Goal: Information Seeking & Learning: Learn about a topic

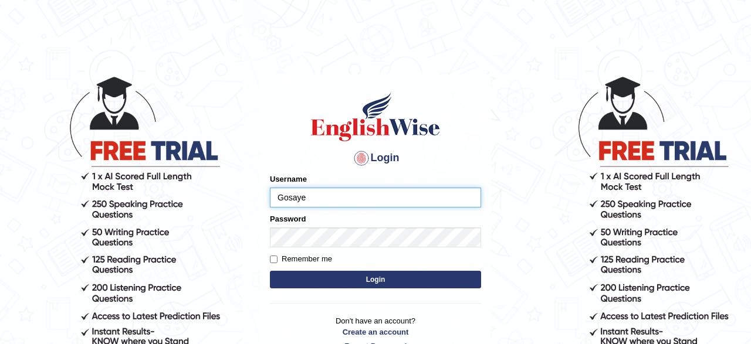
type input "Gosaye"
click at [333, 282] on button "Login" at bounding box center [375, 280] width 211 height 18
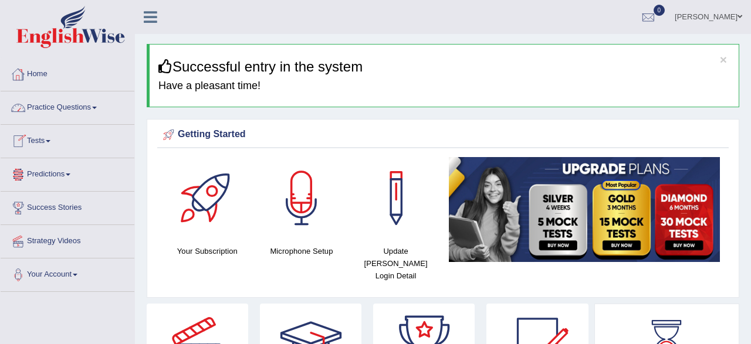
click at [63, 103] on link "Practice Questions" at bounding box center [68, 105] width 134 height 29
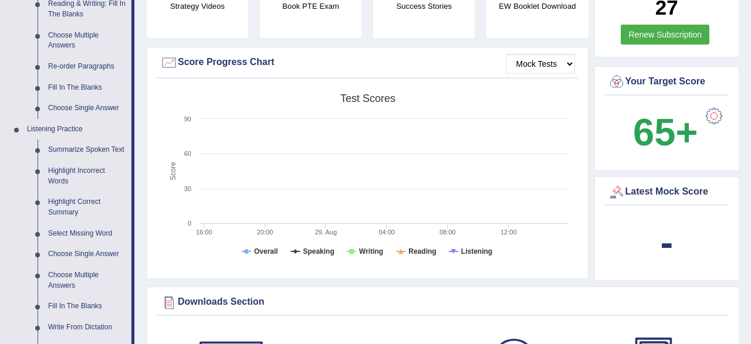
scroll to position [427, 0]
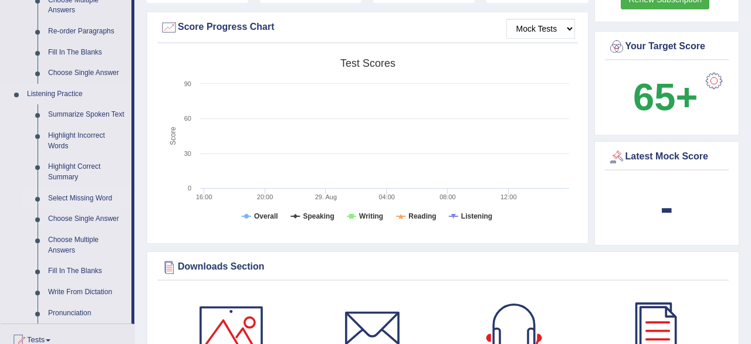
click at [79, 198] on link "Select Missing Word" at bounding box center [87, 198] width 89 height 21
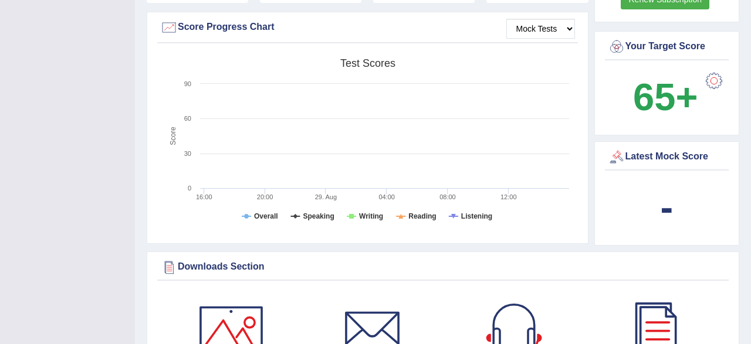
scroll to position [163, 0]
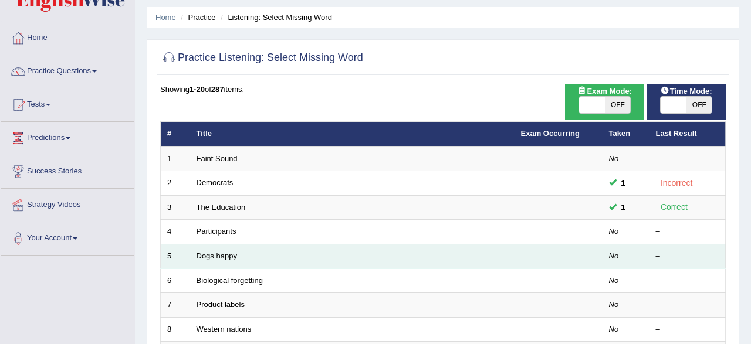
scroll to position [61, 0]
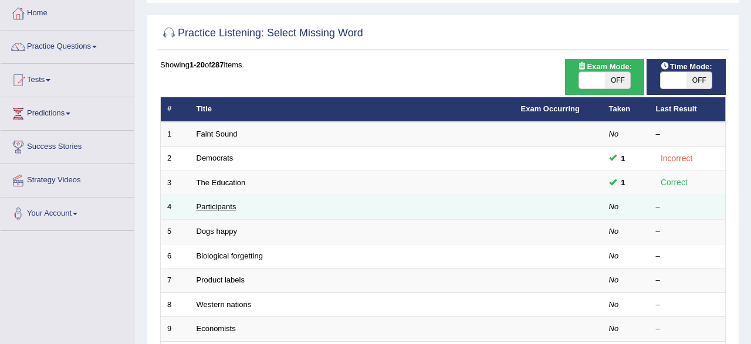
click at [208, 207] on link "Participants" at bounding box center [216, 206] width 40 height 9
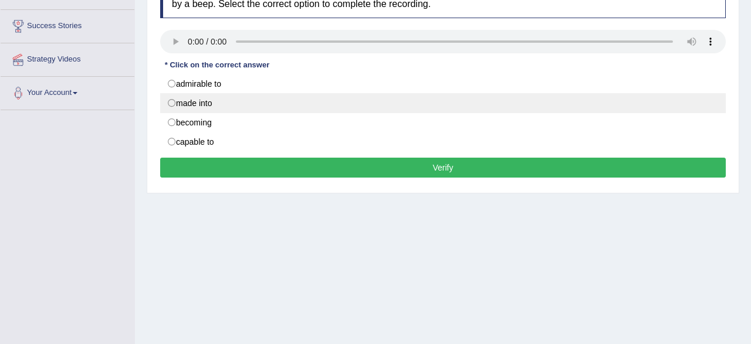
scroll to position [183, 0]
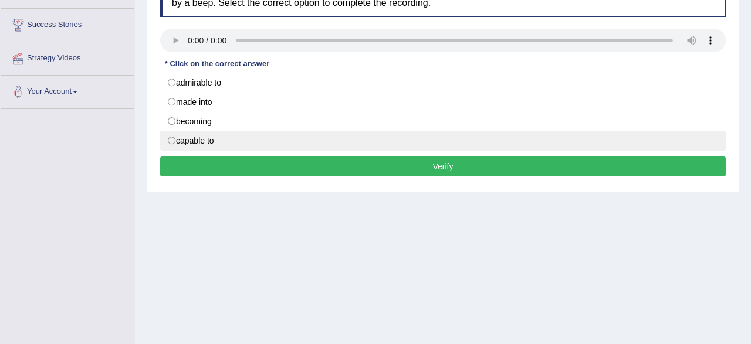
click at [234, 141] on label "capable to" at bounding box center [442, 141] width 565 height 20
radio input "true"
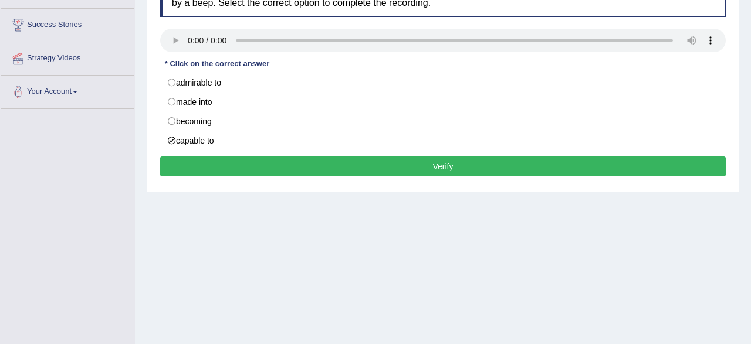
click at [262, 167] on button "Verify" at bounding box center [442, 167] width 565 height 20
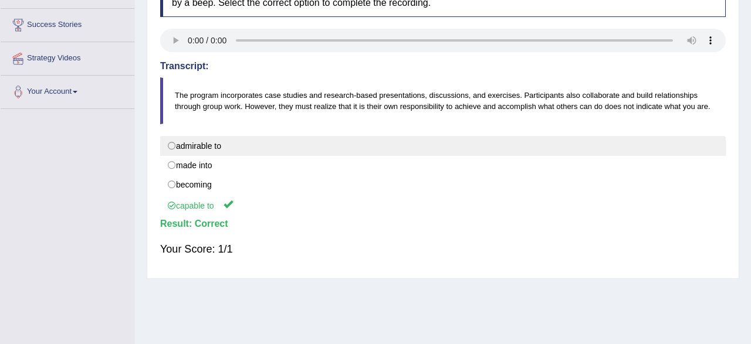
scroll to position [61, 0]
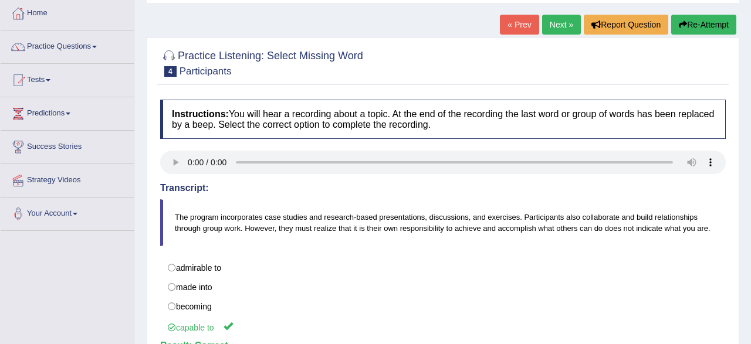
click at [565, 23] on link "Next »" at bounding box center [561, 25] width 39 height 20
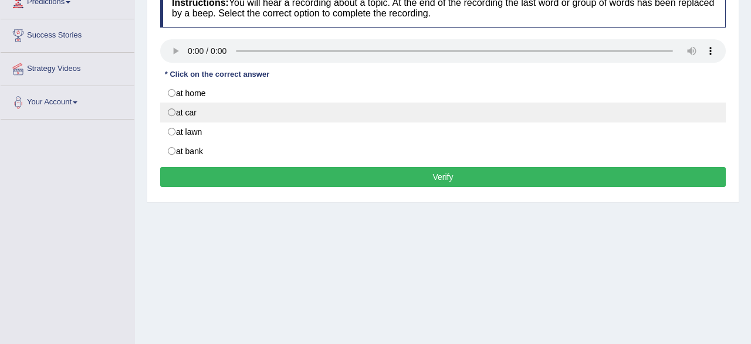
scroll to position [183, 0]
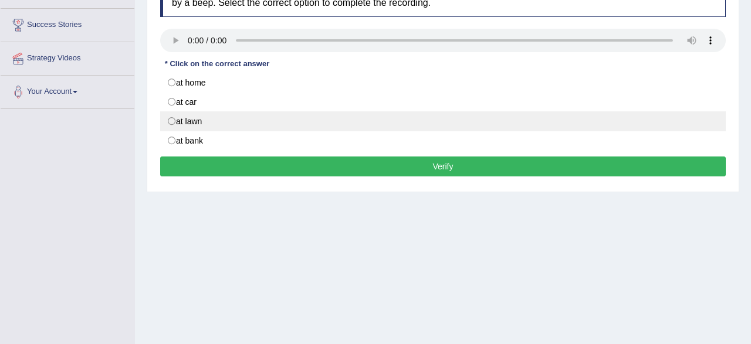
click at [223, 125] on label "at lawn" at bounding box center [442, 121] width 565 height 20
radio input "true"
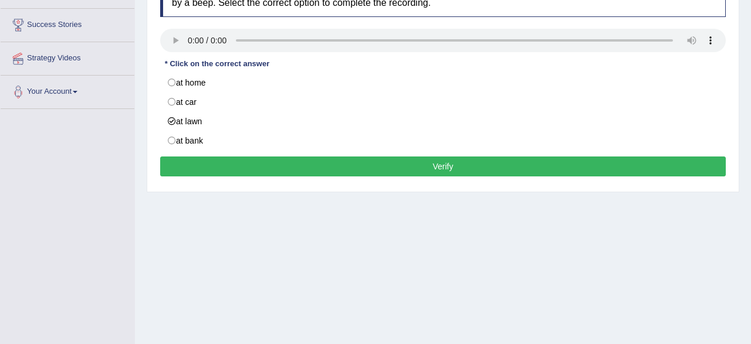
click at [255, 164] on button "Verify" at bounding box center [442, 167] width 565 height 20
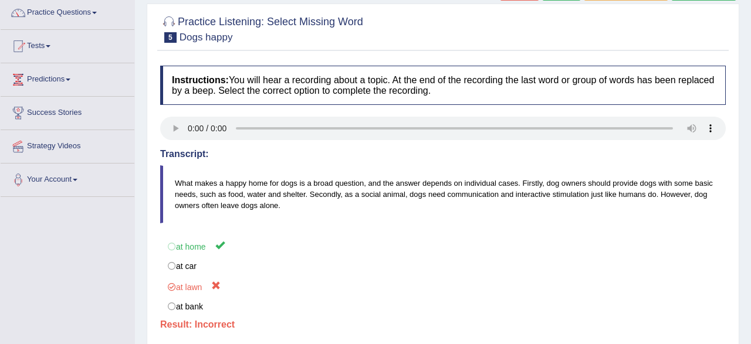
scroll to position [61, 0]
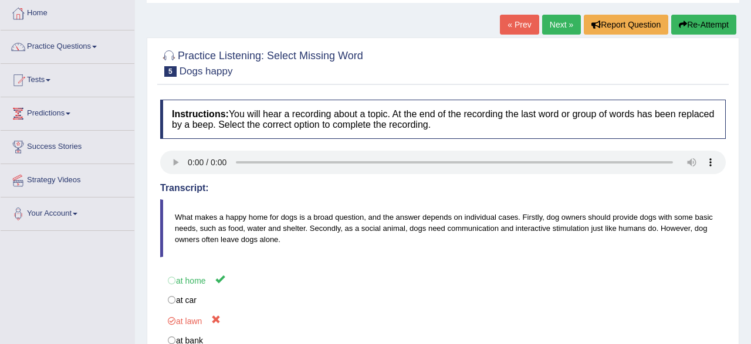
click at [695, 25] on button "Re-Attempt" at bounding box center [703, 25] width 65 height 20
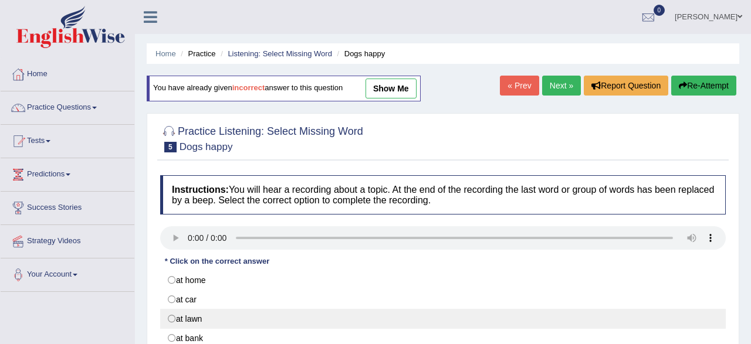
scroll to position [61, 0]
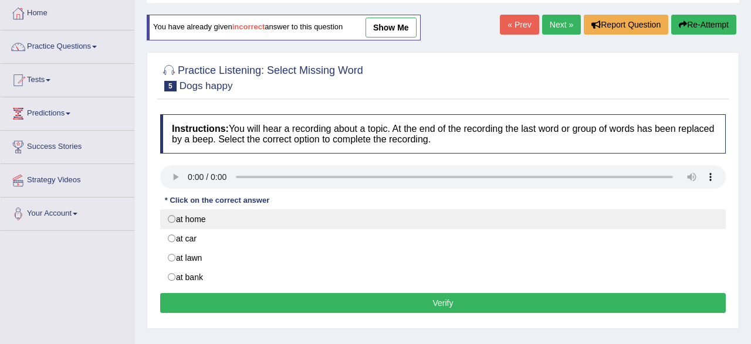
click at [210, 219] on label "at home" at bounding box center [442, 219] width 565 height 20
radio input "true"
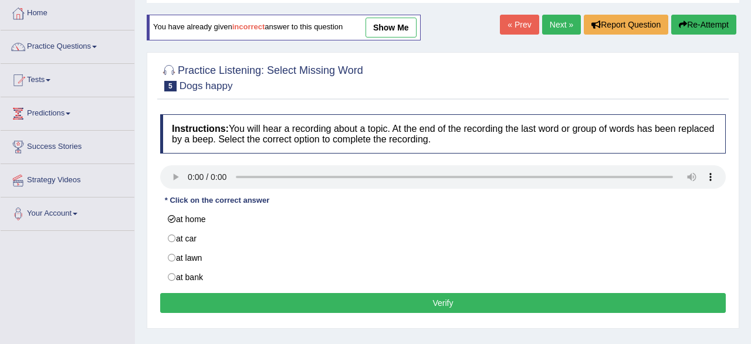
click at [257, 308] on button "Verify" at bounding box center [442, 303] width 565 height 20
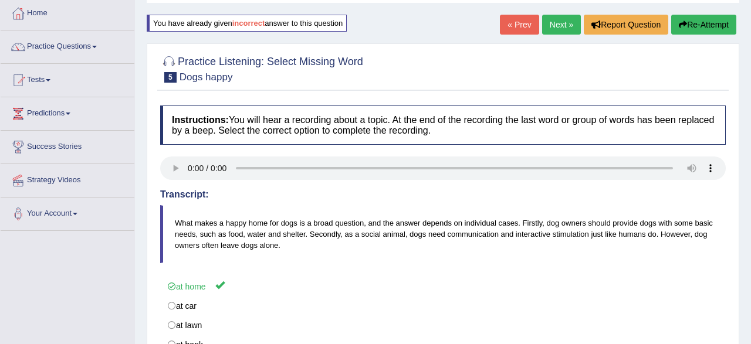
click at [549, 26] on link "Next »" at bounding box center [561, 25] width 39 height 20
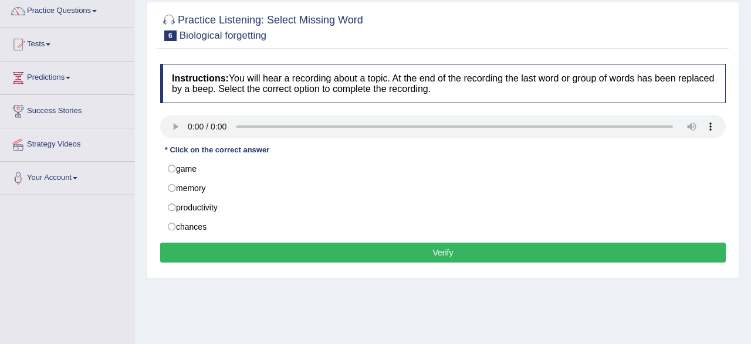
scroll to position [122, 0]
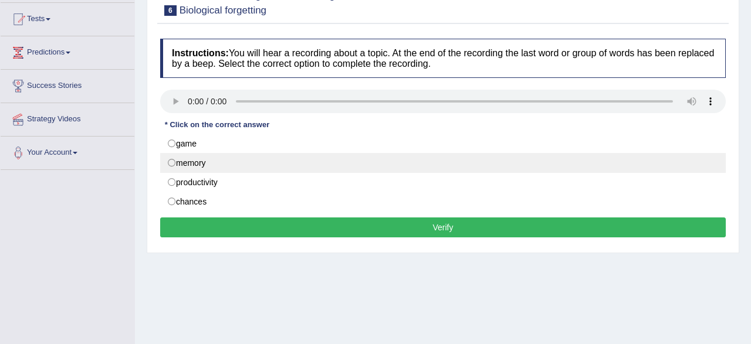
click at [202, 161] on label "memory" at bounding box center [442, 163] width 565 height 20
radio input "true"
click at [202, 161] on label "memory" at bounding box center [442, 163] width 565 height 20
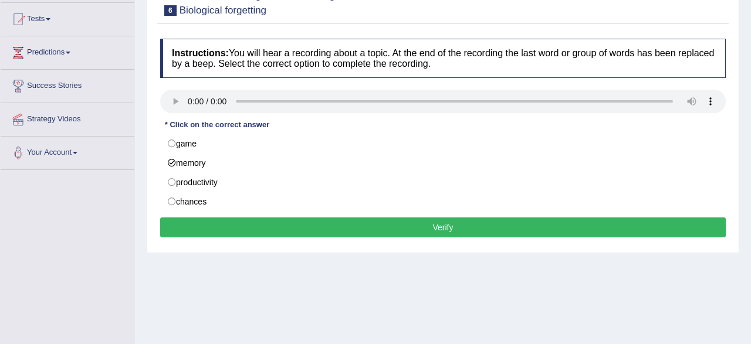
click at [275, 224] on button "Verify" at bounding box center [442, 228] width 565 height 20
click at [275, 224] on div "Home Practice Listening: Select Missing Word Biological forgetting « Prev Next …" at bounding box center [443, 171] width 616 height 586
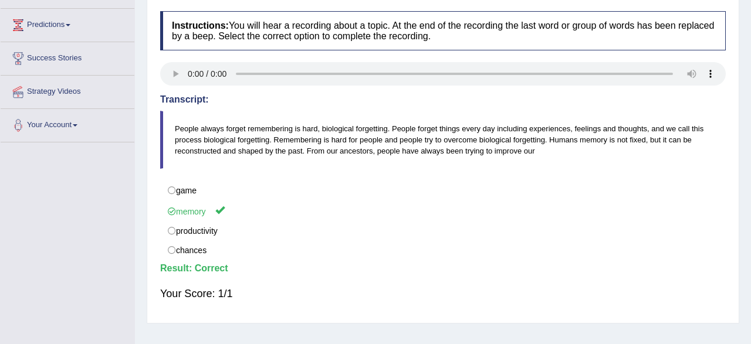
scroll to position [61, 0]
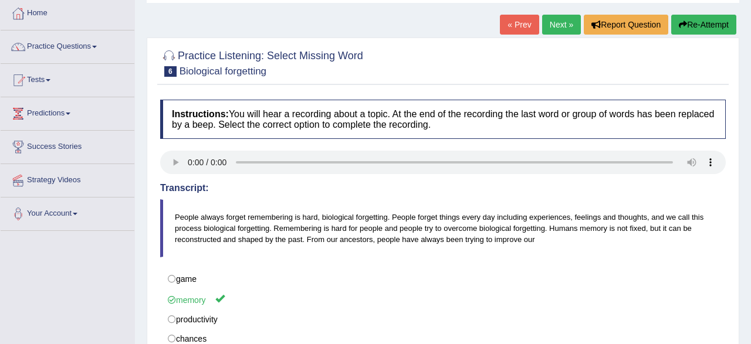
click at [558, 26] on link "Next »" at bounding box center [561, 25] width 39 height 20
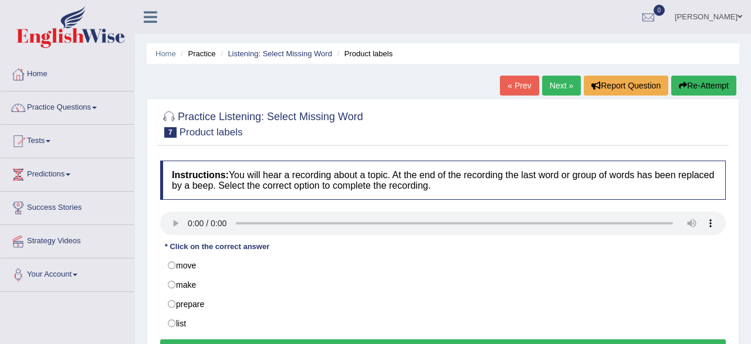
scroll to position [122, 0]
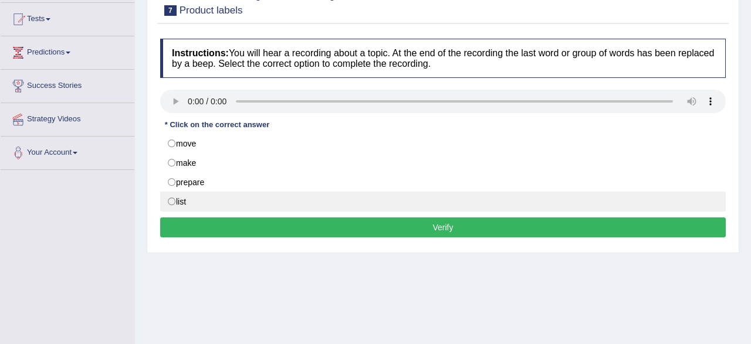
click at [203, 203] on label "list" at bounding box center [442, 202] width 565 height 20
radio input "true"
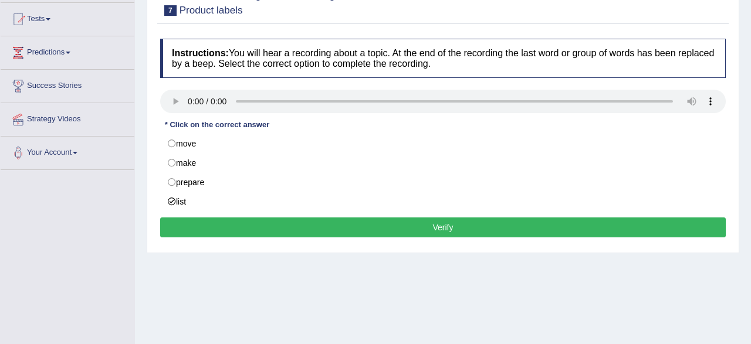
click at [370, 230] on button "Verify" at bounding box center [442, 228] width 565 height 20
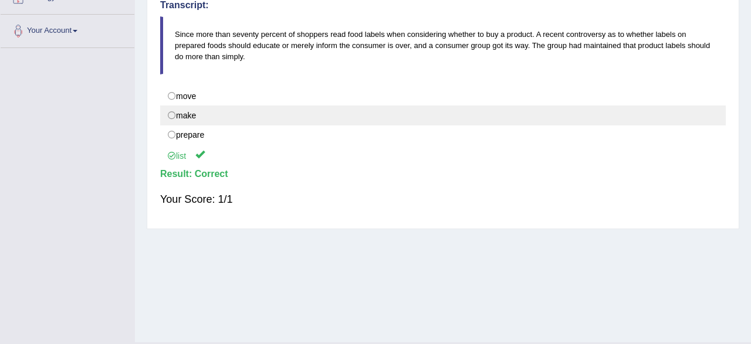
scroll to position [61, 0]
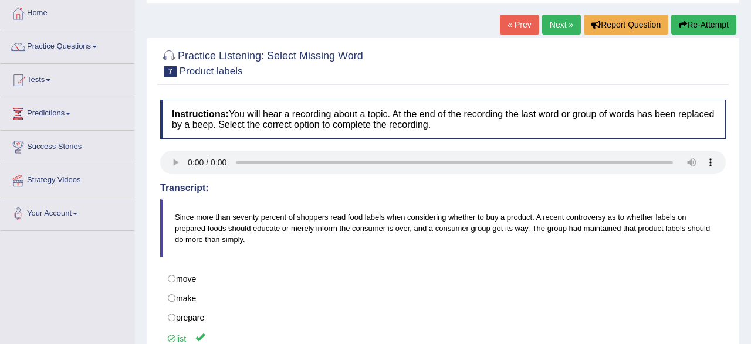
click at [571, 32] on link "Next »" at bounding box center [561, 25] width 39 height 20
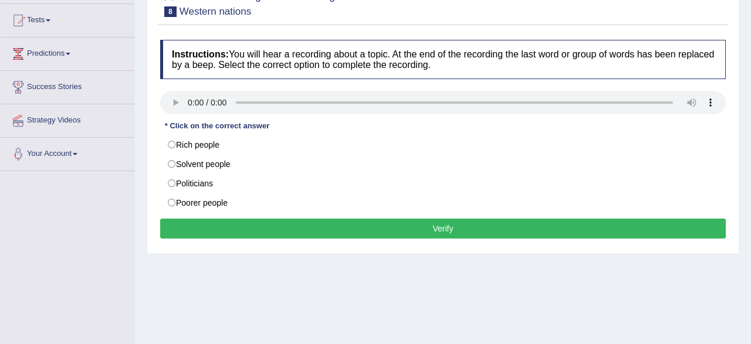
scroll to position [183, 0]
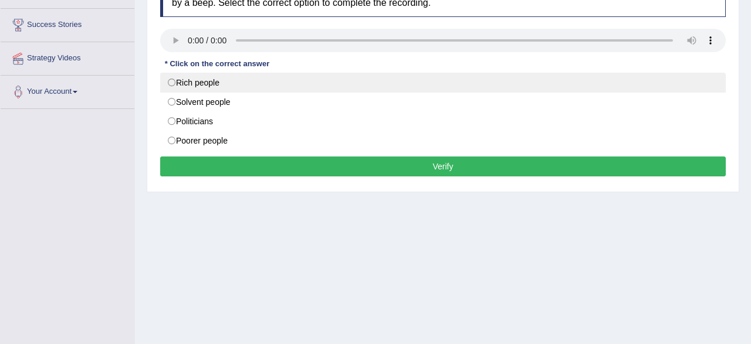
click at [203, 79] on label "Rich people" at bounding box center [442, 83] width 565 height 20
radio input "true"
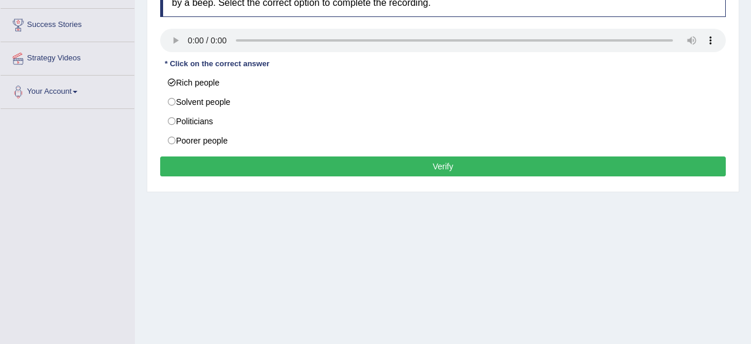
click at [344, 166] on button "Verify" at bounding box center [442, 167] width 565 height 20
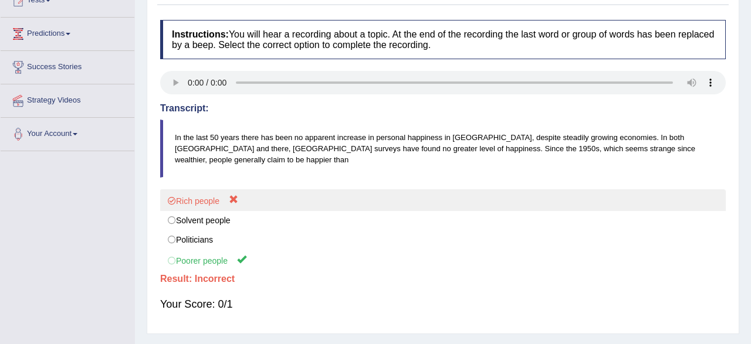
scroll to position [61, 0]
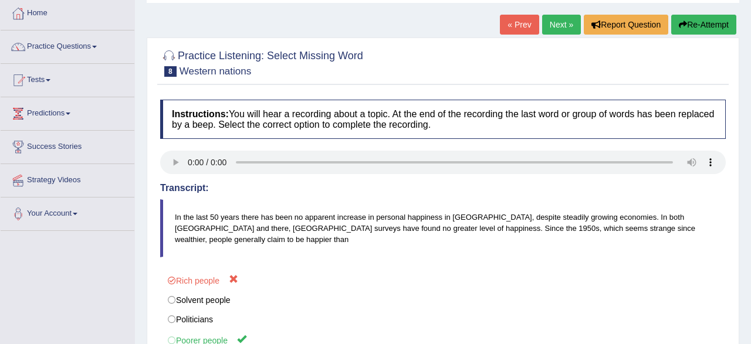
click at [709, 22] on button "Re-Attempt" at bounding box center [703, 25] width 65 height 20
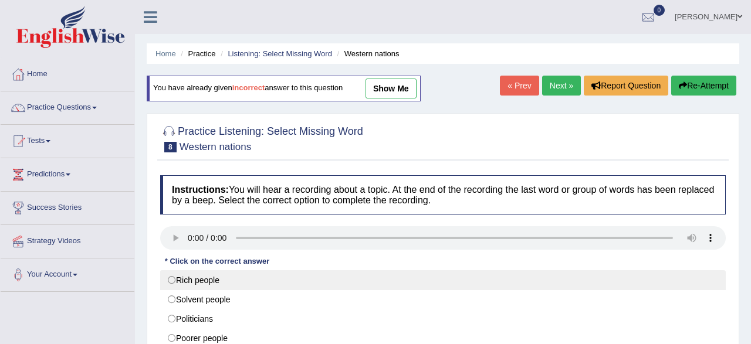
scroll to position [122, 0]
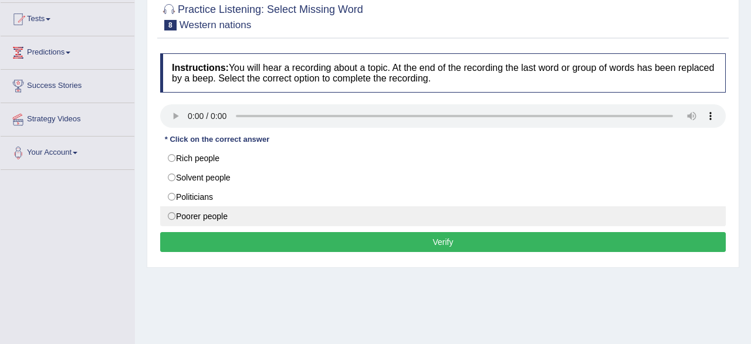
click at [217, 217] on label "Poorer people" at bounding box center [442, 216] width 565 height 20
radio input "true"
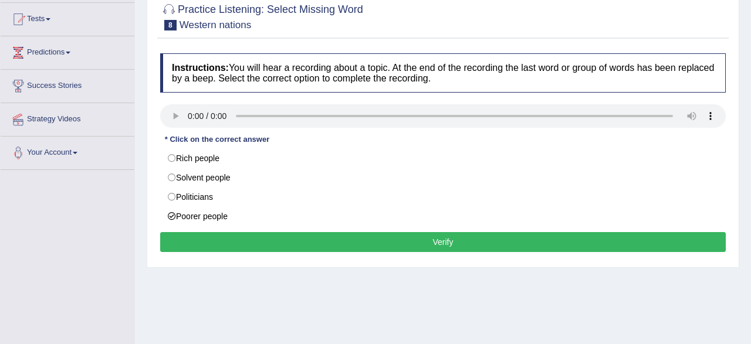
click at [337, 243] on button "Verify" at bounding box center [442, 242] width 565 height 20
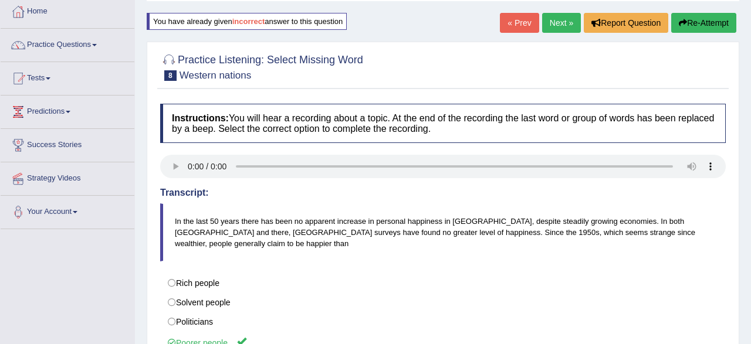
scroll to position [61, 0]
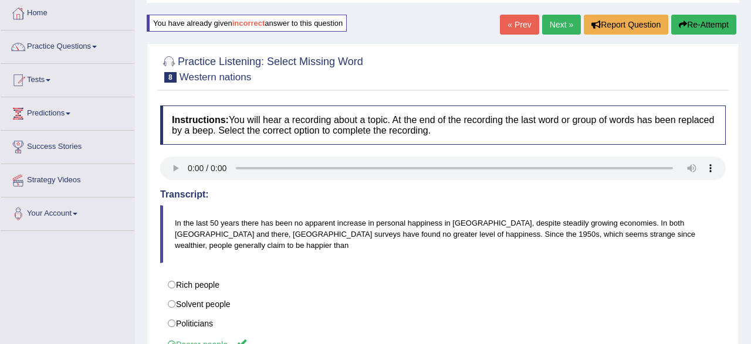
click at [552, 30] on link "Next »" at bounding box center [561, 25] width 39 height 20
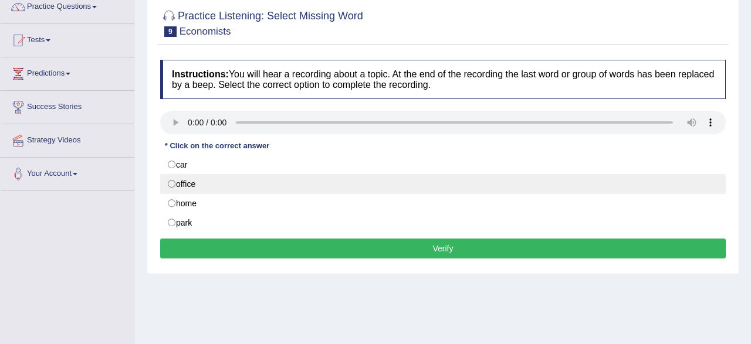
scroll to position [122, 0]
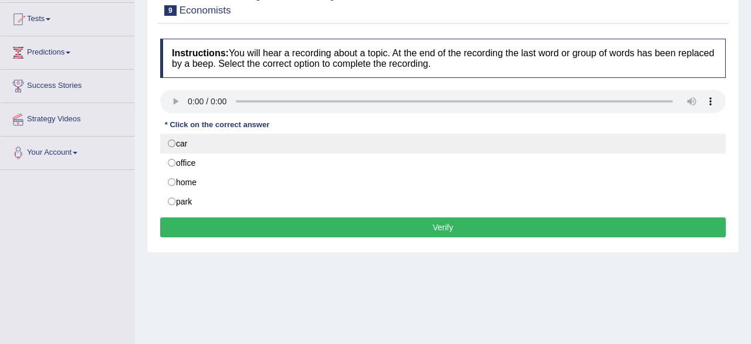
click at [174, 141] on label "car" at bounding box center [442, 144] width 565 height 20
radio input "true"
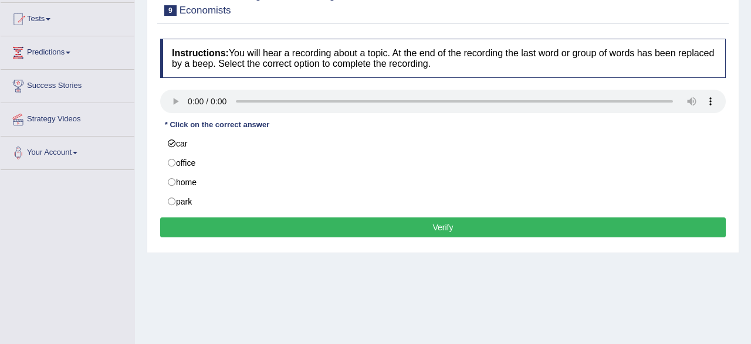
click at [298, 228] on button "Verify" at bounding box center [442, 228] width 565 height 20
click at [298, 228] on div "Home Practice Listening: Select Missing Word Economists « Prev Next » Report Qu…" at bounding box center [443, 171] width 616 height 586
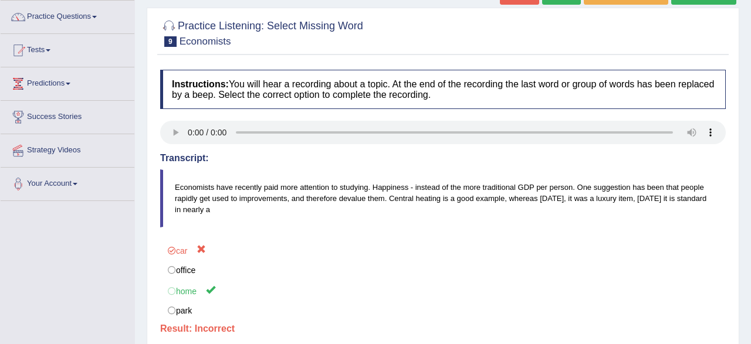
scroll to position [0, 0]
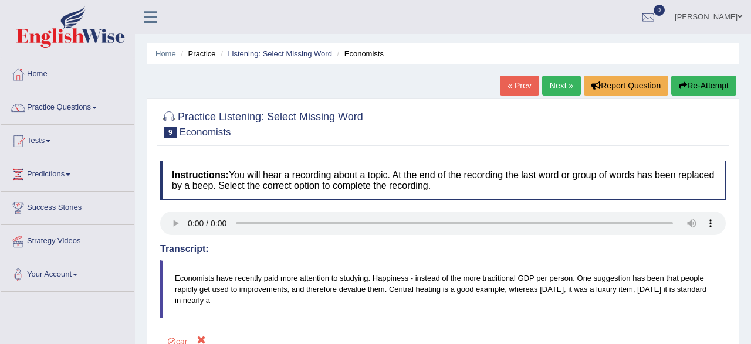
click at [559, 83] on link "Next »" at bounding box center [561, 86] width 39 height 20
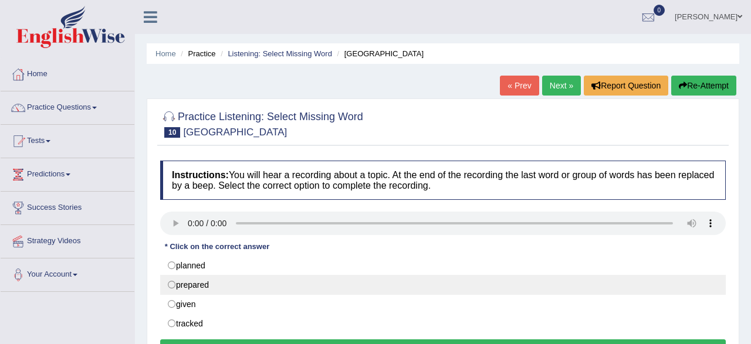
scroll to position [122, 0]
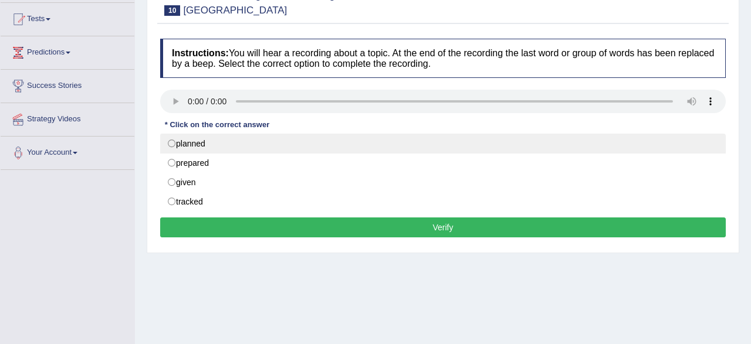
click at [179, 151] on label "planned" at bounding box center [442, 144] width 565 height 20
radio input "true"
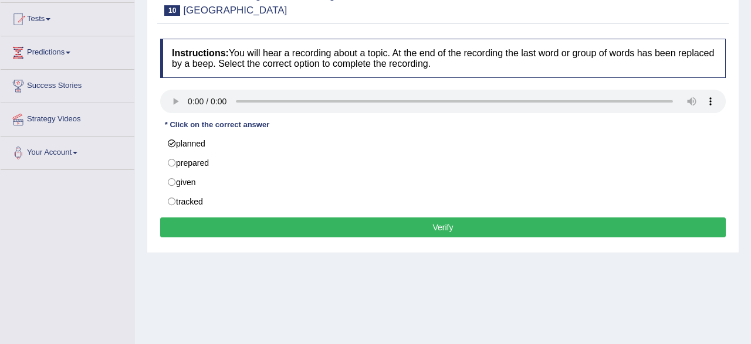
click at [396, 226] on button "Verify" at bounding box center [442, 228] width 565 height 20
click at [396, 226] on div "Home Practice Listening: Select Missing Word South Korea « Prev Next » Report Q…" at bounding box center [443, 171] width 616 height 586
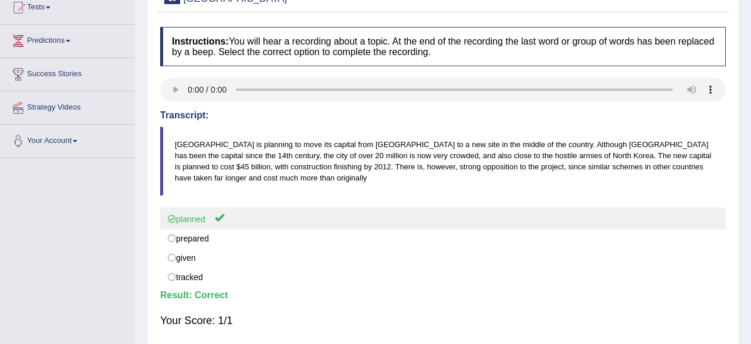
scroll to position [61, 0]
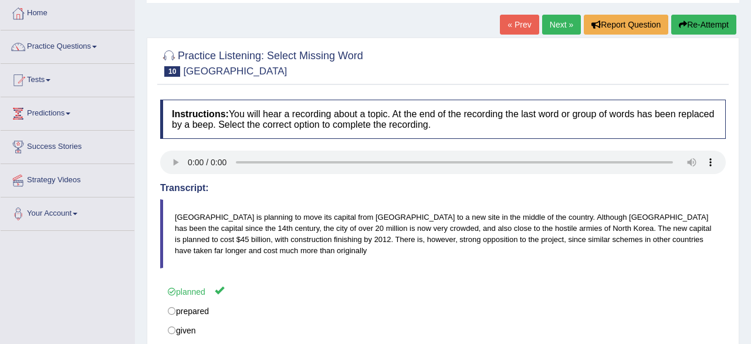
click at [551, 24] on link "Next »" at bounding box center [561, 25] width 39 height 20
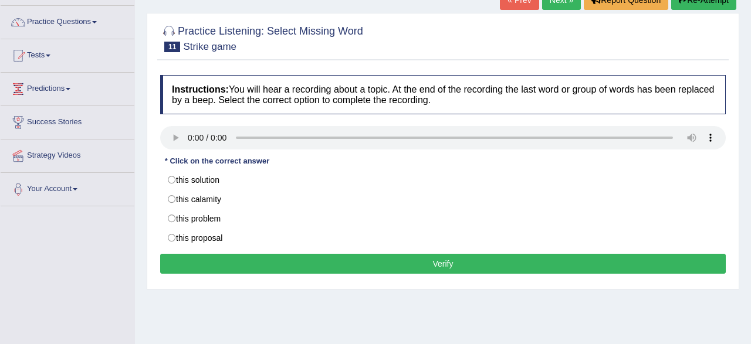
scroll to position [183, 0]
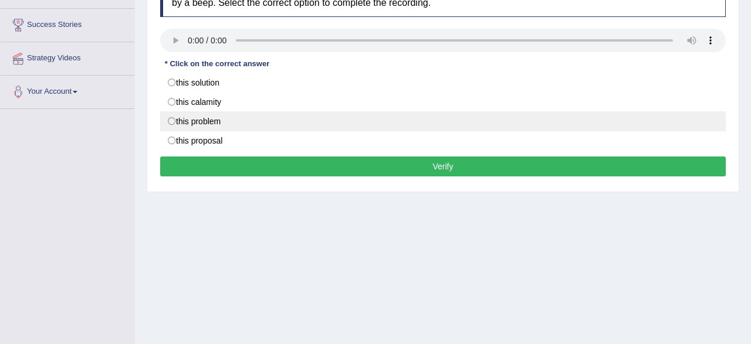
click at [184, 119] on label "this problem" at bounding box center [442, 121] width 565 height 20
radio input "true"
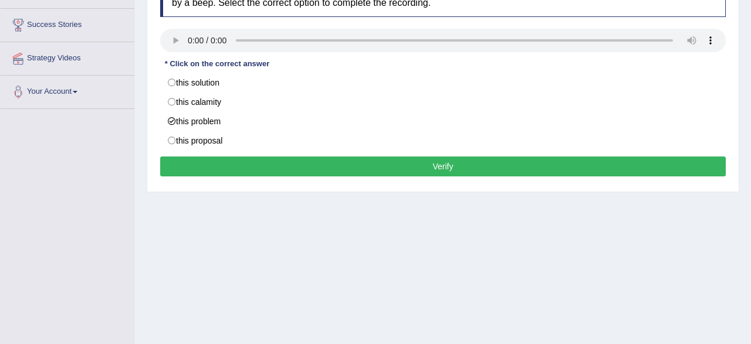
click at [257, 171] on button "Verify" at bounding box center [442, 167] width 565 height 20
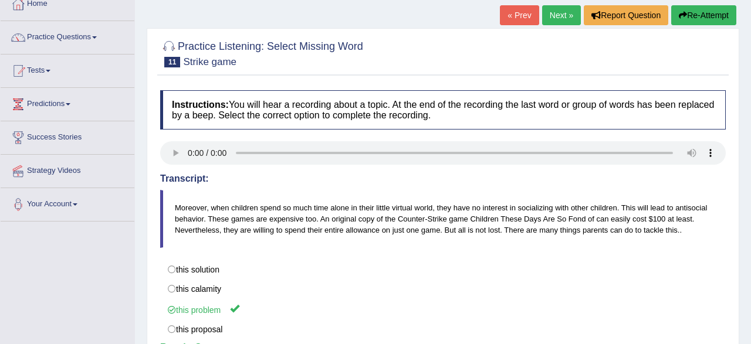
scroll to position [0, 0]
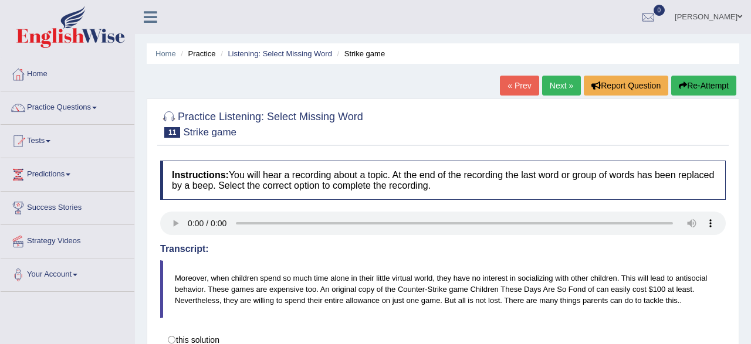
click at [553, 85] on link "Next »" at bounding box center [561, 86] width 39 height 20
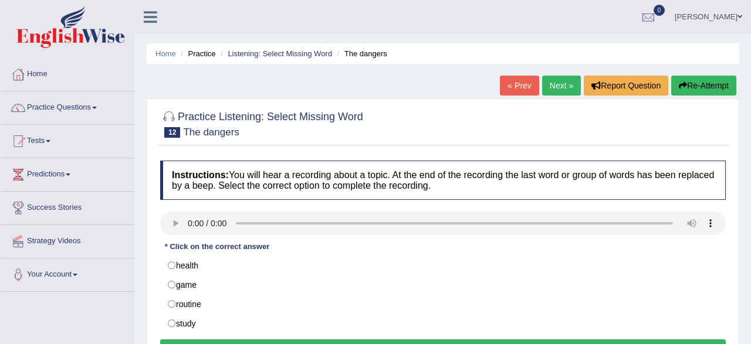
scroll to position [122, 0]
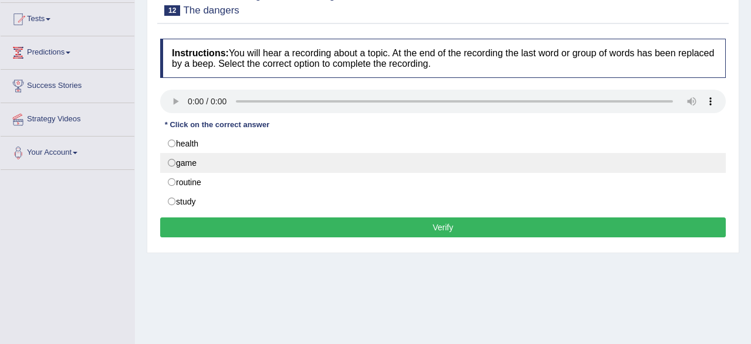
click at [196, 164] on label "game" at bounding box center [442, 163] width 565 height 20
radio input "true"
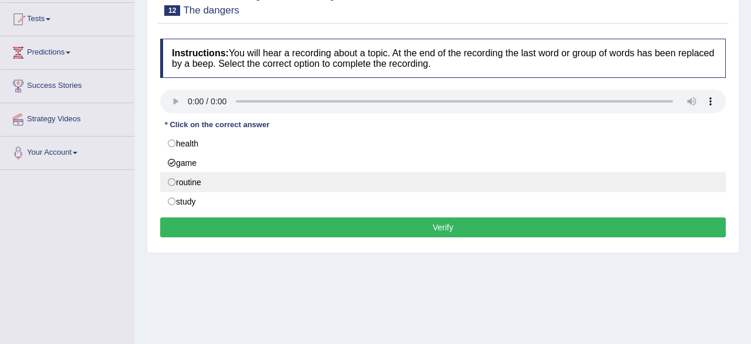
click at [172, 178] on label "routine" at bounding box center [442, 182] width 565 height 20
radio input "true"
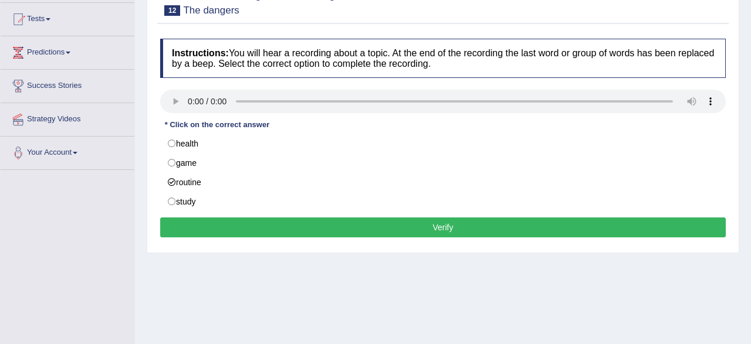
click at [280, 225] on button "Verify" at bounding box center [442, 228] width 565 height 20
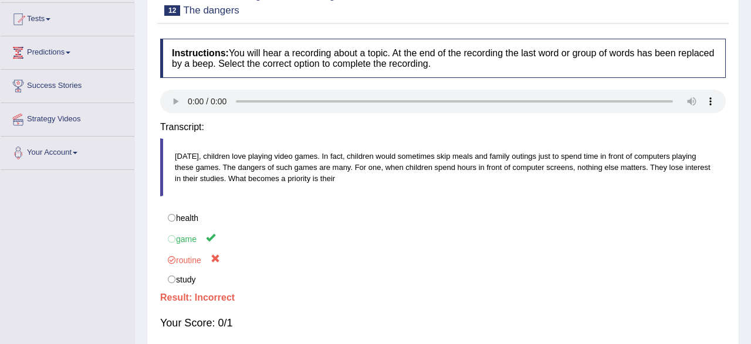
click at [280, 225] on div "Home Practice Listening: Select Missing Word The dangers « Prev Next » Report Q…" at bounding box center [443, 171] width 616 height 586
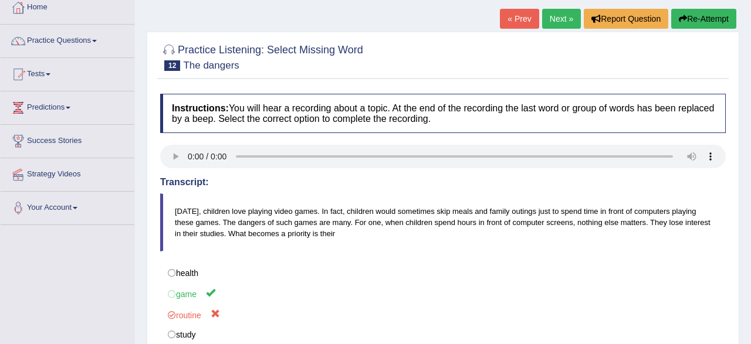
scroll to position [0, 0]
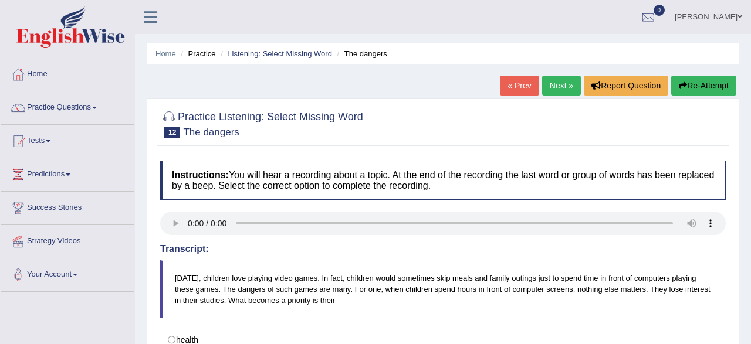
click at [546, 87] on link "Next »" at bounding box center [561, 86] width 39 height 20
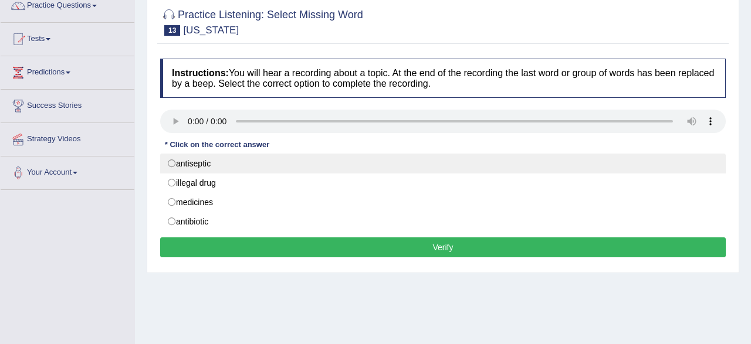
scroll to position [122, 0]
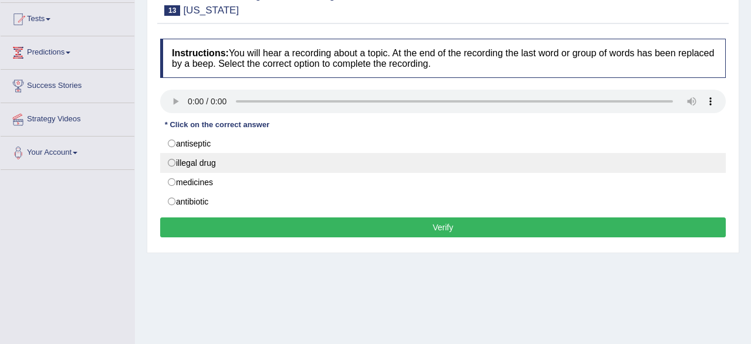
click at [209, 160] on label "illegal drug" at bounding box center [442, 163] width 565 height 20
radio input "true"
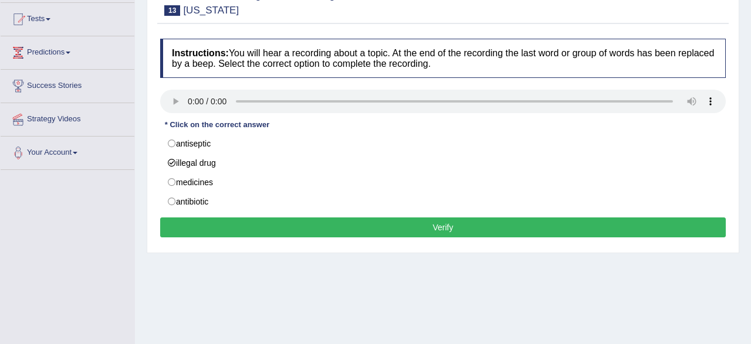
click at [336, 228] on button "Verify" at bounding box center [442, 228] width 565 height 20
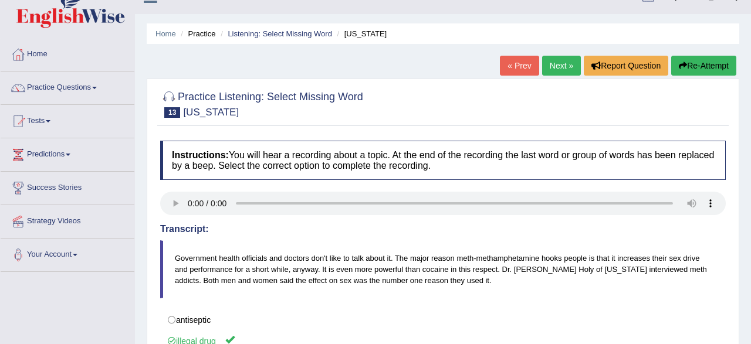
scroll to position [0, 0]
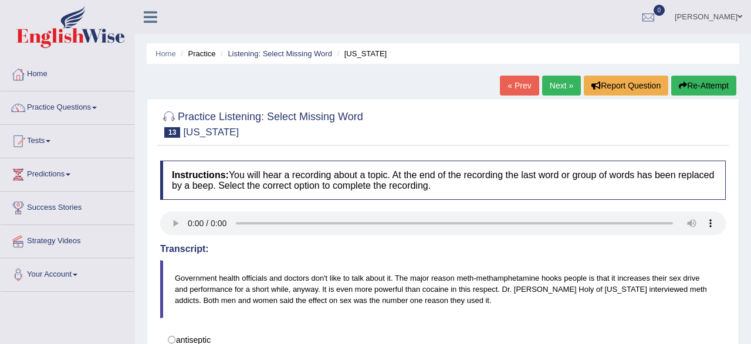
click at [558, 87] on link "Next »" at bounding box center [561, 86] width 39 height 20
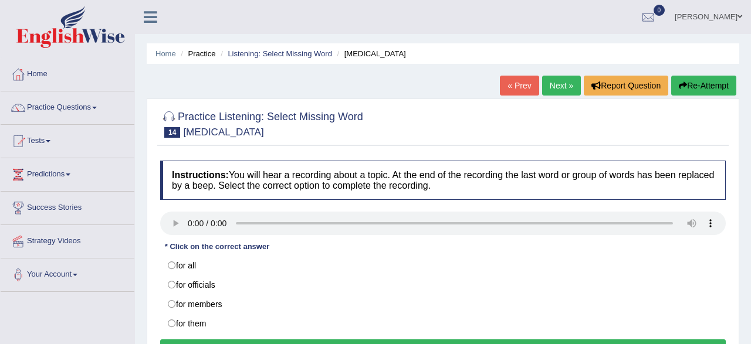
scroll to position [122, 0]
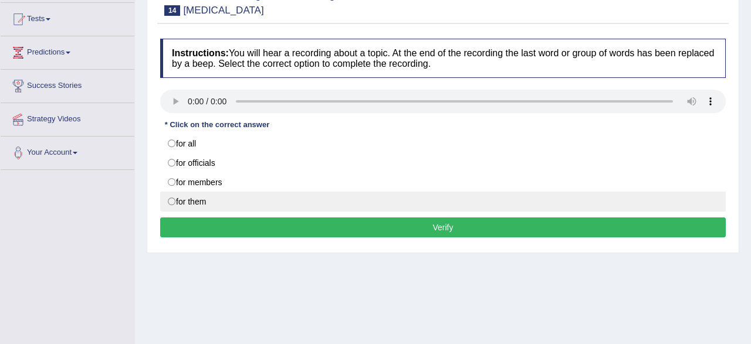
click at [209, 201] on label "for them" at bounding box center [442, 202] width 565 height 20
radio input "true"
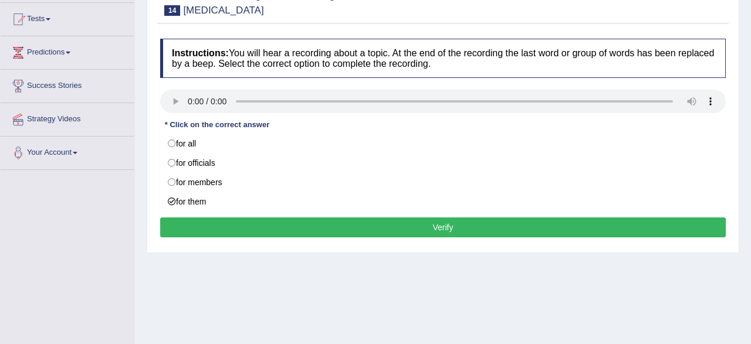
click at [242, 227] on button "Verify" at bounding box center [442, 228] width 565 height 20
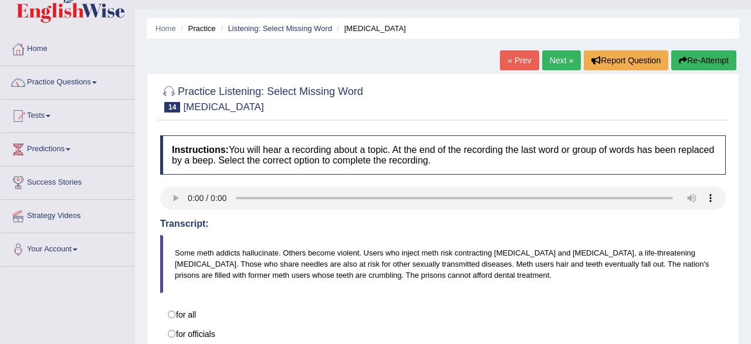
scroll to position [0, 0]
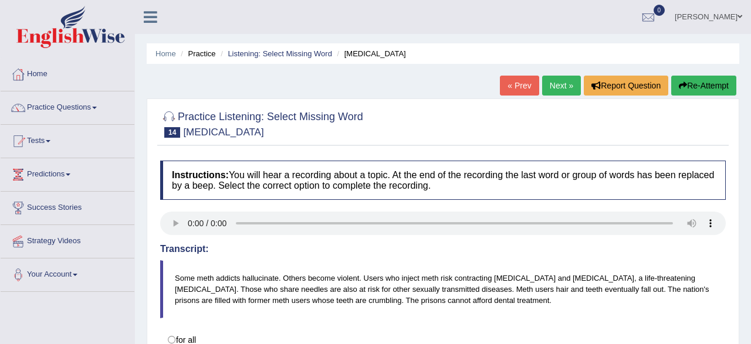
click at [561, 87] on link "Next »" at bounding box center [561, 86] width 39 height 20
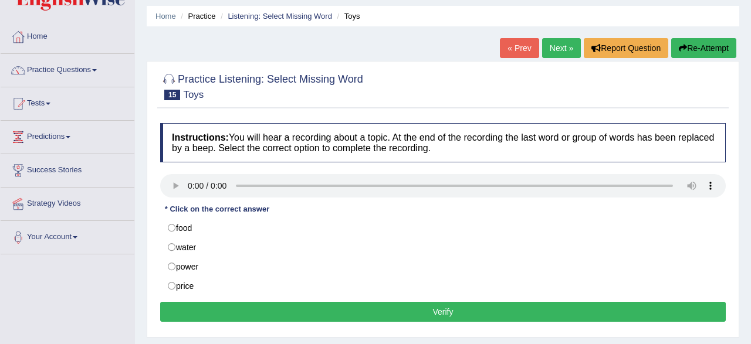
scroll to position [61, 0]
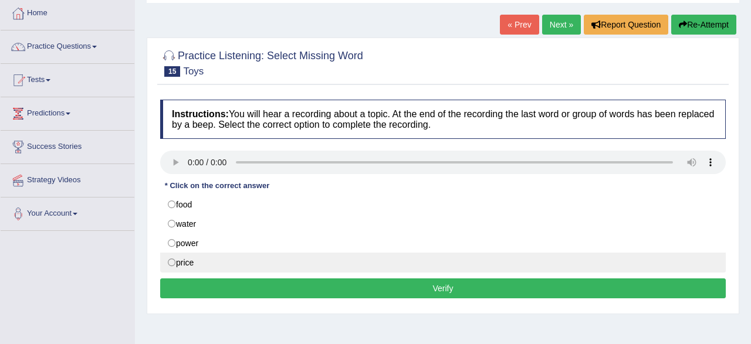
click at [172, 260] on label "price" at bounding box center [442, 263] width 565 height 20
radio input "true"
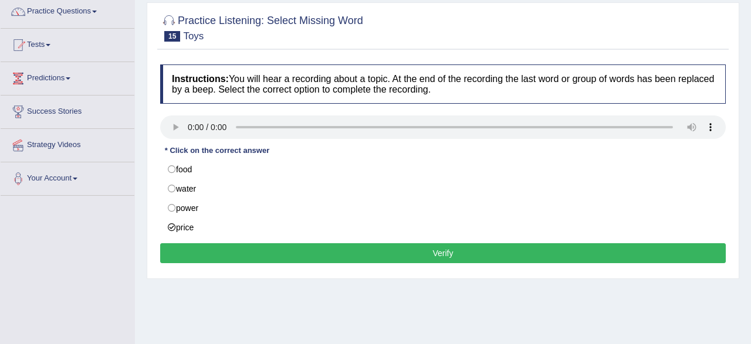
scroll to position [122, 0]
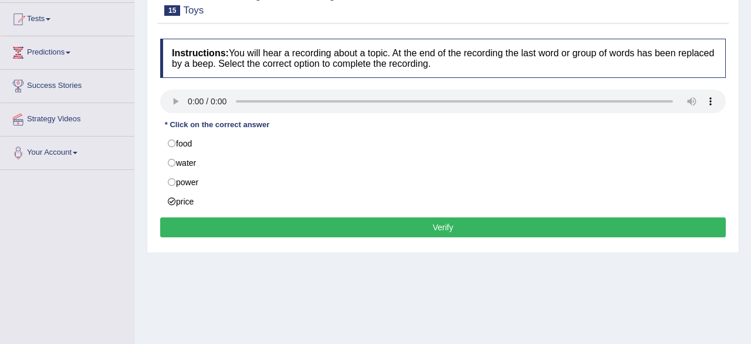
click at [195, 221] on button "Verify" at bounding box center [442, 228] width 565 height 20
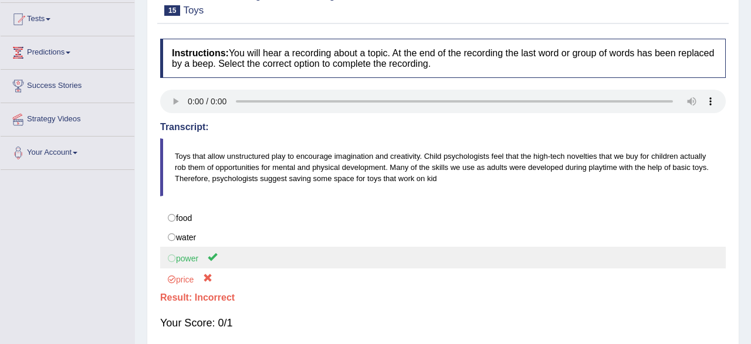
scroll to position [0, 0]
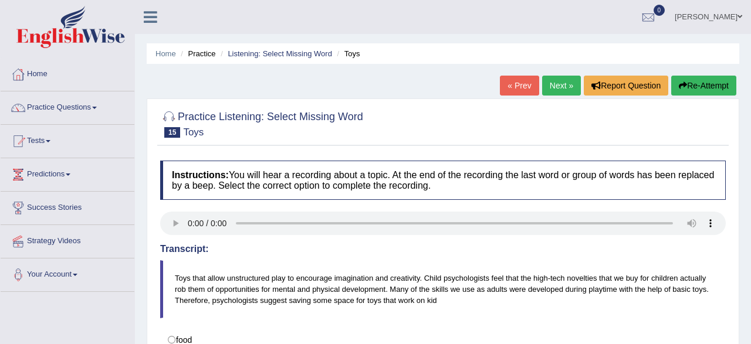
click at [564, 86] on link "Next »" at bounding box center [561, 86] width 39 height 20
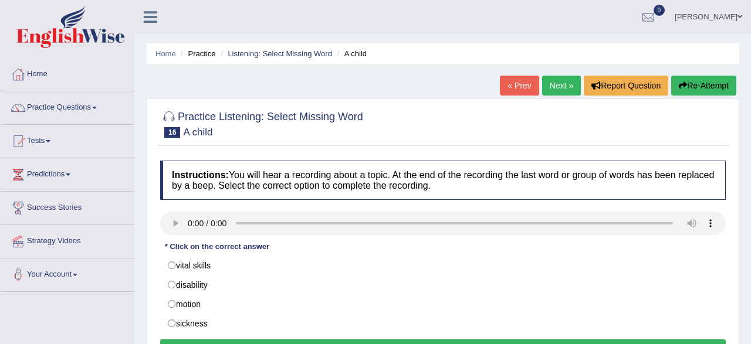
scroll to position [122, 0]
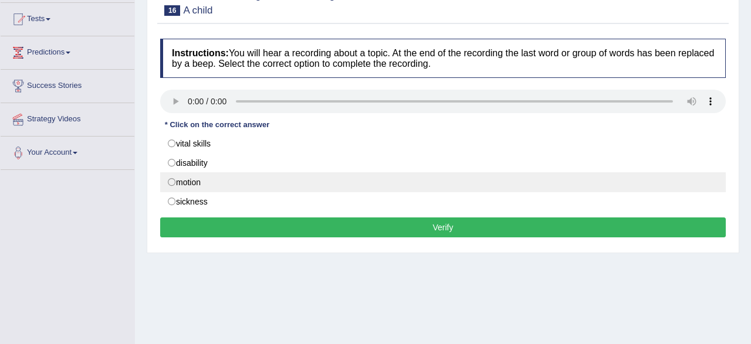
click at [224, 187] on label "motion" at bounding box center [442, 182] width 565 height 20
radio input "true"
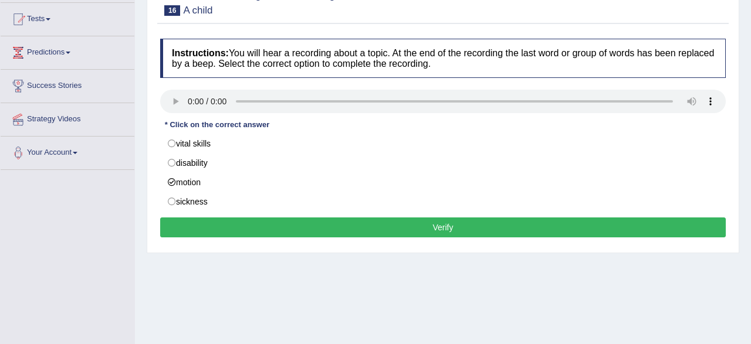
click at [262, 227] on button "Verify" at bounding box center [442, 228] width 565 height 20
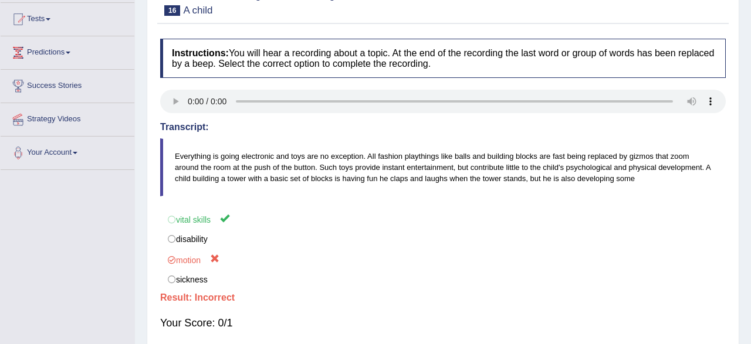
scroll to position [0, 0]
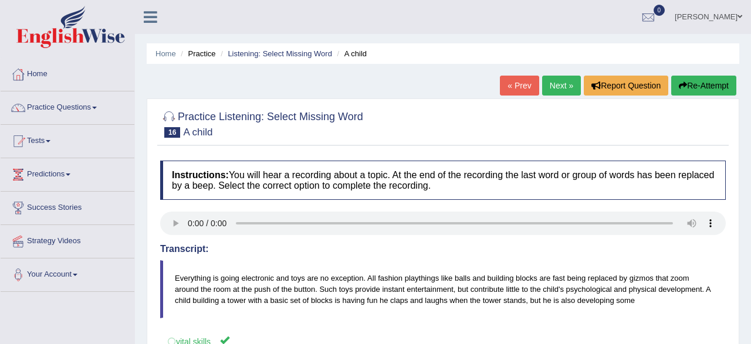
click at [562, 94] on link "Next »" at bounding box center [561, 86] width 39 height 20
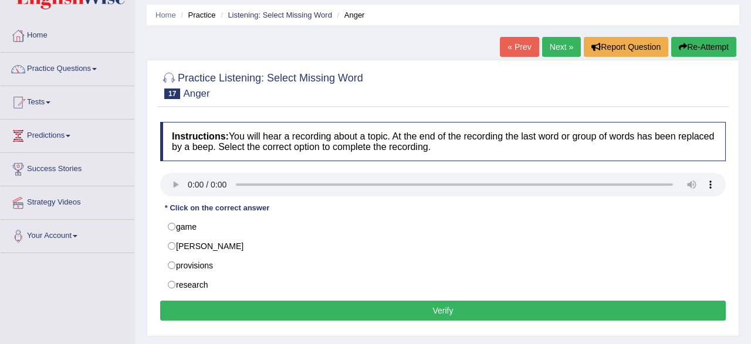
scroll to position [61, 0]
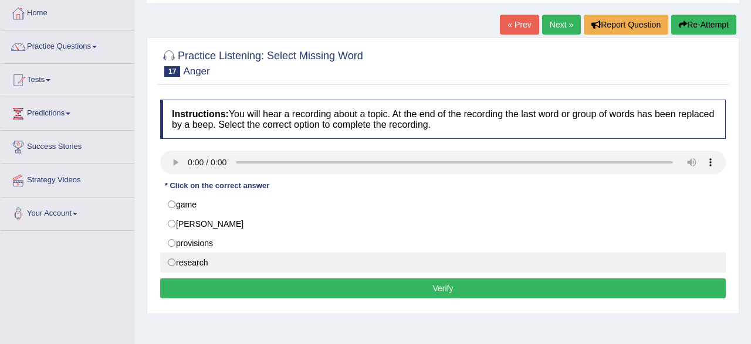
click at [222, 260] on label "research" at bounding box center [442, 263] width 565 height 20
radio input "true"
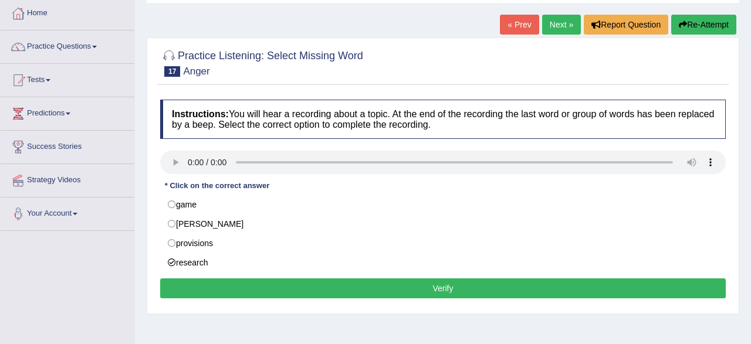
click at [236, 293] on button "Verify" at bounding box center [442, 289] width 565 height 20
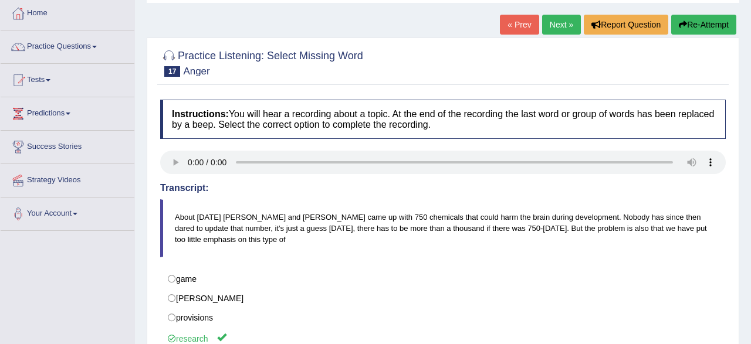
click at [561, 33] on link "Next »" at bounding box center [561, 25] width 39 height 20
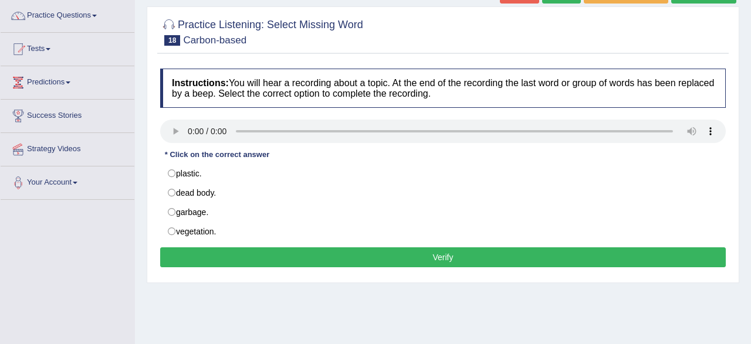
scroll to position [122, 0]
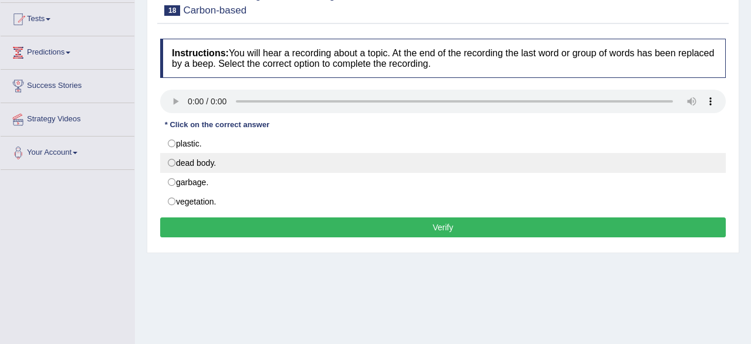
click at [205, 158] on label "dead body." at bounding box center [442, 163] width 565 height 20
radio input "true"
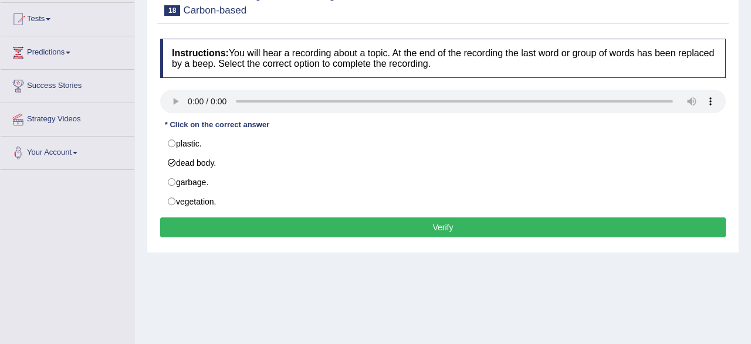
click at [223, 229] on button "Verify" at bounding box center [442, 228] width 565 height 20
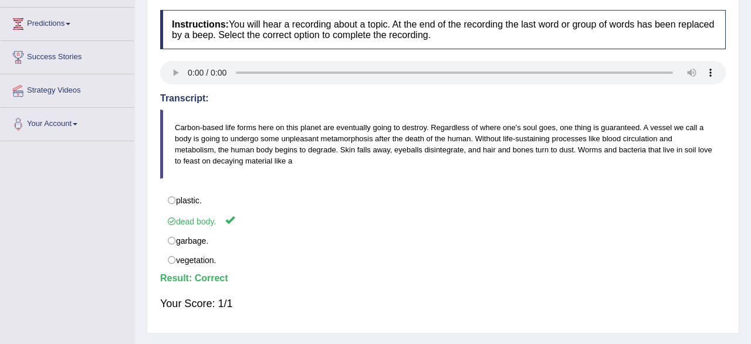
scroll to position [61, 0]
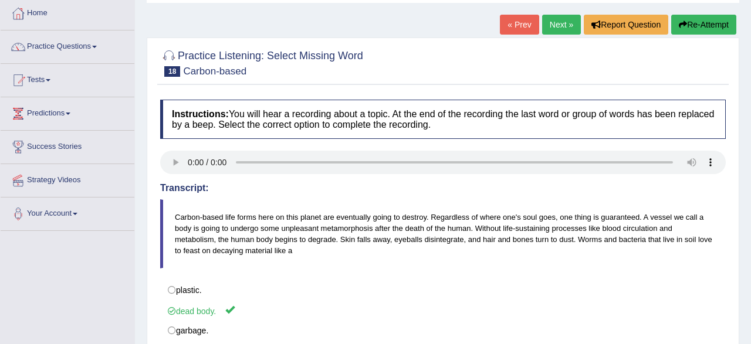
click at [558, 27] on link "Next »" at bounding box center [561, 25] width 39 height 20
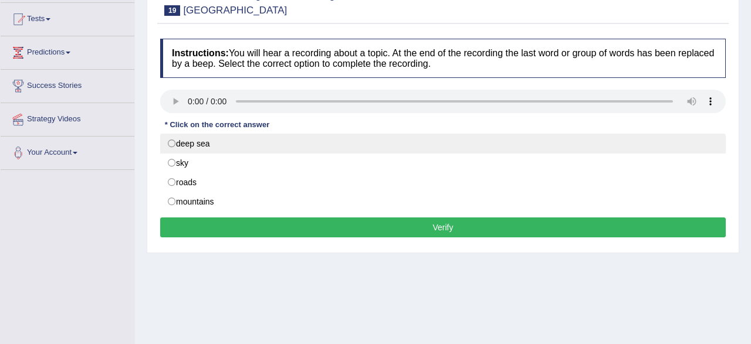
scroll to position [122, 0]
click at [196, 142] on label "deep sea" at bounding box center [442, 144] width 565 height 20
radio input "true"
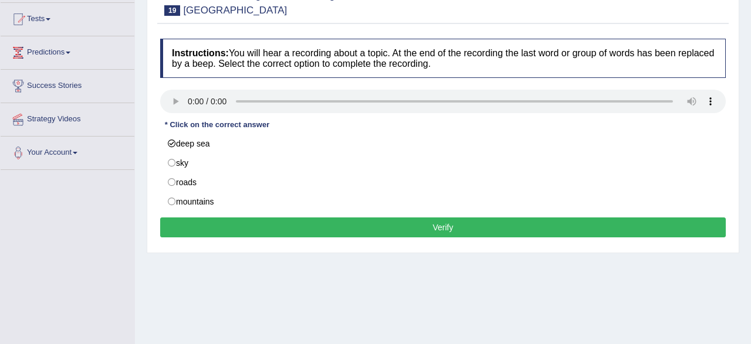
click at [321, 233] on button "Verify" at bounding box center [442, 228] width 565 height 20
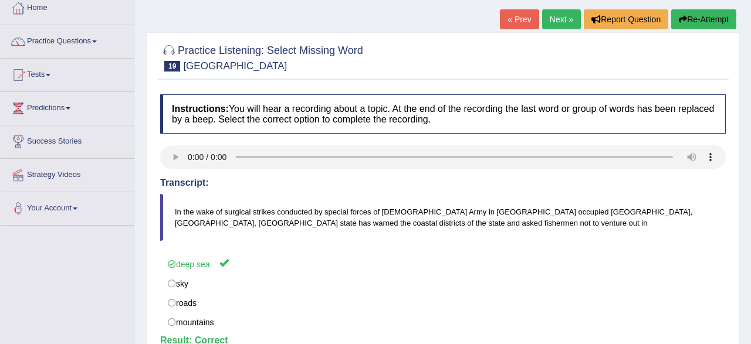
scroll to position [0, 0]
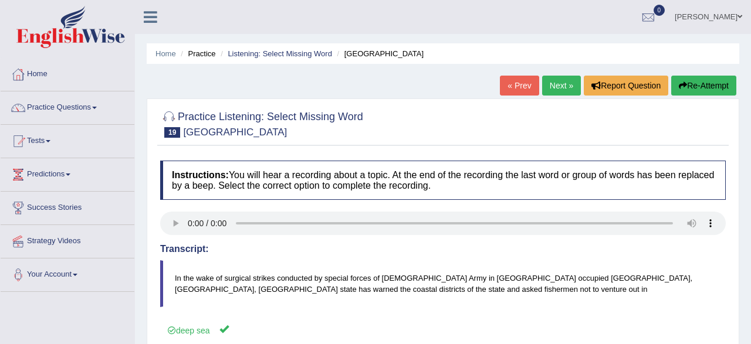
click at [561, 84] on link "Next »" at bounding box center [561, 86] width 39 height 20
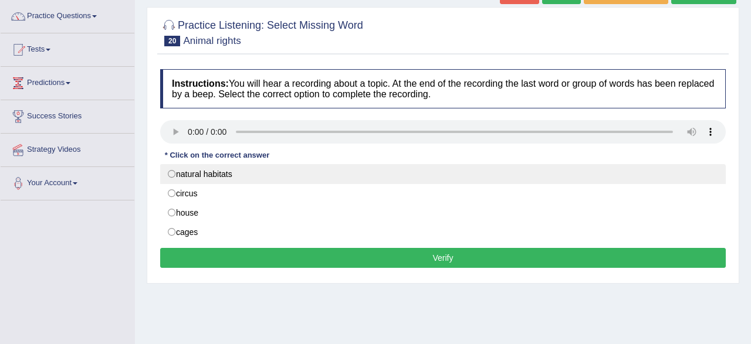
scroll to position [122, 0]
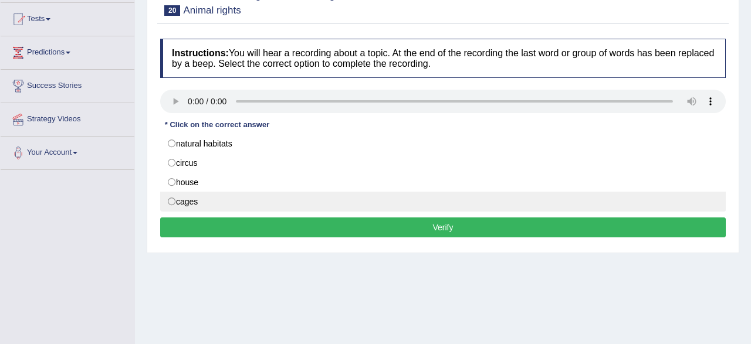
click at [226, 199] on label "cages" at bounding box center [442, 202] width 565 height 20
radio input "true"
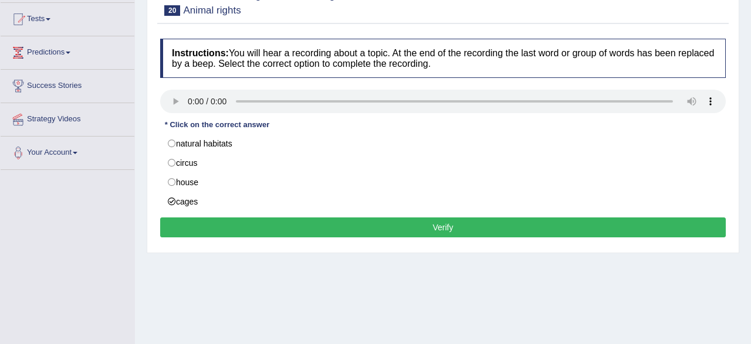
click at [283, 228] on button "Verify" at bounding box center [442, 228] width 565 height 20
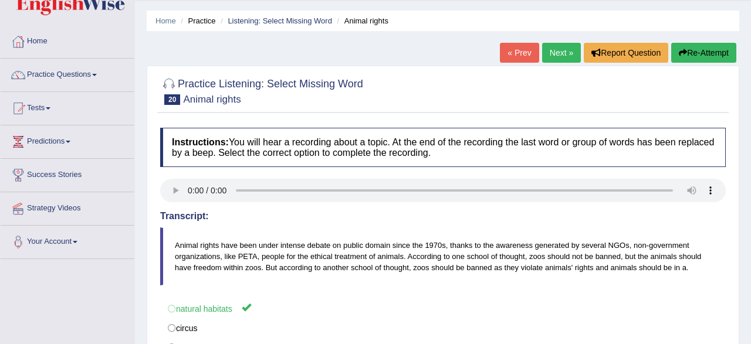
scroll to position [0, 0]
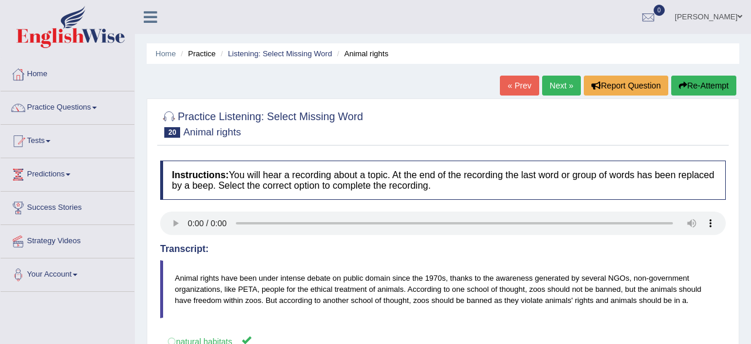
click at [561, 77] on link "Next »" at bounding box center [561, 86] width 39 height 20
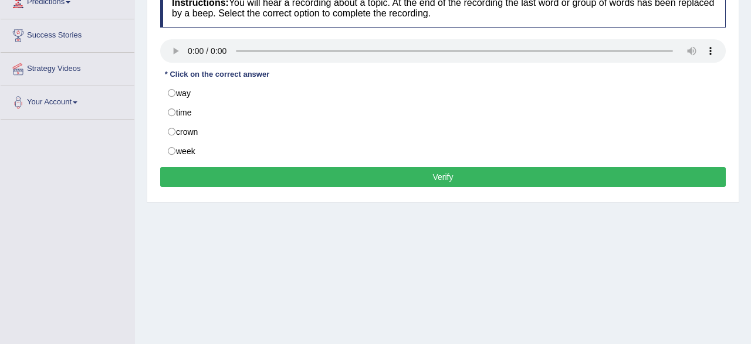
scroll to position [183, 0]
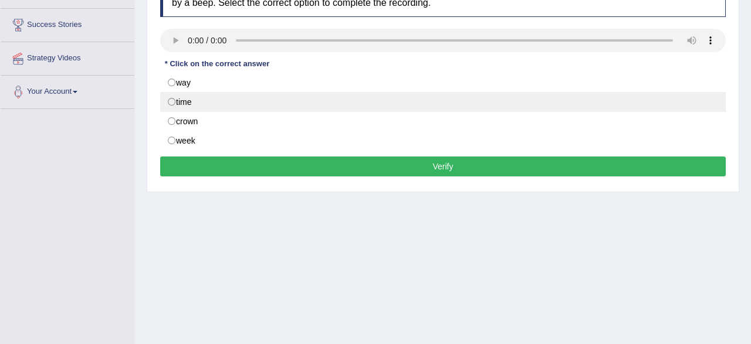
click at [216, 102] on label "time" at bounding box center [442, 102] width 565 height 20
radio input "true"
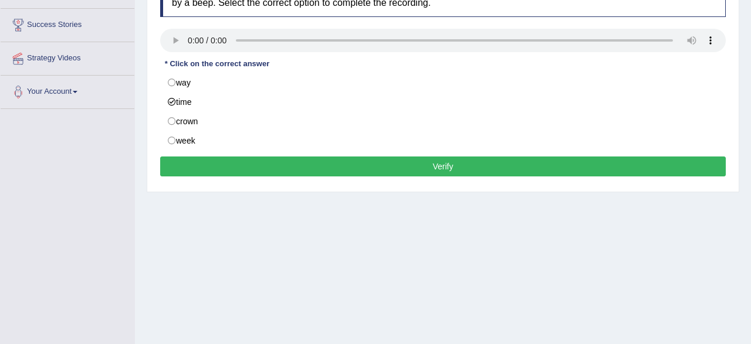
click at [286, 165] on button "Verify" at bounding box center [442, 167] width 565 height 20
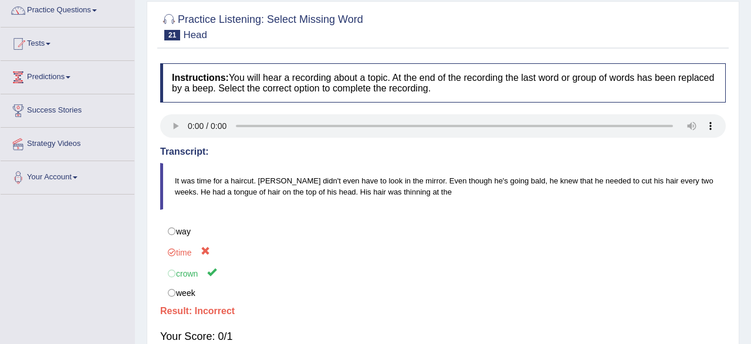
scroll to position [61, 0]
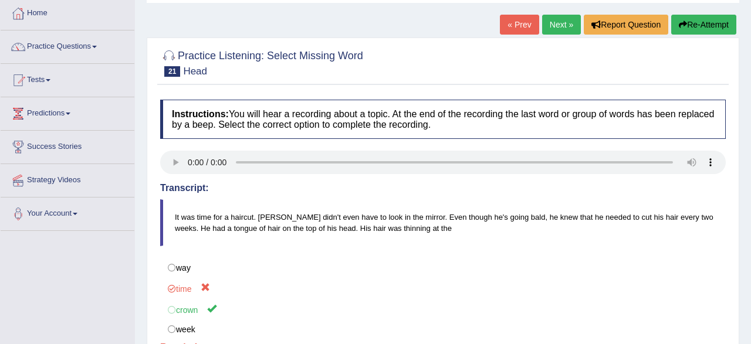
click at [558, 22] on link "Next »" at bounding box center [561, 25] width 39 height 20
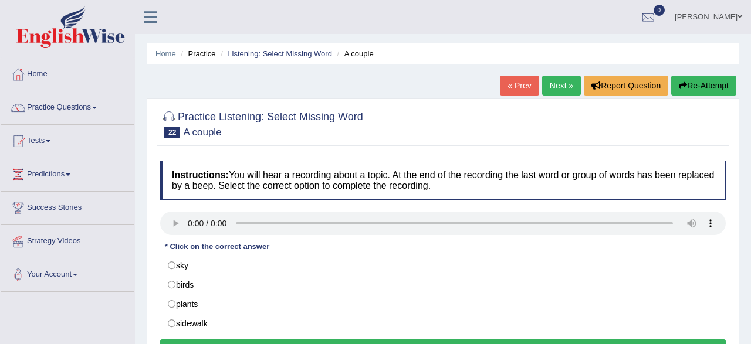
click at [89, 103] on link "Practice Questions" at bounding box center [68, 105] width 134 height 29
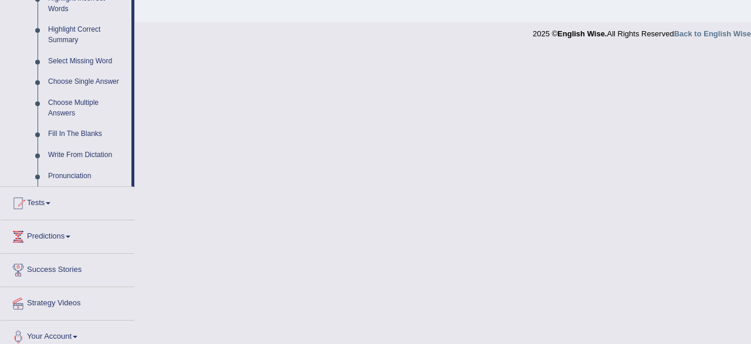
scroll to position [573, 0]
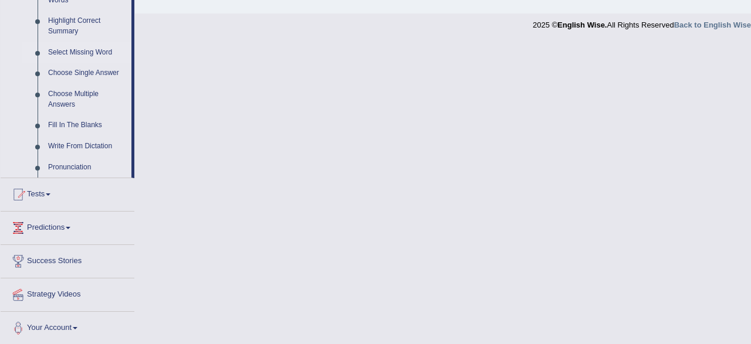
click at [75, 55] on link "Select Missing Word" at bounding box center [87, 52] width 89 height 21
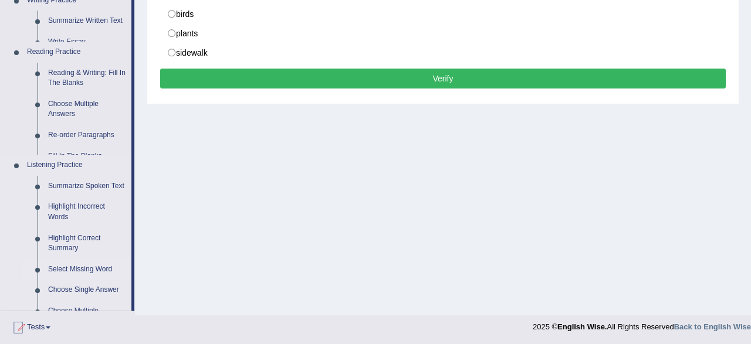
scroll to position [0, 0]
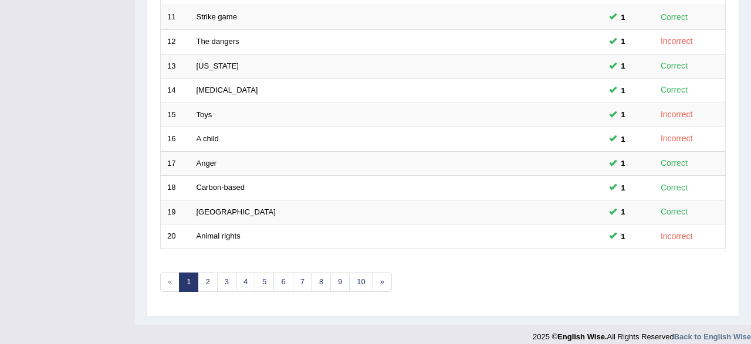
scroll to position [426, 0]
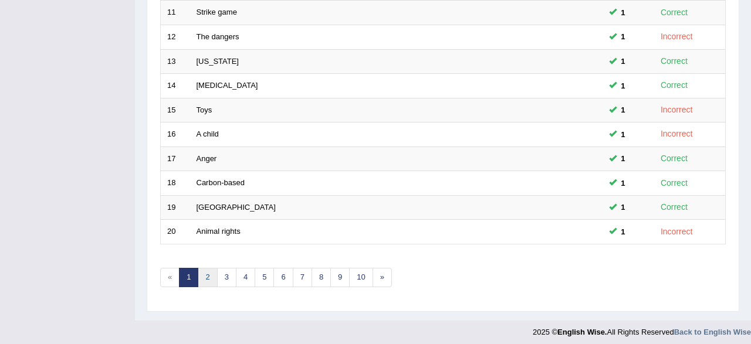
click at [208, 277] on link "2" at bounding box center [207, 277] width 19 height 19
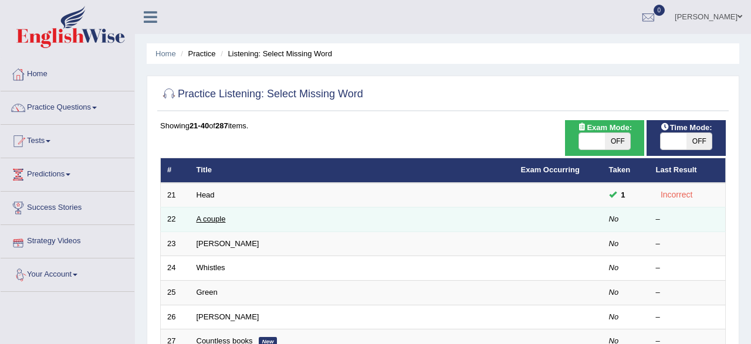
click at [202, 218] on link "A couple" at bounding box center [210, 219] width 29 height 9
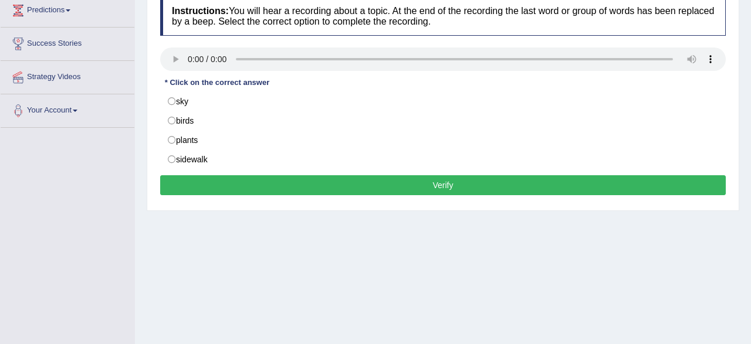
scroll to position [183, 0]
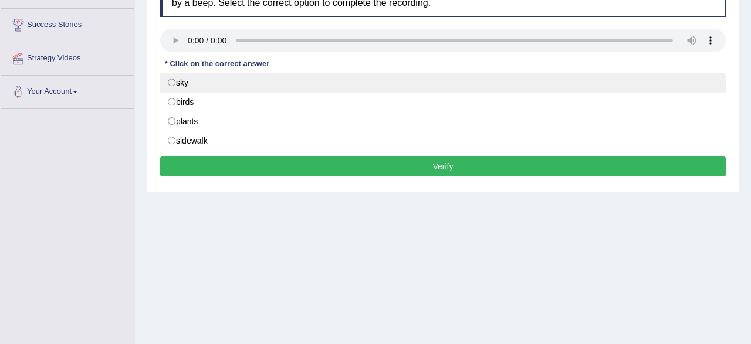
click at [172, 85] on label "sky" at bounding box center [442, 83] width 565 height 20
radio input "true"
click at [172, 85] on label "sky" at bounding box center [442, 83] width 565 height 20
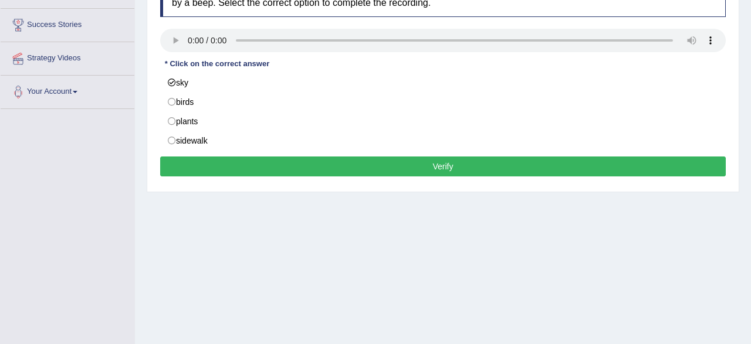
click at [258, 168] on button "Verify" at bounding box center [442, 167] width 565 height 20
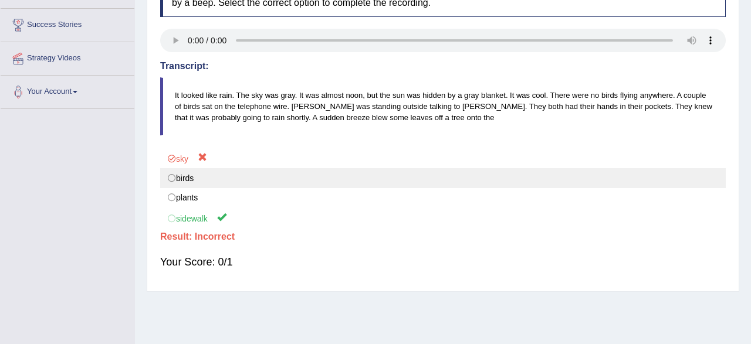
scroll to position [61, 0]
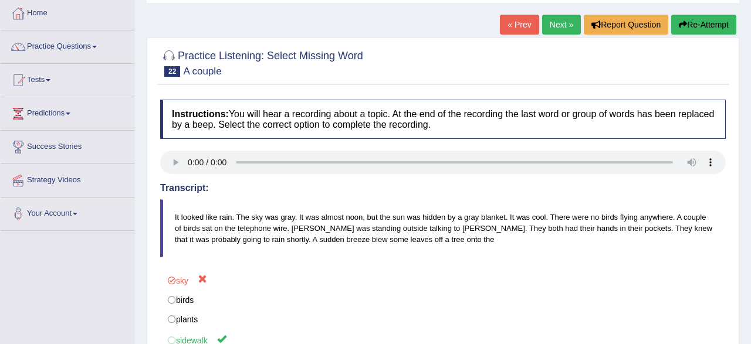
click at [562, 23] on link "Next »" at bounding box center [561, 25] width 39 height 20
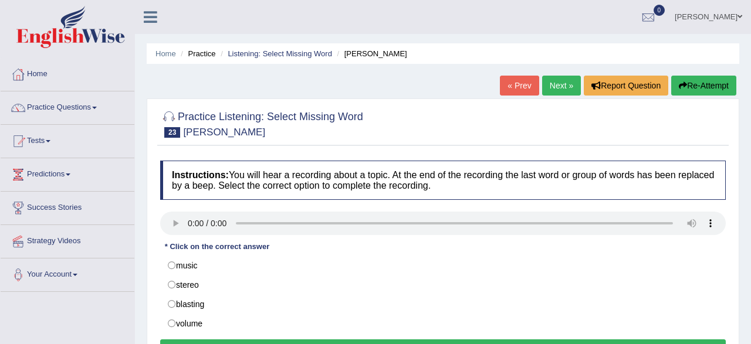
scroll to position [122, 0]
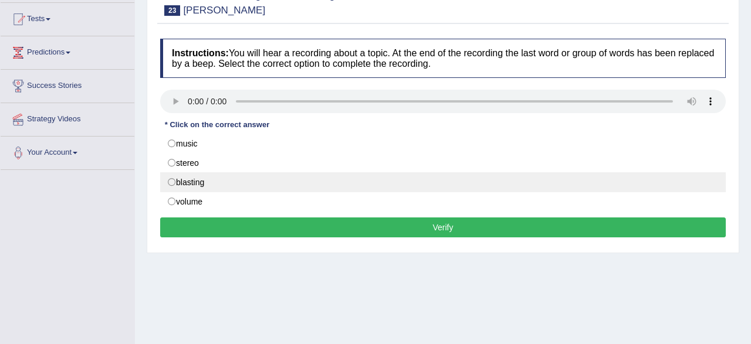
click at [181, 182] on label "blasting" at bounding box center [442, 182] width 565 height 20
radio input "true"
click at [176, 184] on label "blasting" at bounding box center [442, 182] width 565 height 20
click at [173, 183] on label "blasting" at bounding box center [442, 182] width 565 height 20
click at [169, 178] on label "blasting" at bounding box center [442, 182] width 565 height 20
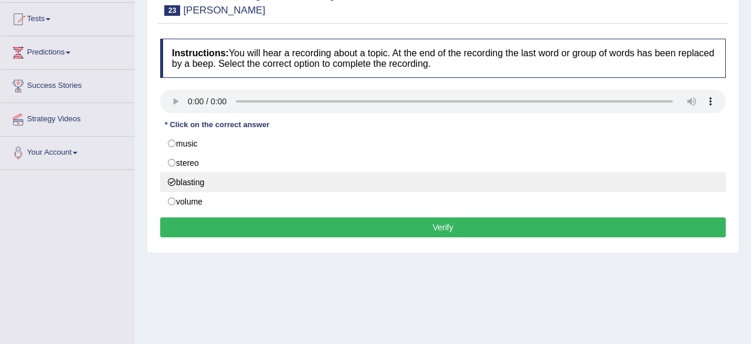
click at [169, 178] on label "blasting" at bounding box center [442, 182] width 565 height 20
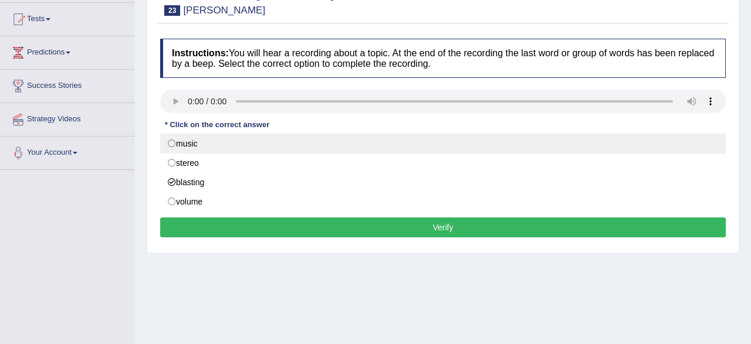
click at [175, 140] on label "music" at bounding box center [442, 144] width 565 height 20
radio input "true"
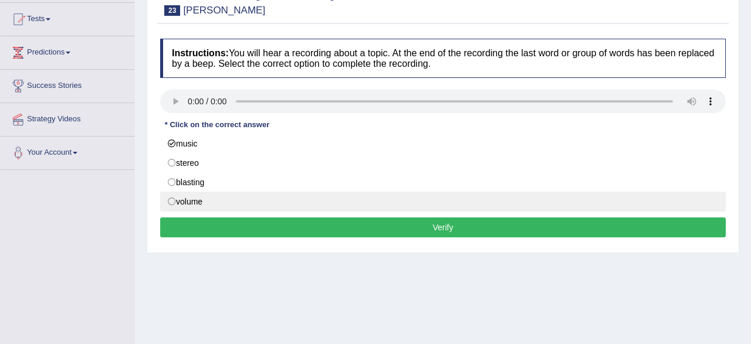
drag, startPoint x: 165, startPoint y: 186, endPoint x: 166, endPoint y: 195, distance: 9.5
click at [173, 199] on div "music stereo blasting volume" at bounding box center [442, 173] width 565 height 78
click at [172, 206] on label "volume" at bounding box center [442, 202] width 565 height 20
radio input "true"
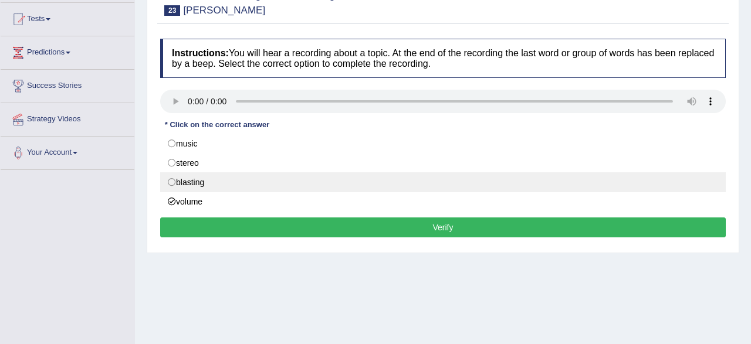
click at [174, 181] on label "blasting" at bounding box center [442, 182] width 565 height 20
radio input "true"
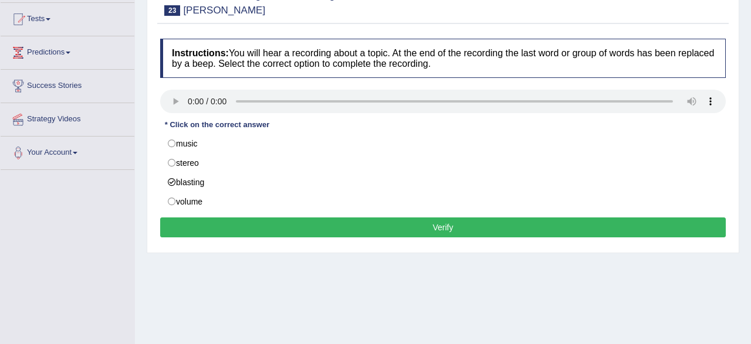
click at [246, 223] on button "Verify" at bounding box center [442, 228] width 565 height 20
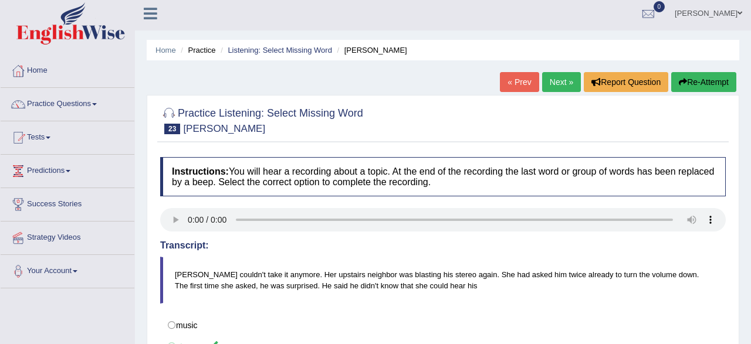
scroll to position [0, 0]
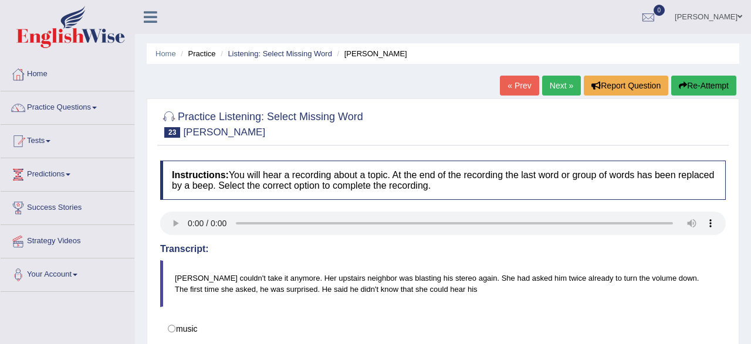
click at [556, 84] on link "Next »" at bounding box center [561, 86] width 39 height 20
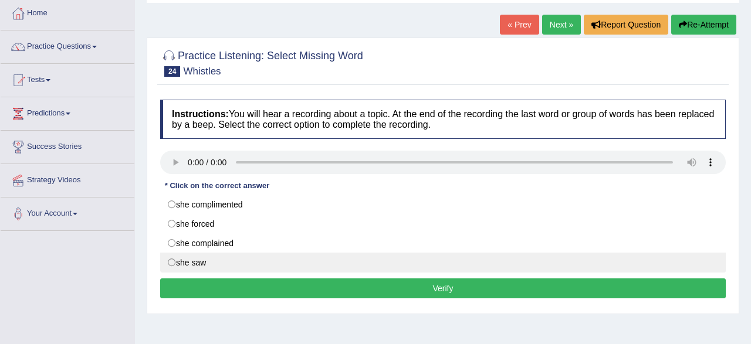
scroll to position [122, 0]
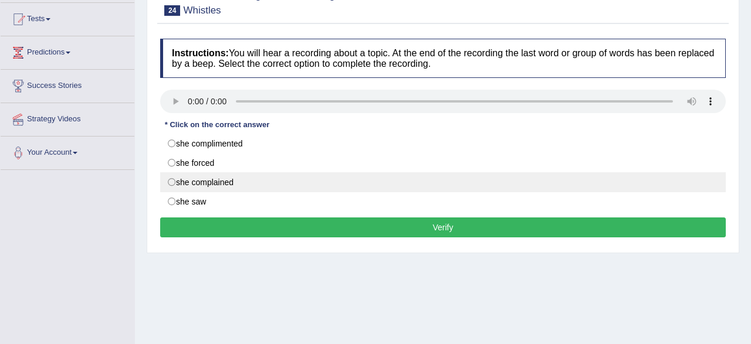
click at [252, 181] on label "she complained" at bounding box center [442, 182] width 565 height 20
radio input "true"
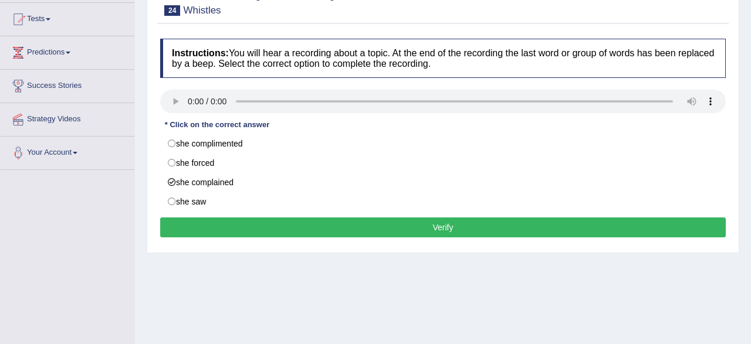
click at [309, 229] on button "Verify" at bounding box center [442, 228] width 565 height 20
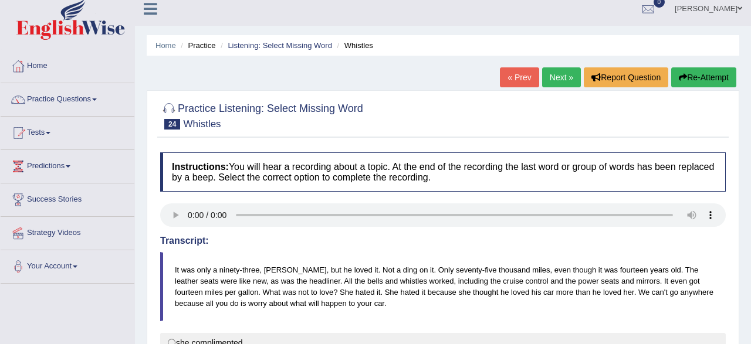
scroll to position [0, 0]
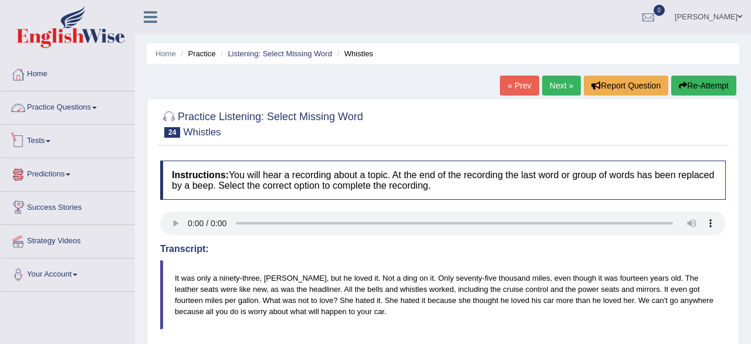
click at [83, 108] on link "Practice Questions" at bounding box center [68, 105] width 134 height 29
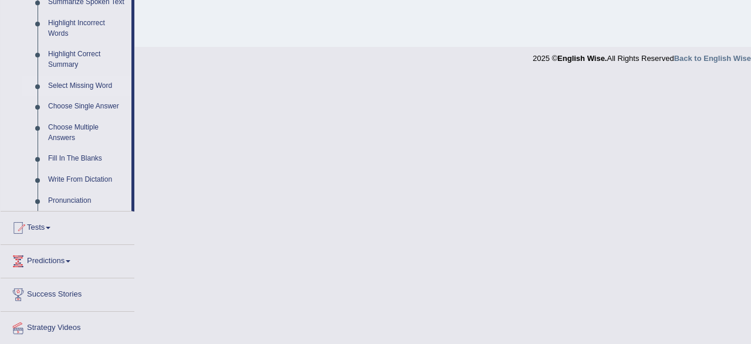
scroll to position [573, 0]
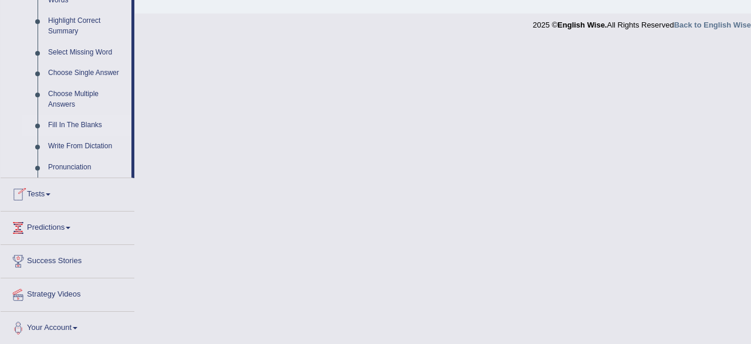
click at [79, 128] on link "Fill In The Blanks" at bounding box center [87, 125] width 89 height 21
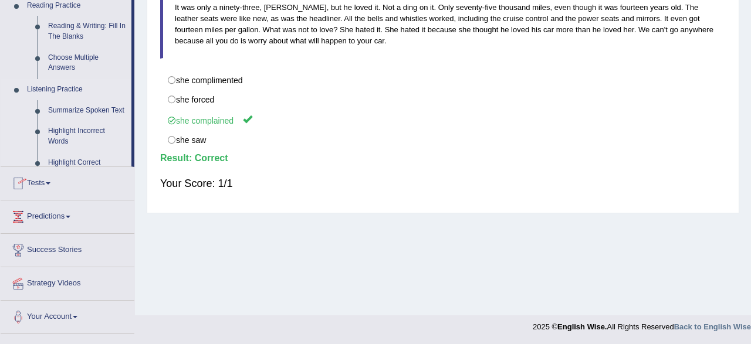
scroll to position [0, 0]
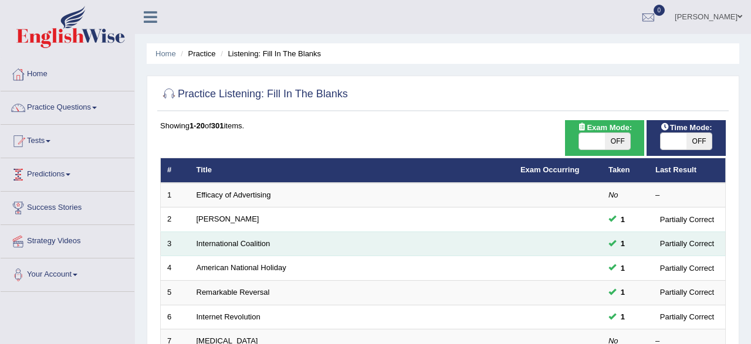
scroll to position [122, 0]
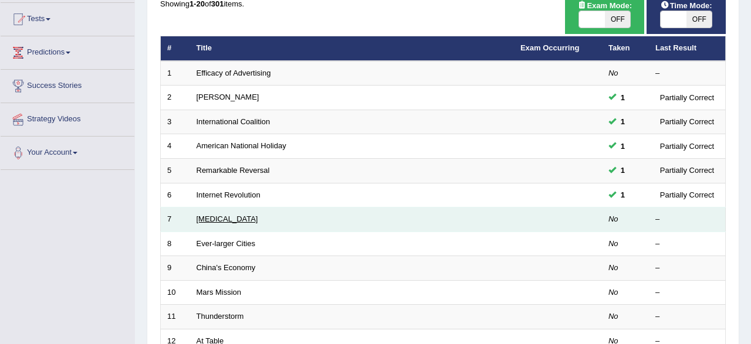
click at [206, 221] on link "[MEDICAL_DATA]" at bounding box center [227, 219] width 62 height 9
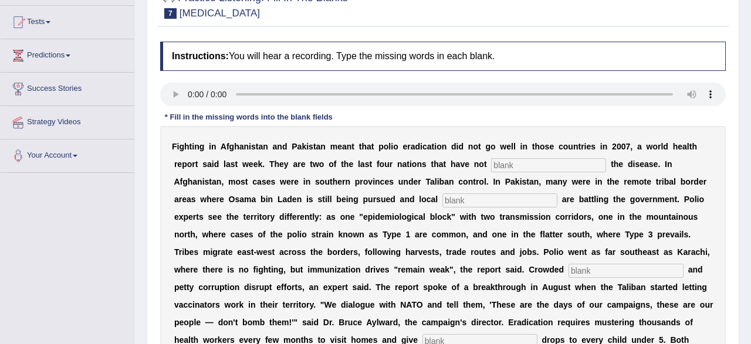
scroll to position [183, 0]
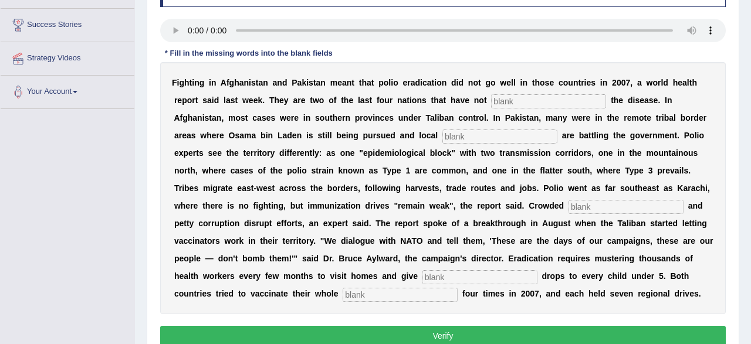
click at [500, 98] on input "text" at bounding box center [548, 101] width 115 height 14
click at [422, 274] on input "text" at bounding box center [479, 277] width 115 height 14
type input "vaccine"
click at [342, 296] on input "text" at bounding box center [399, 295] width 115 height 14
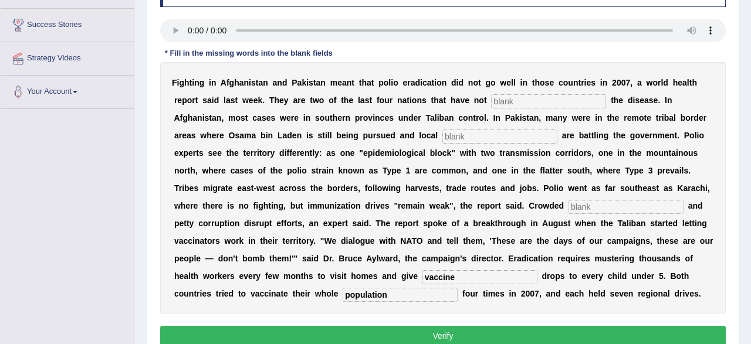
type input "population"
click at [568, 202] on input "text" at bounding box center [625, 207] width 115 height 14
type input "lands"
click at [469, 137] on input "text" at bounding box center [499, 137] width 115 height 14
click at [501, 104] on input "text" at bounding box center [548, 101] width 115 height 14
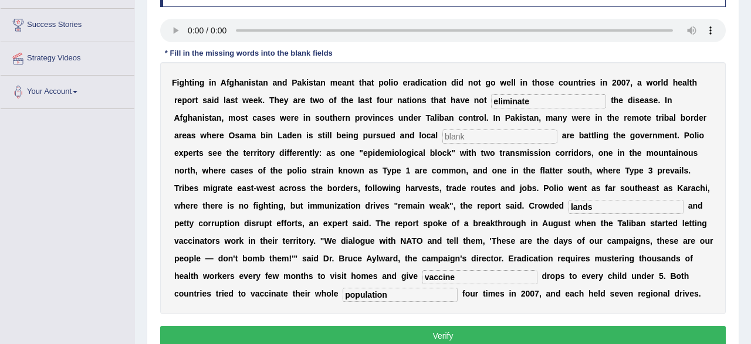
click at [461, 138] on input "text" at bounding box center [499, 137] width 115 height 14
click at [442, 134] on input "text" at bounding box center [499, 137] width 115 height 14
click at [552, 101] on input "eliminate" at bounding box center [548, 101] width 115 height 14
type input "eliminated"
click at [449, 139] on input "text" at bounding box center [499, 137] width 115 height 14
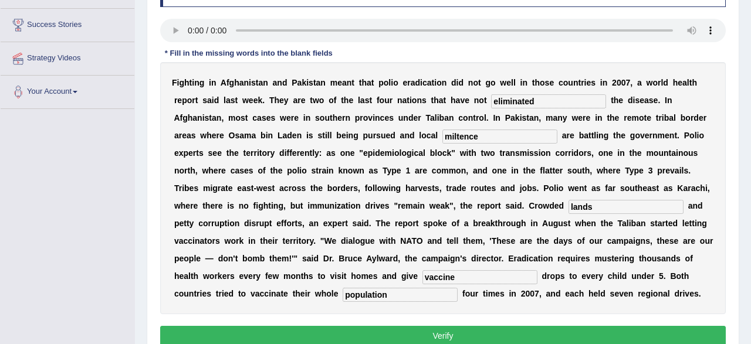
type input "miltence"
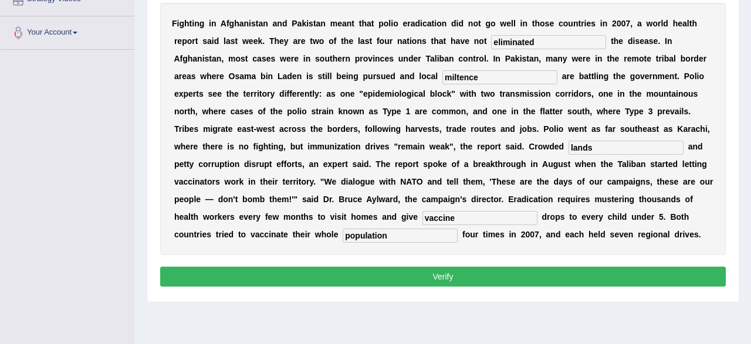
scroll to position [244, 0]
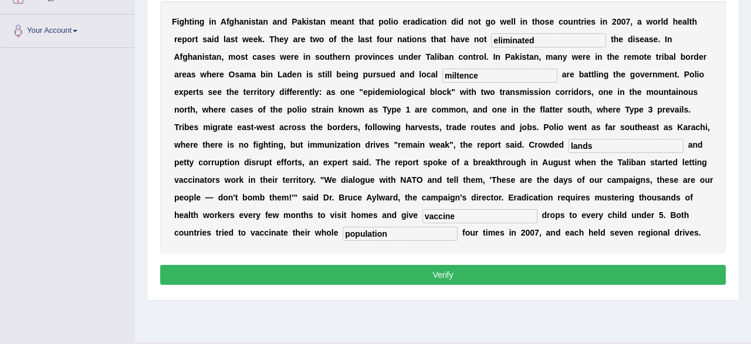
click at [385, 280] on button "Verify" at bounding box center [442, 275] width 565 height 20
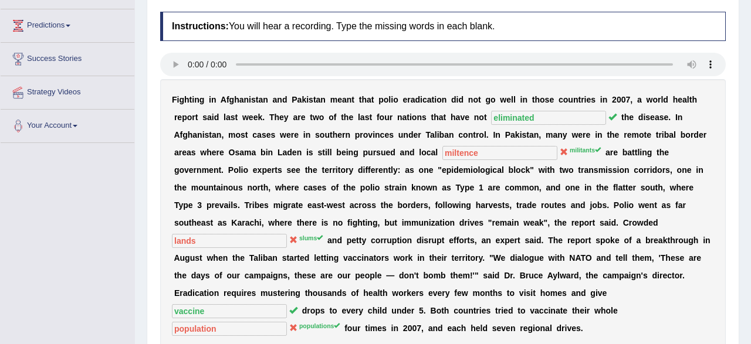
scroll to position [27, 0]
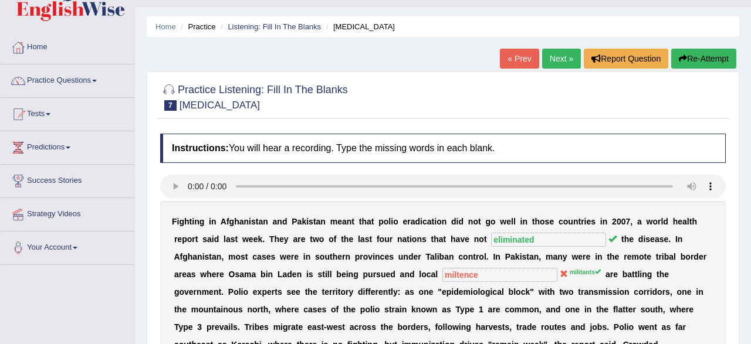
click at [555, 59] on link "Next »" at bounding box center [561, 59] width 39 height 20
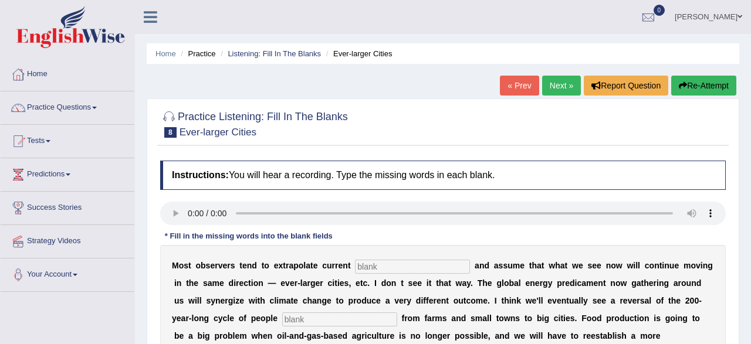
scroll to position [122, 0]
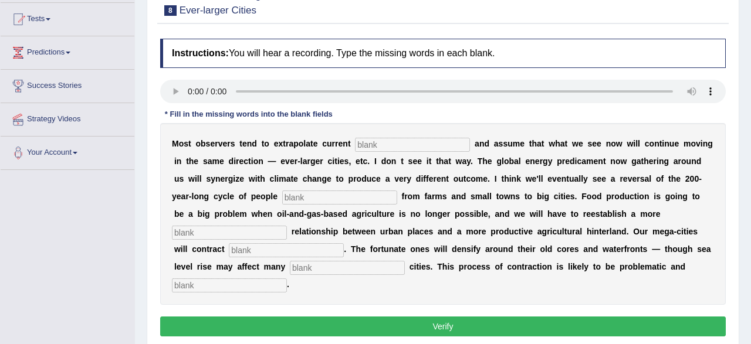
click at [383, 144] on input "text" at bounding box center [412, 145] width 115 height 14
click at [411, 145] on input "text" at bounding box center [412, 145] width 115 height 14
type input "trains"
click at [282, 195] on input "text" at bounding box center [339, 198] width 115 height 14
type input "moving"
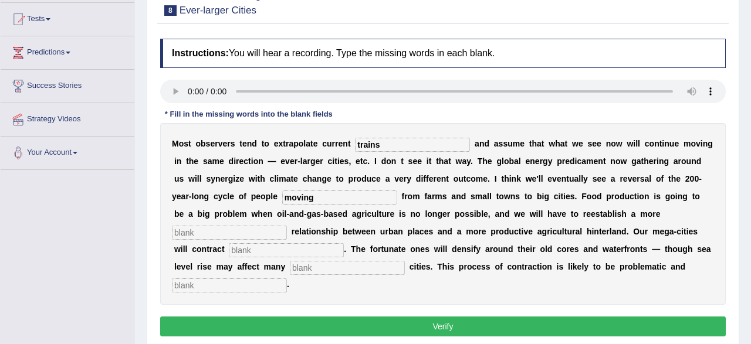
click at [241, 229] on input "text" at bounding box center [229, 233] width 115 height 14
type input "meaning"
click at [280, 253] on input "text" at bounding box center [286, 250] width 115 height 14
type input "substatially"
click at [308, 266] on input "text" at bounding box center [347, 268] width 115 height 14
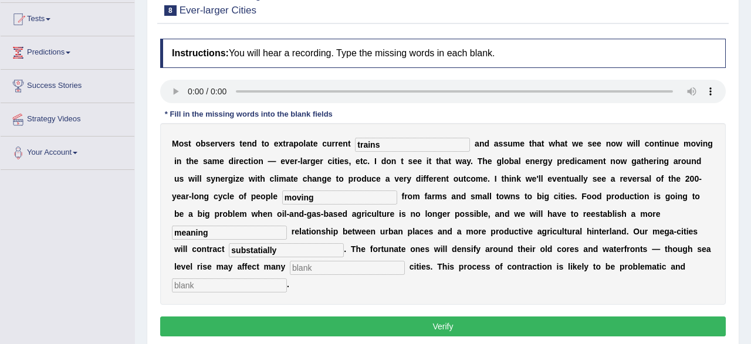
click at [242, 287] on input "text" at bounding box center [229, 286] width 115 height 14
type input "disorderally"
click at [214, 239] on input "meaning" at bounding box center [229, 233] width 115 height 14
type input "meaninful"
click at [290, 269] on input "text" at bounding box center [347, 268] width 115 height 14
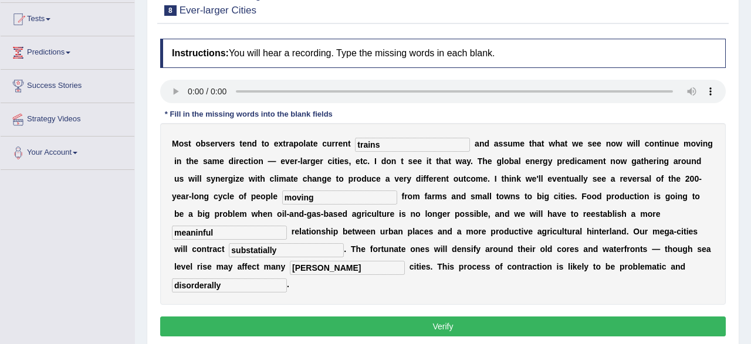
type input "harber"
click at [381, 323] on button "Verify" at bounding box center [442, 327] width 565 height 20
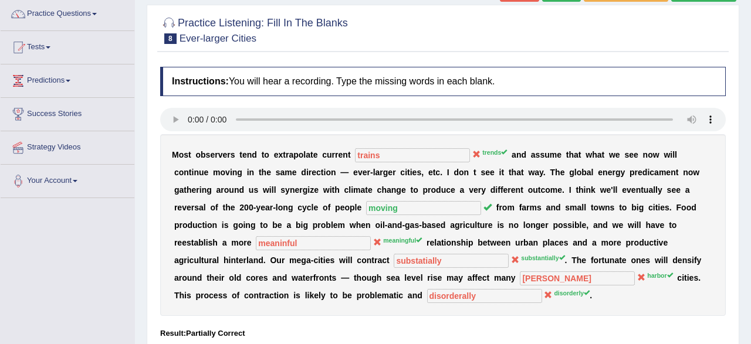
scroll to position [61, 0]
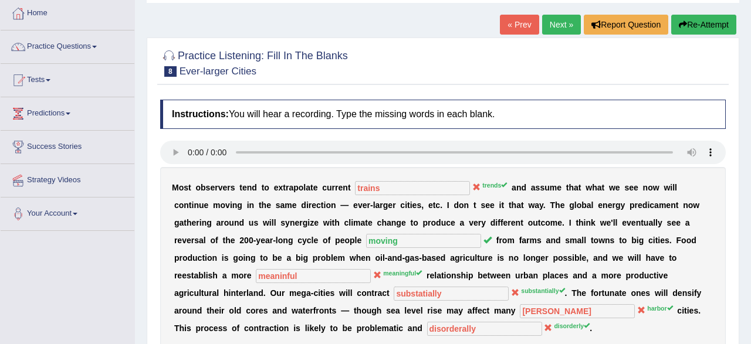
click at [549, 29] on link "Next »" at bounding box center [561, 25] width 39 height 20
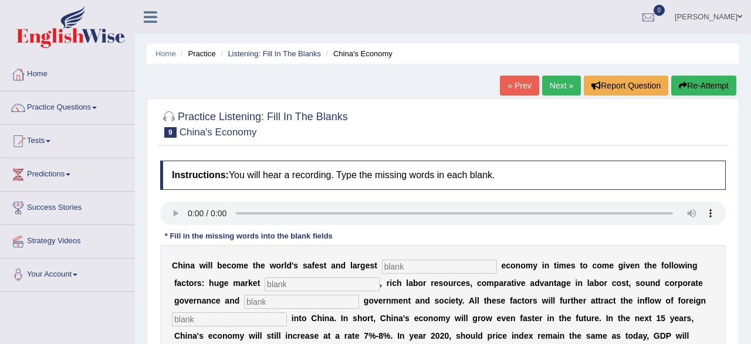
scroll to position [122, 0]
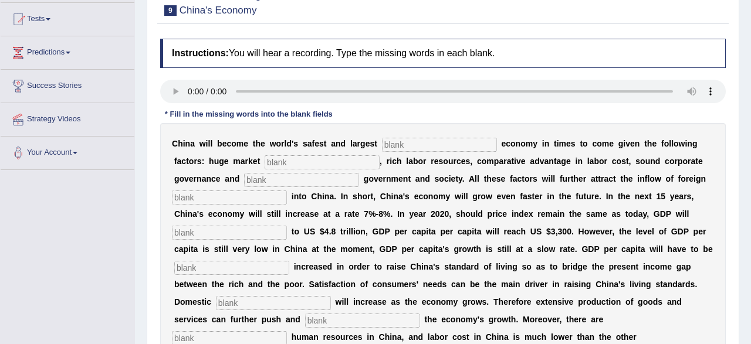
click at [423, 150] on input "text" at bounding box center [439, 145] width 115 height 14
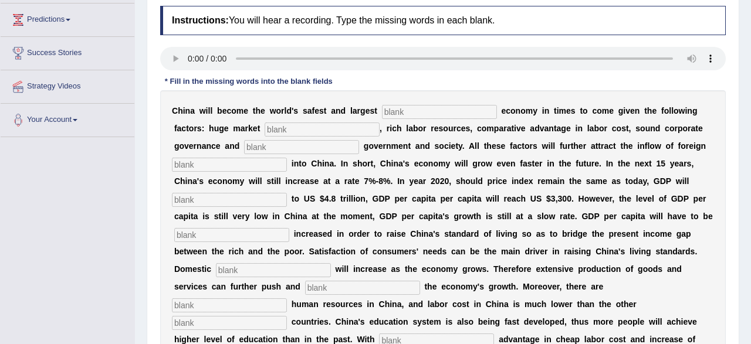
scroll to position [183, 0]
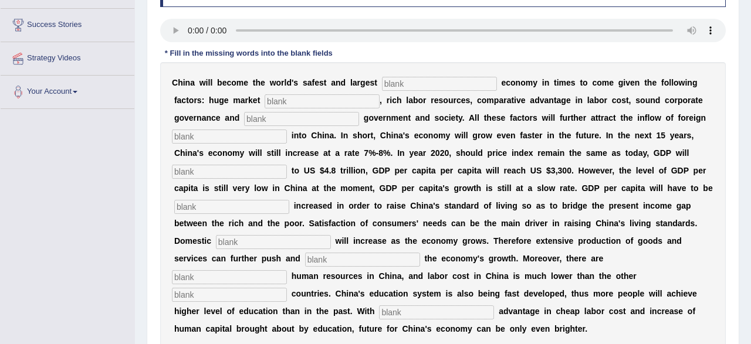
click at [415, 87] on input "text" at bounding box center [439, 84] width 115 height 14
type input "investment"
click at [287, 100] on input "text" at bounding box center [321, 101] width 115 height 14
type input "potential"
click at [279, 121] on input "text" at bounding box center [301, 119] width 115 height 14
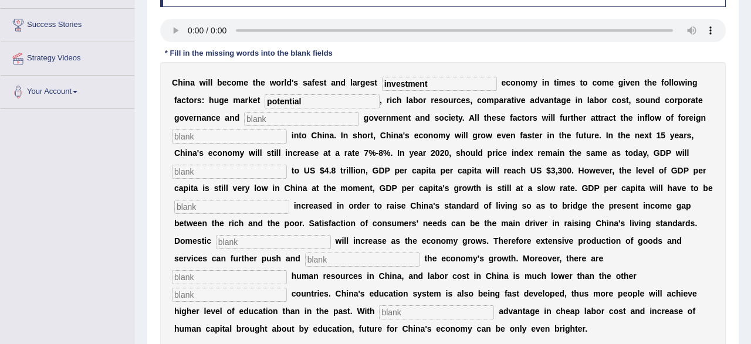
click at [268, 120] on input "text" at bounding box center [301, 119] width 115 height 14
click at [204, 139] on input "text" at bounding box center [229, 137] width 115 height 14
click at [249, 116] on input "stable" at bounding box center [301, 119] width 115 height 14
type input "sitable"
click at [231, 134] on input "text" at bounding box center [229, 137] width 115 height 14
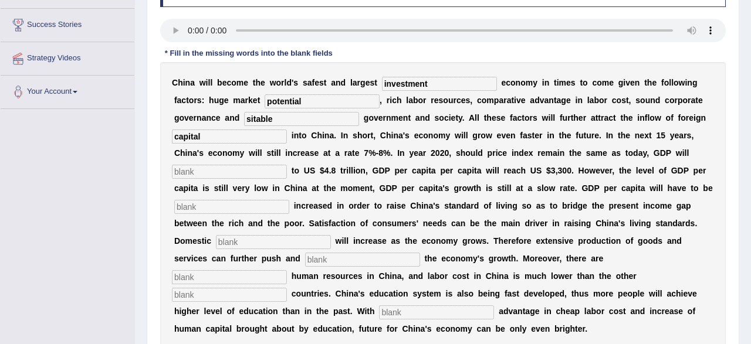
click at [253, 169] on input "text" at bounding box center [229, 172] width 115 height 14
click at [221, 140] on input "capital" at bounding box center [229, 137] width 115 height 14
type input "capita"
click at [228, 173] on input "text" at bounding box center [229, 172] width 115 height 14
type input "amount"
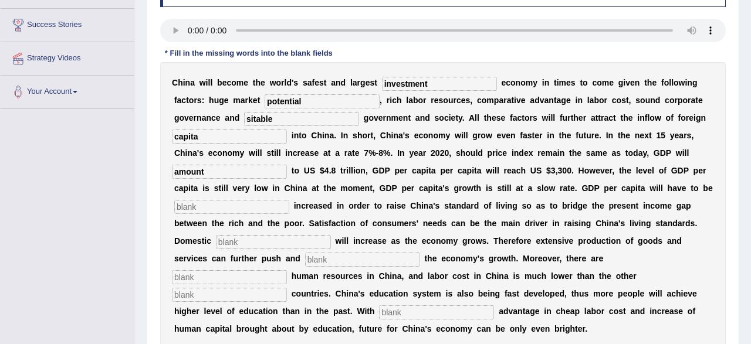
click at [234, 205] on input "text" at bounding box center [231, 207] width 115 height 14
click at [223, 205] on input "forther" at bounding box center [231, 207] width 115 height 14
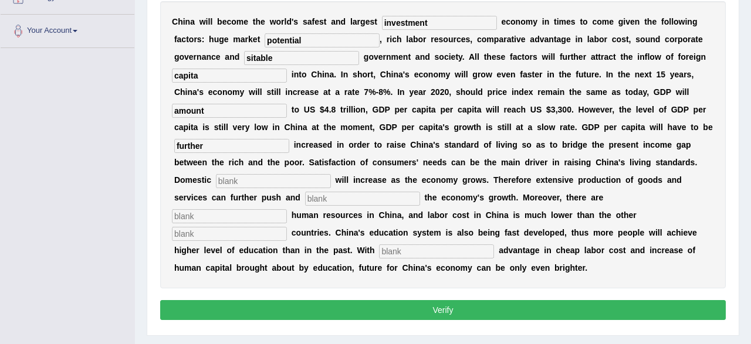
type input "further"
click at [275, 186] on input "text" at bounding box center [273, 181] width 115 height 14
type input "demand"
click at [305, 200] on input "text" at bounding box center [362, 199] width 115 height 14
type input "sustain"
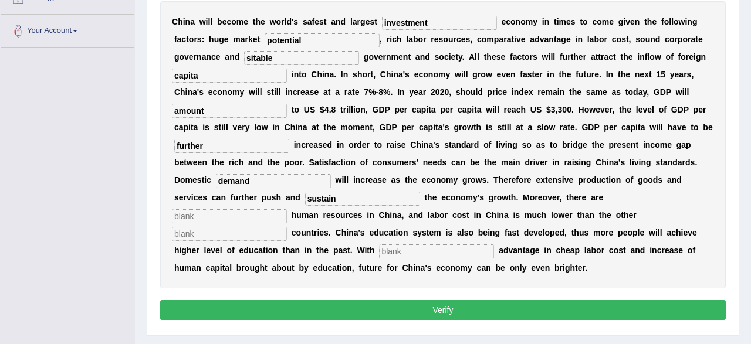
click at [287, 209] on input "text" at bounding box center [229, 216] width 115 height 14
type input "abandoned"
click at [287, 227] on input "text" at bounding box center [229, 234] width 115 height 14
type input "industrilized"
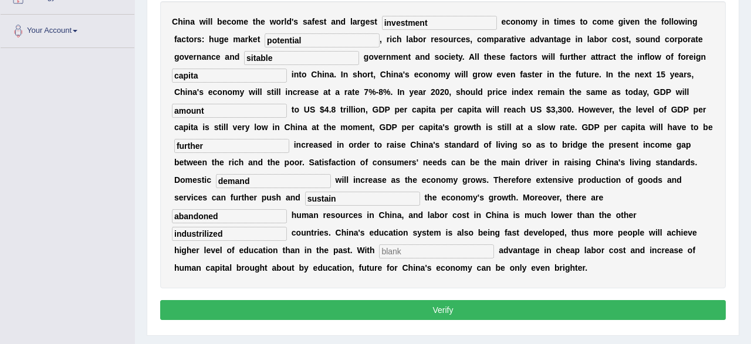
click at [379, 257] on input "text" at bounding box center [436, 252] width 115 height 14
type input "comparative"
click at [352, 310] on button "Verify" at bounding box center [442, 310] width 565 height 20
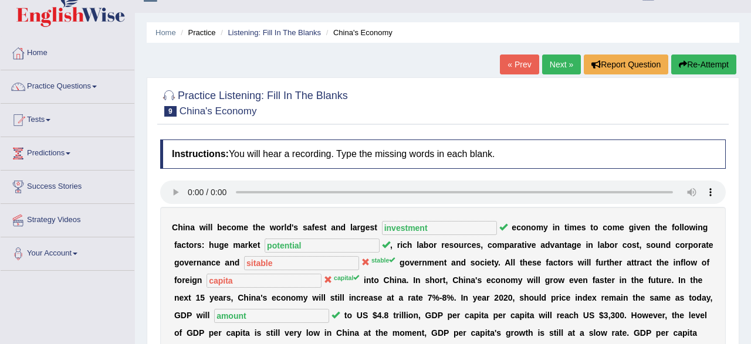
scroll to position [0, 0]
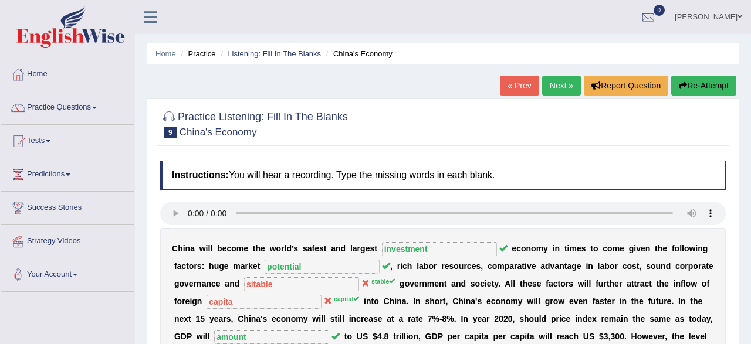
click at [564, 84] on link "Next »" at bounding box center [561, 86] width 39 height 20
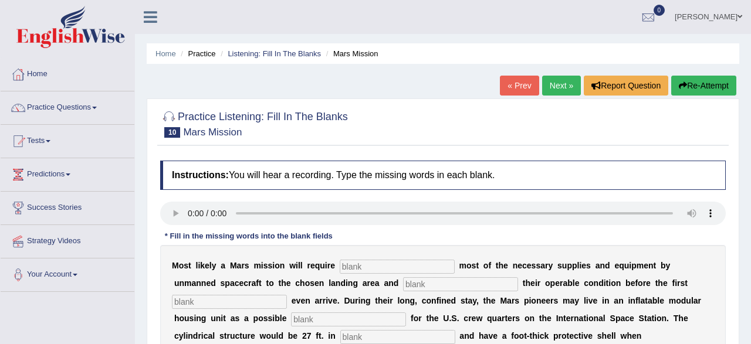
scroll to position [122, 0]
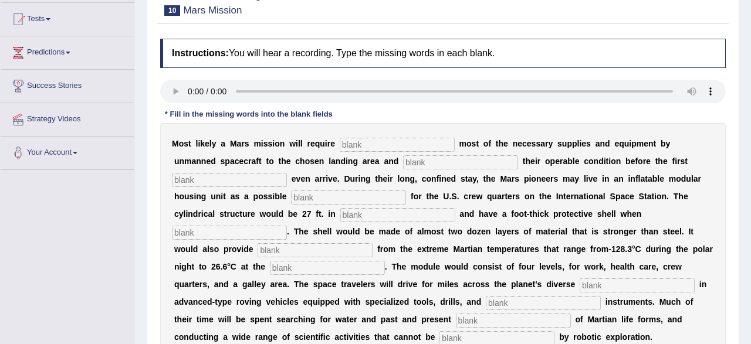
click at [369, 148] on input "text" at bounding box center [397, 145] width 115 height 14
type input "transporting"
click at [403, 158] on input "text" at bounding box center [460, 162] width 115 height 14
click at [403, 165] on input "text" at bounding box center [460, 162] width 115 height 14
type input "cofarmeing"
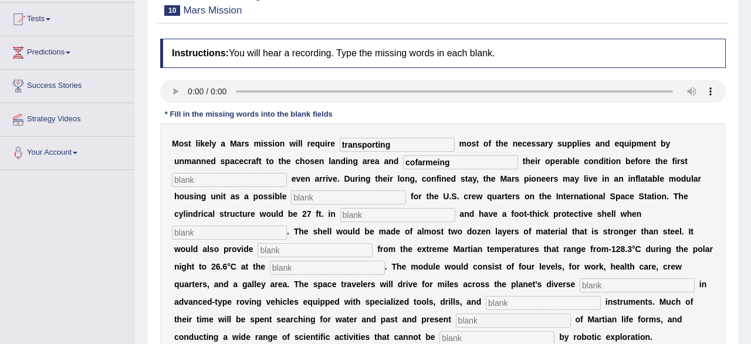
click at [203, 178] on input "text" at bounding box center [229, 180] width 115 height 14
click at [201, 178] on input "text" at bounding box center [229, 180] width 115 height 14
type input "astronote"
click at [322, 196] on input "text" at bounding box center [348, 198] width 115 height 14
type input "replacement"
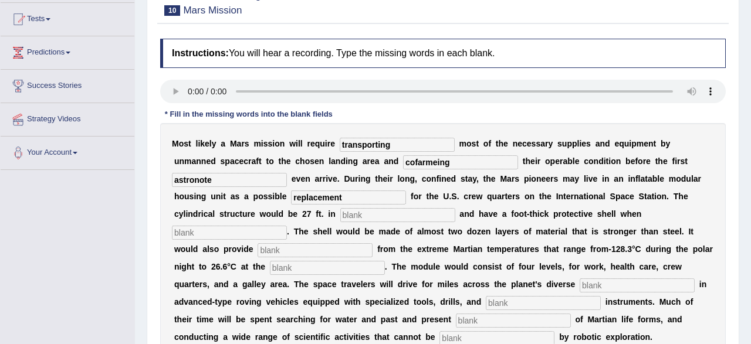
click at [358, 211] on input "text" at bounding box center [397, 215] width 115 height 14
click at [358, 219] on input "text" at bounding box center [397, 215] width 115 height 14
click at [354, 218] on input "daymeter" at bounding box center [397, 215] width 115 height 14
type input "diameter"
click at [235, 232] on input "text" at bounding box center [229, 233] width 115 height 14
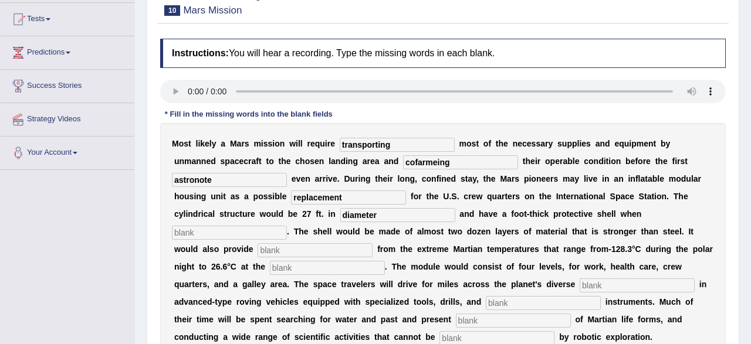
click at [247, 235] on input "text" at bounding box center [229, 233] width 115 height 14
click at [230, 236] on input "text" at bounding box center [229, 233] width 115 height 14
click at [218, 230] on input "text" at bounding box center [229, 233] width 115 height 14
type input "filanted"
click at [257, 250] on input "text" at bounding box center [314, 250] width 115 height 14
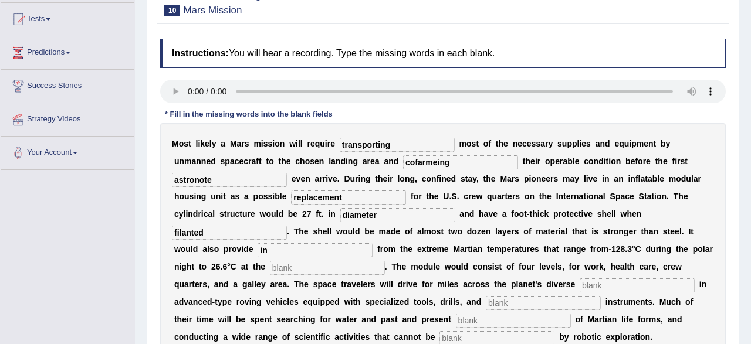
click at [308, 254] on input "in" at bounding box center [314, 250] width 115 height 14
type input "insulation"
click at [270, 272] on input "text" at bounding box center [327, 268] width 115 height 14
click at [270, 266] on input "text" at bounding box center [327, 268] width 115 height 14
type input "ecoter"
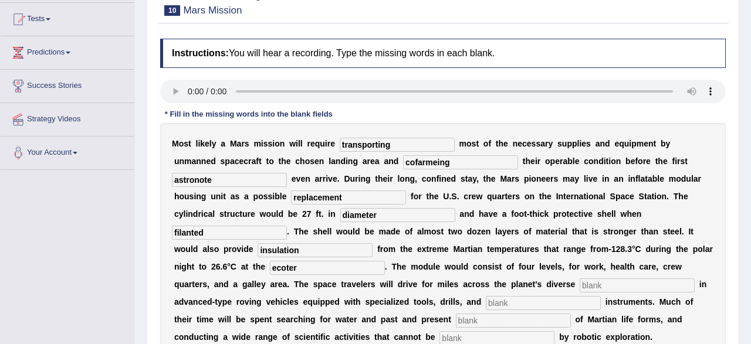
click at [579, 280] on input "text" at bounding box center [636, 286] width 115 height 14
click at [579, 281] on input "text" at bounding box center [636, 286] width 115 height 14
click at [486, 306] on input "text" at bounding box center [543, 303] width 115 height 14
click at [579, 290] on input "planete" at bounding box center [636, 286] width 115 height 14
type input "p"
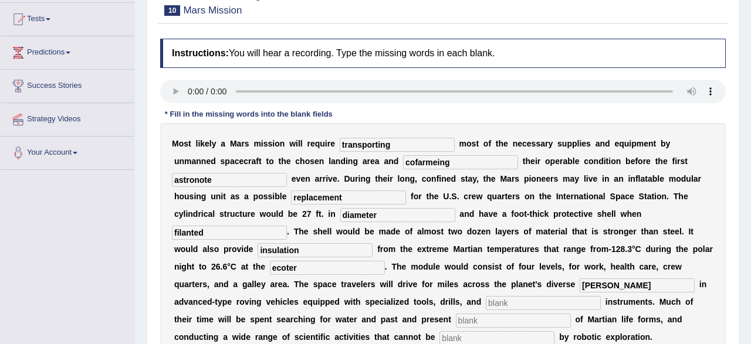
type input "torain"
click at [456, 327] on input "text" at bounding box center [513, 321] width 115 height 14
type input "evdance"
click at [439, 337] on input "text" at bounding box center [496, 338] width 115 height 14
type input "acomplish"
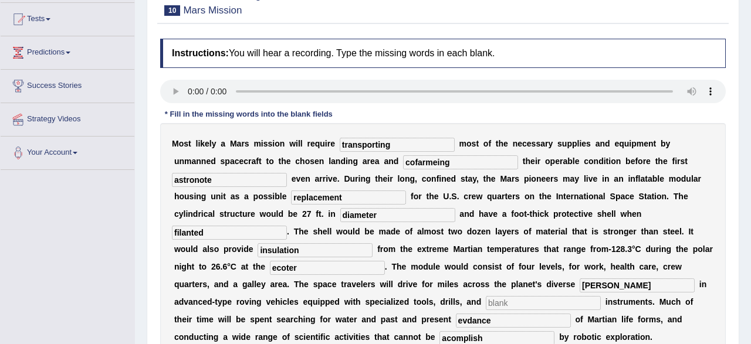
click at [486, 301] on input "text" at bounding box center [543, 303] width 115 height 14
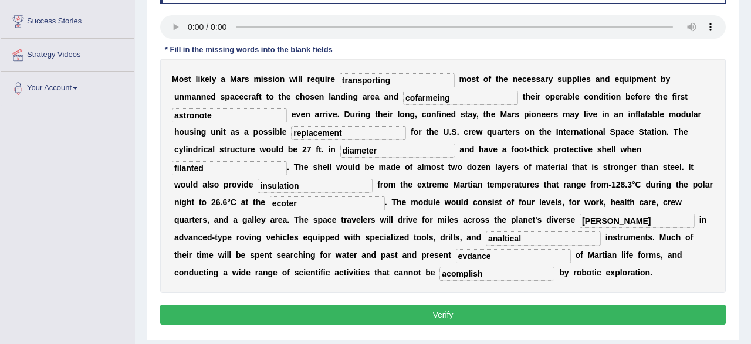
scroll to position [210, 0]
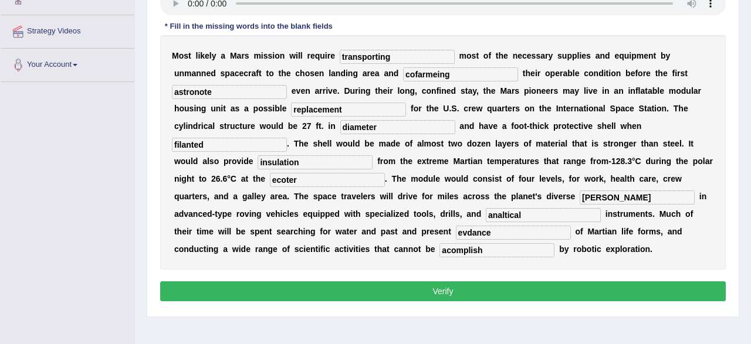
type input "analtical"
click at [484, 291] on button "Verify" at bounding box center [442, 291] width 565 height 20
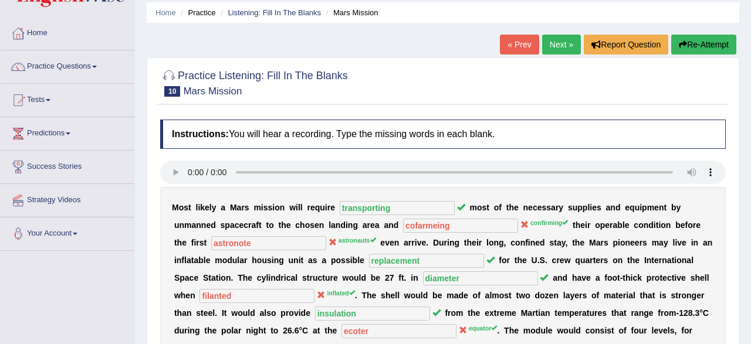
scroll to position [27, 0]
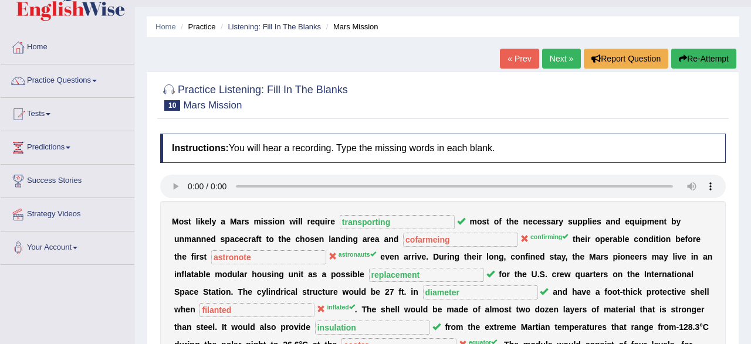
click at [556, 62] on link "Next »" at bounding box center [561, 59] width 39 height 20
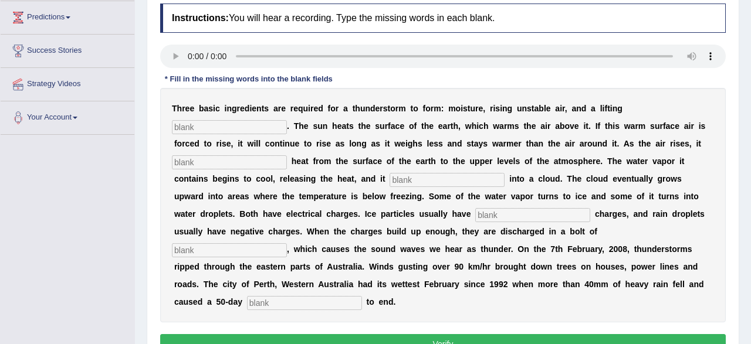
scroll to position [183, 0]
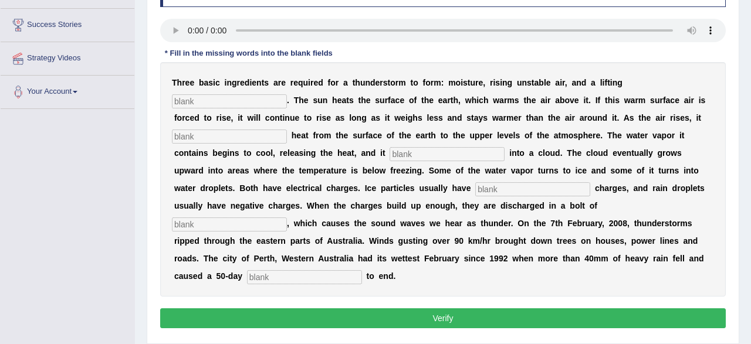
click at [233, 99] on input "text" at bounding box center [229, 101] width 115 height 14
click at [200, 99] on input "text" at bounding box center [229, 101] width 115 height 14
type input "mechanisem"
click at [207, 137] on input "text" at bounding box center [229, 137] width 115 height 14
click at [232, 133] on input "text" at bounding box center [229, 137] width 115 height 14
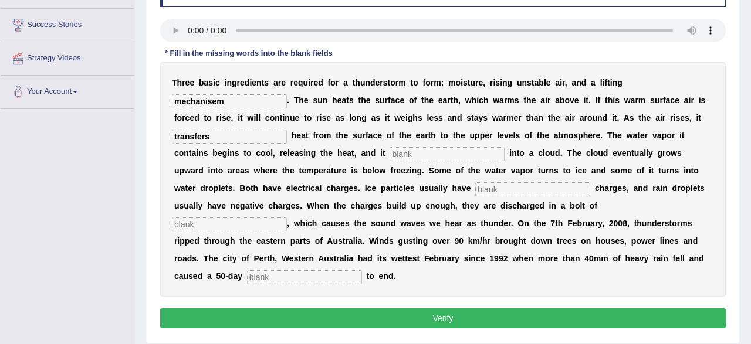
type input "transfers"
click at [389, 153] on input "text" at bounding box center [446, 154] width 115 height 14
click at [389, 152] on input "con" at bounding box center [446, 154] width 115 height 14
type input "condances"
click at [475, 191] on input "text" at bounding box center [532, 189] width 115 height 14
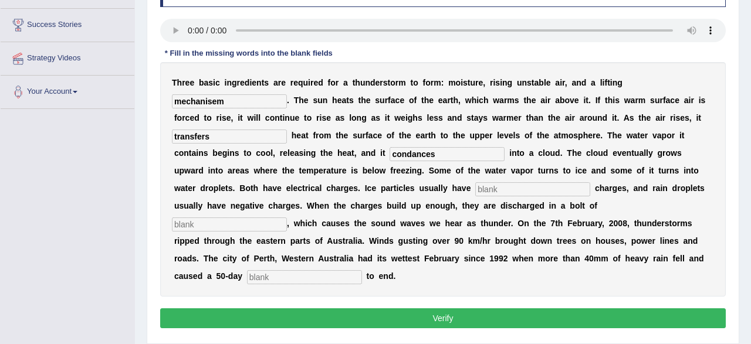
click at [475, 190] on input "text" at bounding box center [532, 189] width 115 height 14
type input "postive"
click at [287, 218] on input "text" at bounding box center [229, 225] width 115 height 14
type input "lightling"
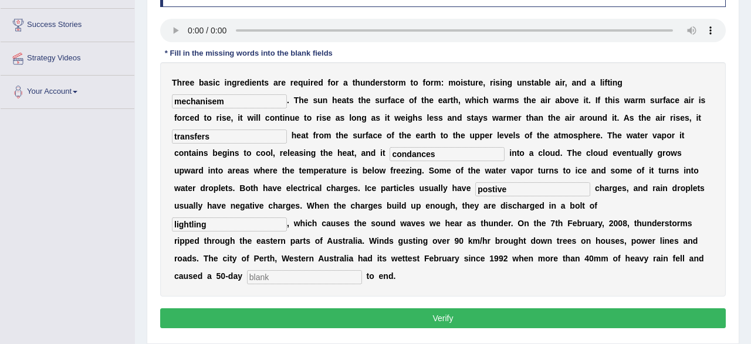
click at [362, 270] on input "text" at bounding box center [304, 277] width 115 height 14
type input "drought"
click at [287, 218] on input "lightling" at bounding box center [229, 225] width 115 height 14
type input "lightning"
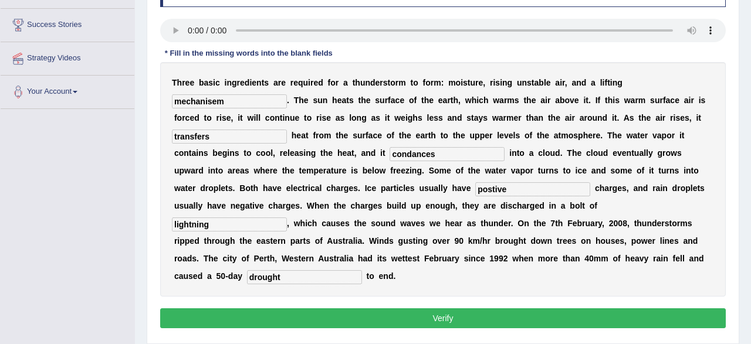
click at [475, 194] on input "postive" at bounding box center [532, 189] width 115 height 14
click at [475, 191] on input "postive" at bounding box center [532, 189] width 115 height 14
type input "positive"
click at [409, 155] on input "condances" at bounding box center [446, 154] width 115 height 14
type input "condenses"
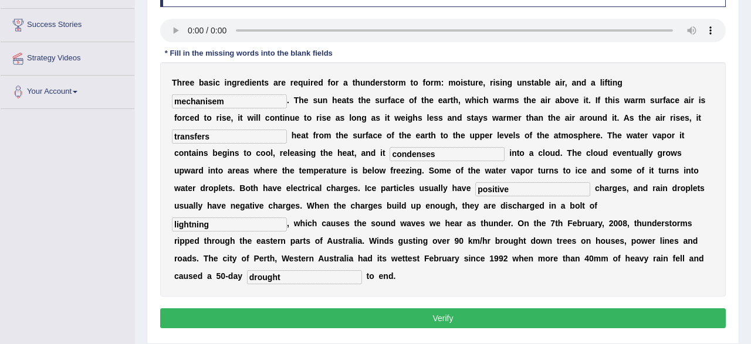
click at [240, 138] on input "transfers" at bounding box center [229, 137] width 115 height 14
click at [348, 308] on button "Verify" at bounding box center [442, 318] width 565 height 20
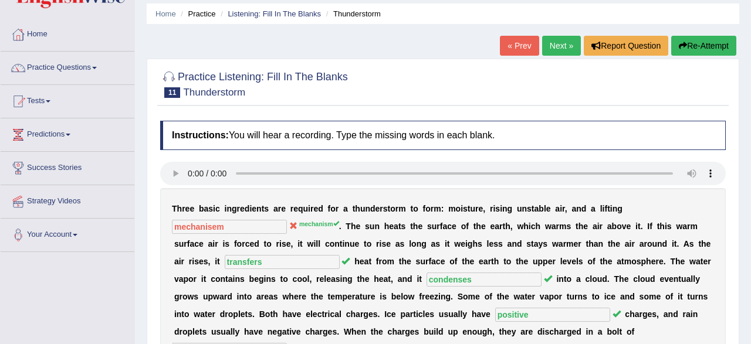
scroll to position [0, 0]
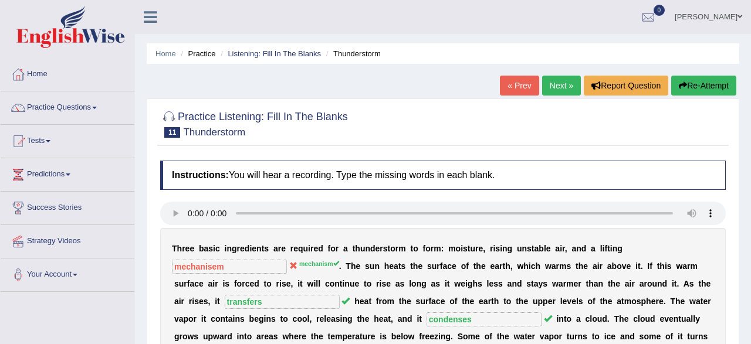
click at [557, 85] on link "Next »" at bounding box center [561, 86] width 39 height 20
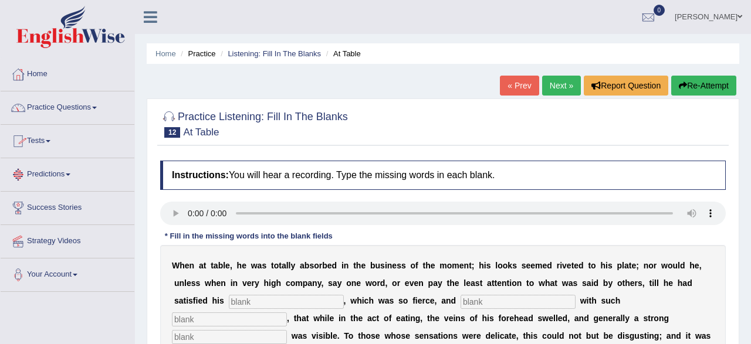
click at [58, 111] on link "Practice Questions" at bounding box center [68, 105] width 134 height 29
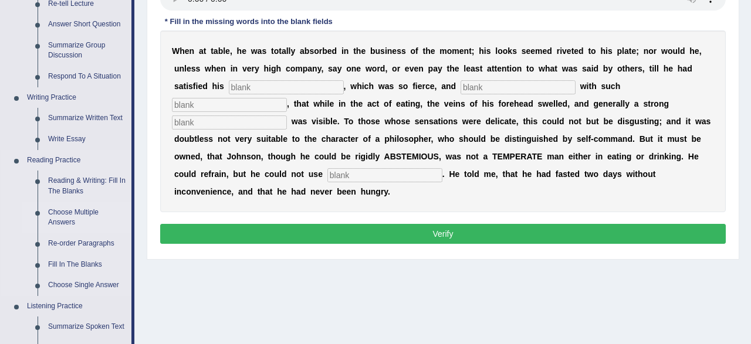
scroll to position [244, 0]
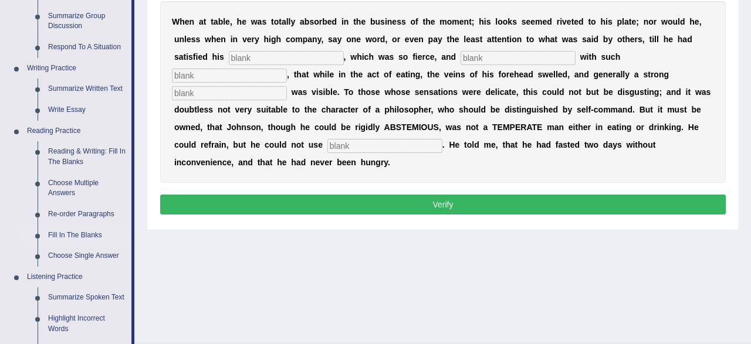
click at [72, 235] on link "Fill In The Blanks" at bounding box center [87, 235] width 89 height 21
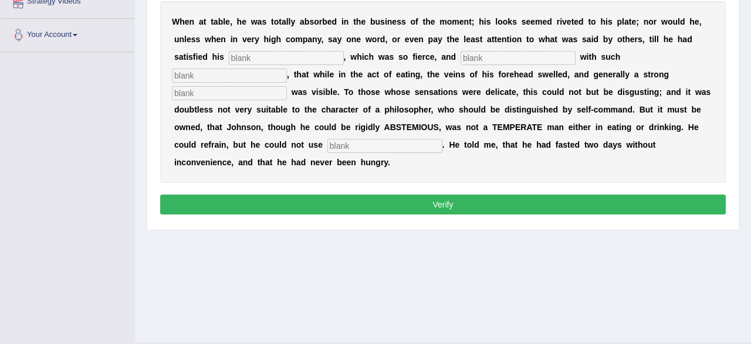
scroll to position [0, 0]
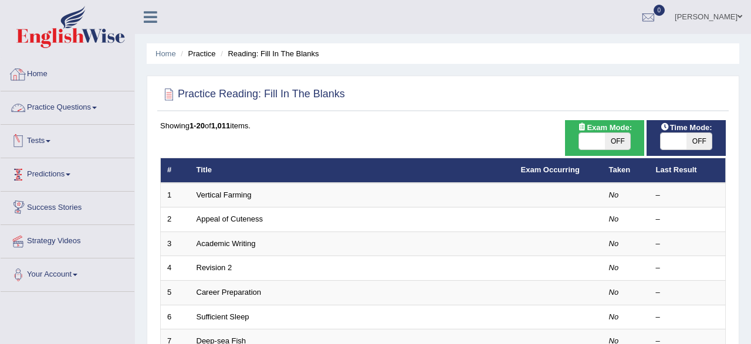
click at [59, 109] on link "Practice Questions" at bounding box center [68, 105] width 134 height 29
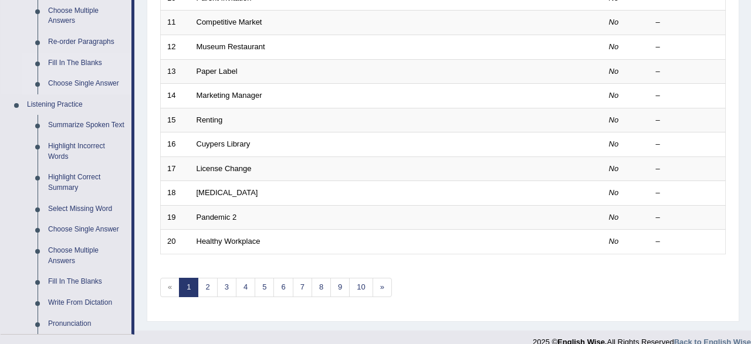
scroll to position [488, 0]
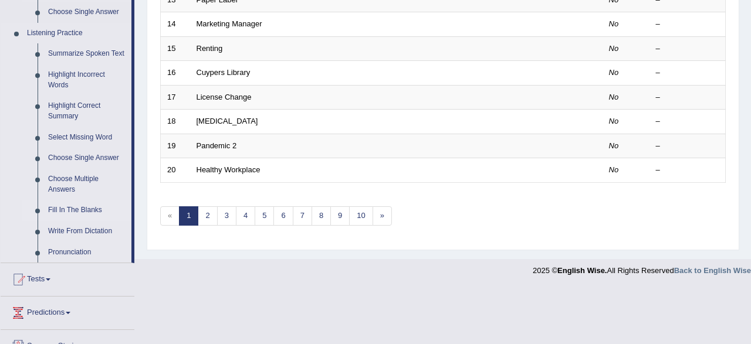
click at [69, 211] on link "Fill In The Blanks" at bounding box center [87, 210] width 89 height 21
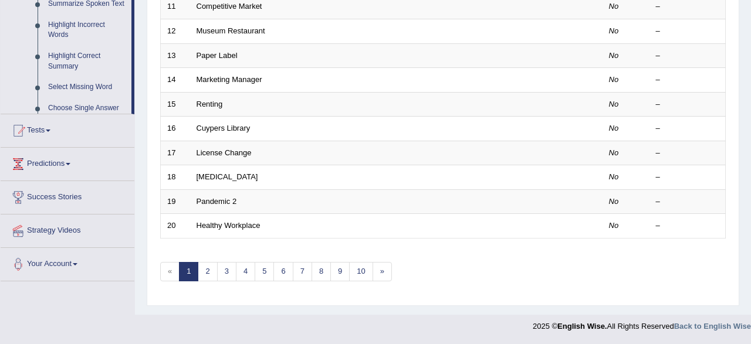
scroll to position [186, 0]
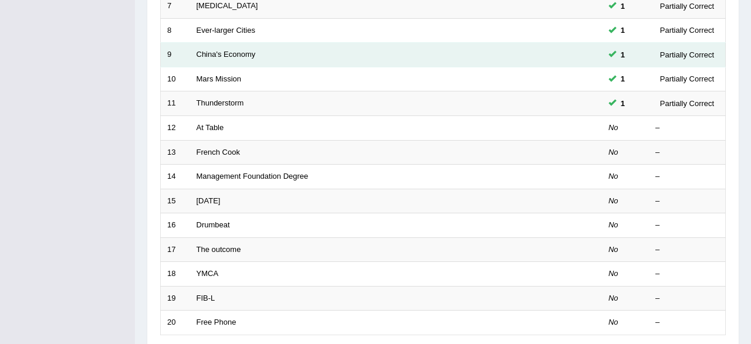
scroll to position [365, 0]
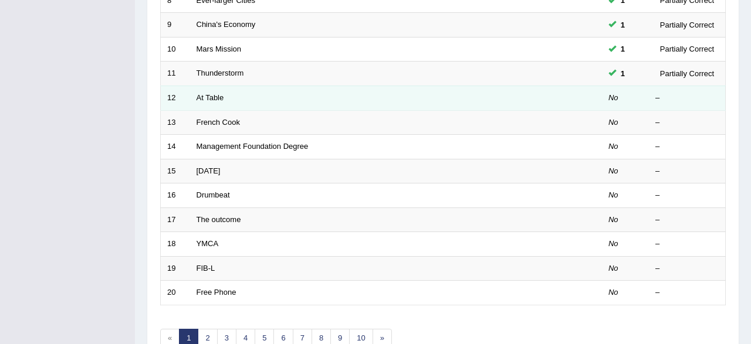
click at [269, 99] on td "At Table" at bounding box center [352, 98] width 324 height 25
click at [217, 94] on link "At Table" at bounding box center [210, 97] width 28 height 9
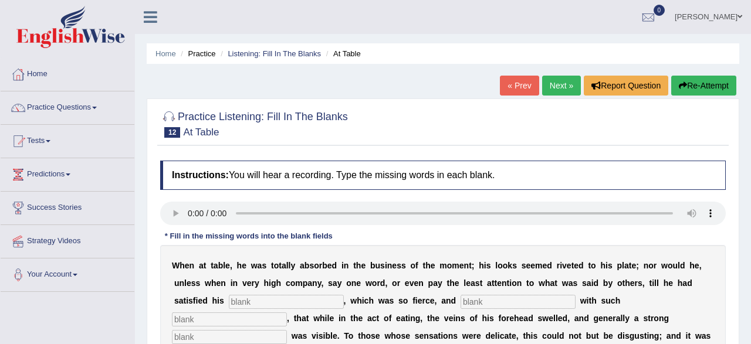
scroll to position [122, 0]
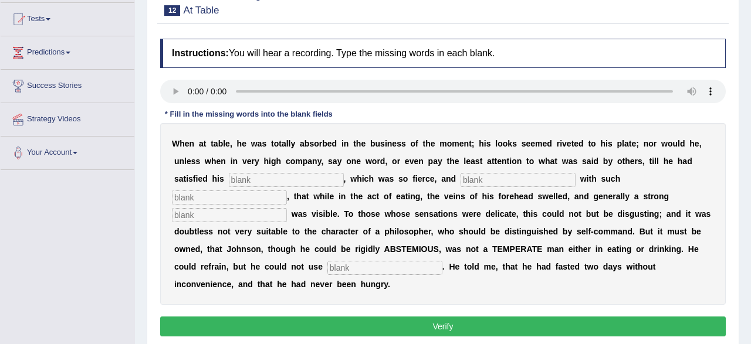
click at [277, 177] on input "text" at bounding box center [286, 180] width 115 height 14
click at [295, 181] on input "text" at bounding box center [286, 180] width 115 height 14
type input "A"
type input "appetite"
click at [287, 191] on input "text" at bounding box center [229, 198] width 115 height 14
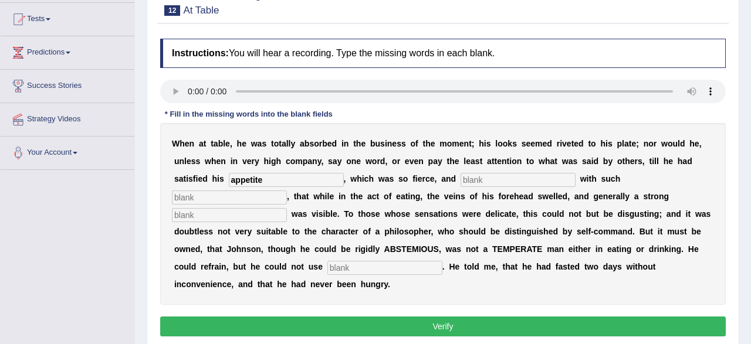
click at [287, 191] on input "text" at bounding box center [229, 198] width 115 height 14
type input "intactness"
click at [460, 182] on input "text" at bounding box center [517, 180] width 115 height 14
click at [287, 208] on input "text" at bounding box center [229, 215] width 115 height 14
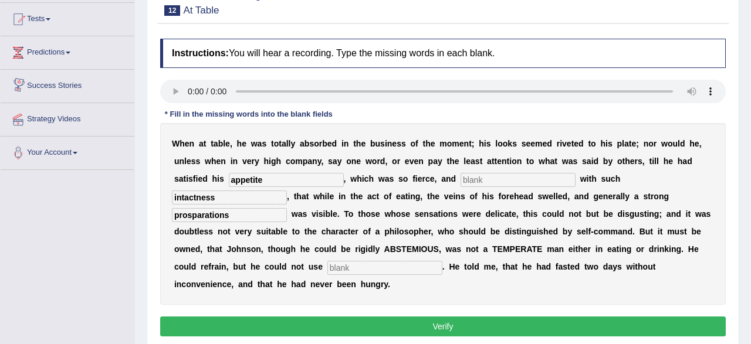
type input "prosparations"
click at [327, 267] on input "text" at bounding box center [384, 268] width 115 height 14
click at [327, 273] on input "modality" at bounding box center [384, 268] width 115 height 14
type input "m"
type input "modilitly"
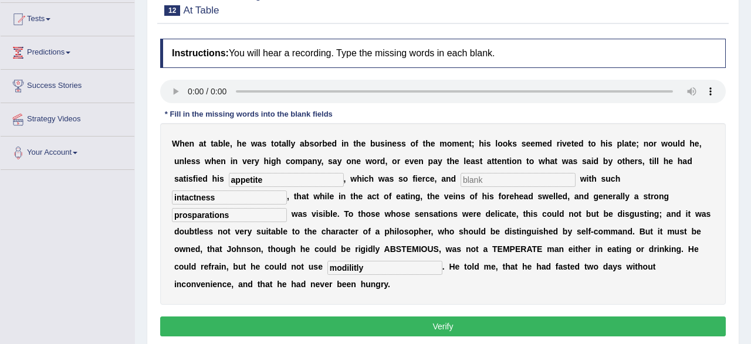
click at [469, 179] on input "text" at bounding box center [517, 180] width 115 height 14
type input "tender"
click at [272, 317] on button "Verify" at bounding box center [442, 327] width 565 height 20
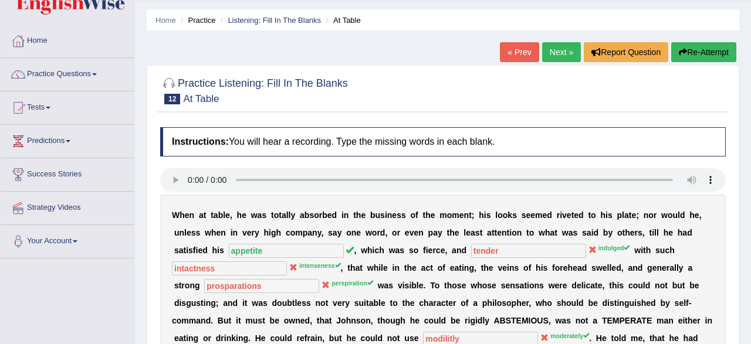
scroll to position [0, 0]
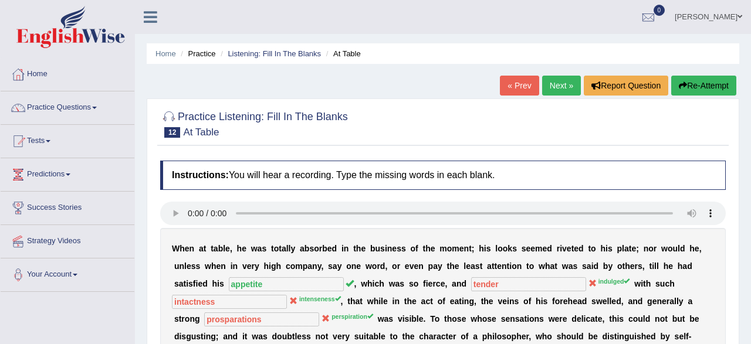
click at [547, 94] on link "Next »" at bounding box center [561, 86] width 39 height 20
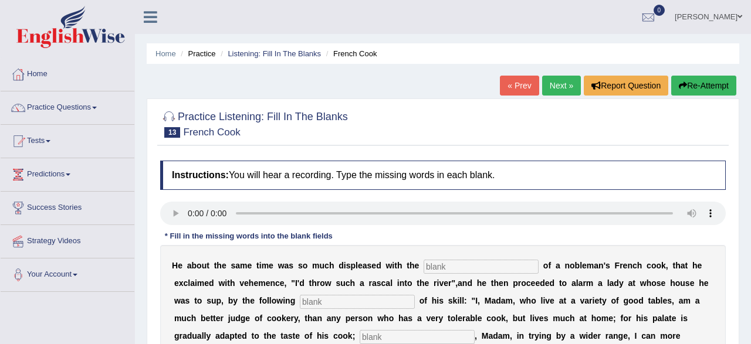
click at [450, 264] on input "text" at bounding box center [480, 267] width 115 height 14
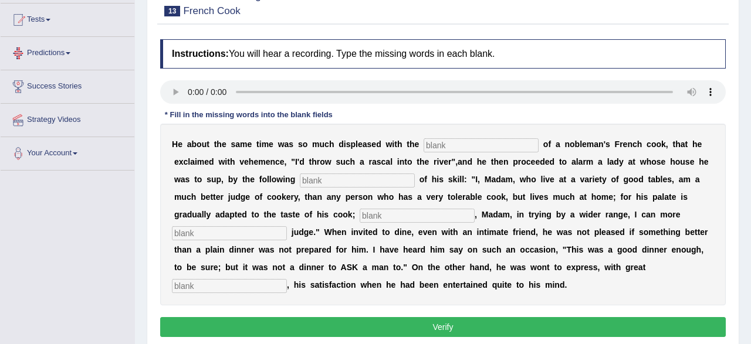
scroll to position [122, 0]
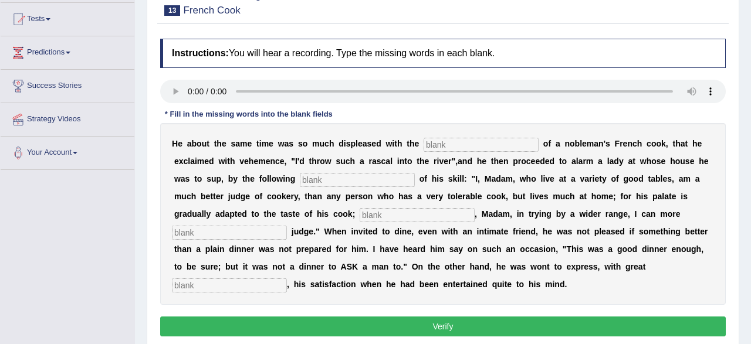
click at [439, 141] on input "text" at bounding box center [480, 145] width 115 height 14
type input "performance"
click at [345, 181] on input "text" at bounding box center [357, 180] width 115 height 14
click at [341, 180] on input "text" at bounding box center [357, 180] width 115 height 14
click at [340, 181] on input "text" at bounding box center [357, 180] width 115 height 14
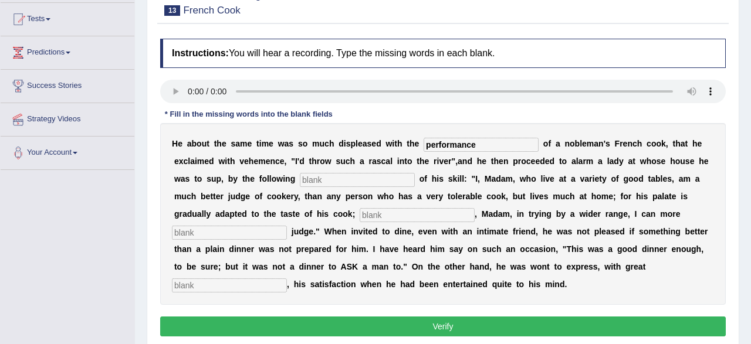
click at [343, 181] on input "text" at bounding box center [357, 180] width 115 height 14
type input "manifesto"
click at [359, 209] on input "text" at bounding box center [416, 215] width 115 height 14
click at [359, 217] on input "text" at bounding box center [416, 215] width 115 height 14
type input "belivse"
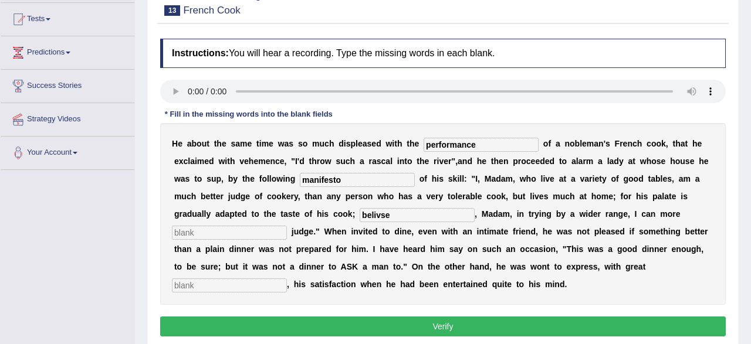
click at [228, 230] on input "text" at bounding box center [229, 233] width 115 height 14
click at [229, 234] on input "text" at bounding box center [229, 233] width 115 height 14
type input "exposely"
click at [230, 287] on input "text" at bounding box center [229, 286] width 115 height 14
click at [234, 281] on input "text" at bounding box center [229, 286] width 115 height 14
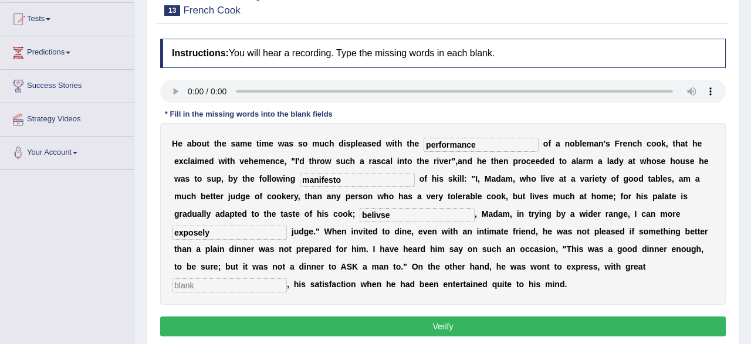
click at [228, 284] on input "text" at bounding box center [229, 286] width 115 height 14
click at [224, 286] on input "text" at bounding box center [229, 286] width 115 height 14
type input "better"
click at [361, 327] on button "Verify" at bounding box center [442, 327] width 565 height 20
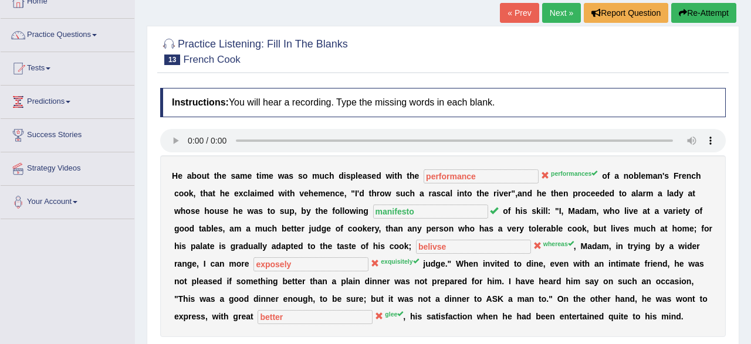
scroll to position [61, 0]
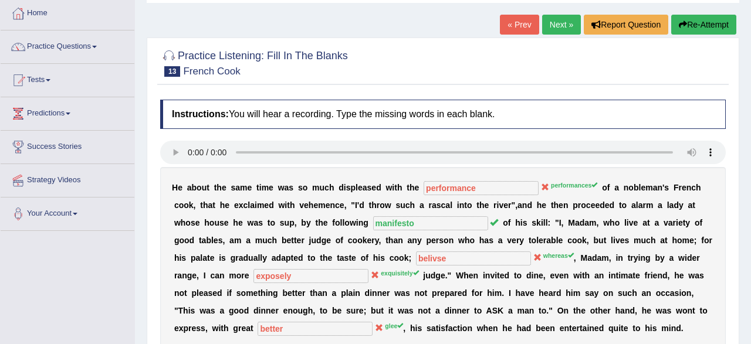
click at [561, 19] on link "Next »" at bounding box center [561, 25] width 39 height 20
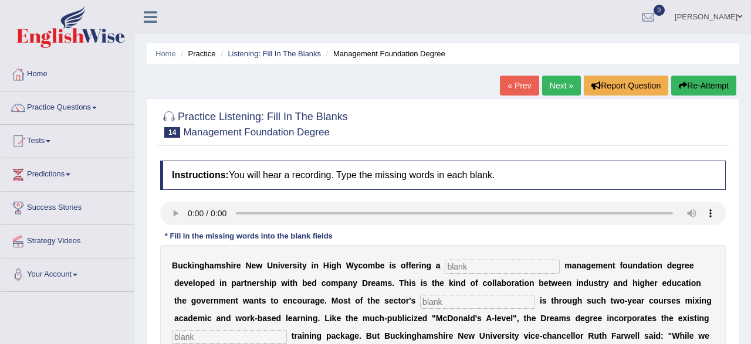
scroll to position [122, 0]
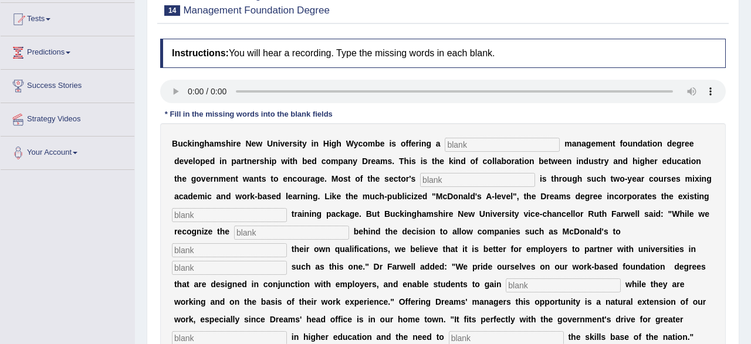
click at [473, 150] on input "text" at bounding box center [501, 145] width 115 height 14
click at [464, 148] on input "text" at bounding box center [501, 145] width 115 height 14
click at [461, 147] on input "text" at bounding box center [501, 145] width 115 height 14
type input "retaill"
click at [438, 178] on input "text" at bounding box center [477, 180] width 115 height 14
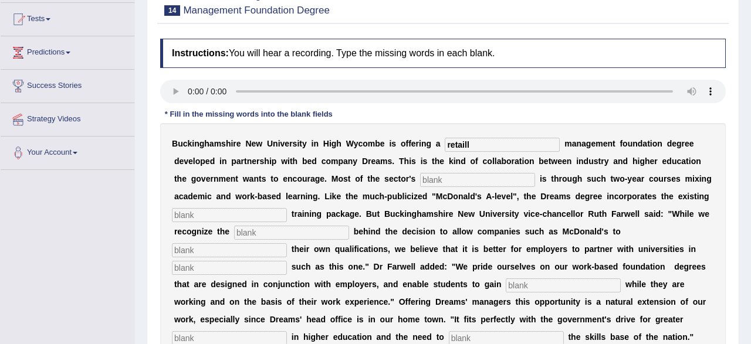
click at [464, 183] on input "text" at bounding box center [477, 180] width 115 height 14
type input "expanastions"
click at [212, 213] on input "text" at bounding box center [229, 215] width 115 height 14
click at [218, 219] on input "text" at bounding box center [229, 215] width 115 height 14
type input "campany"
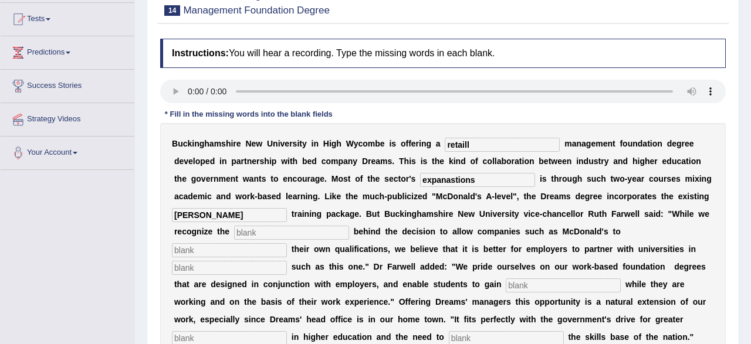
click at [304, 234] on input "text" at bounding box center [291, 233] width 115 height 14
click at [283, 232] on input "text" at bounding box center [291, 233] width 115 height 14
type input "impatace"
click at [228, 256] on input "text" at bounding box center [229, 250] width 115 height 14
type input "awarde"
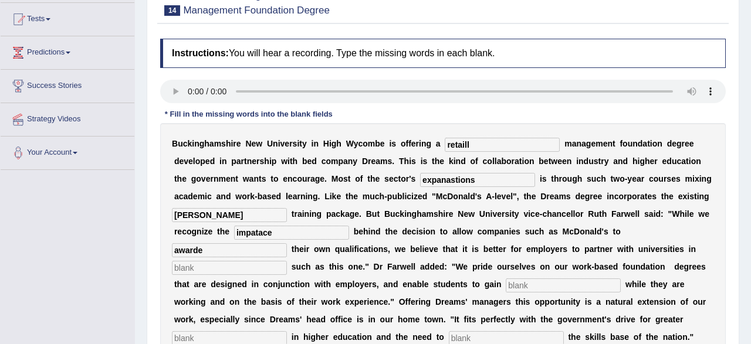
click at [227, 269] on input "text" at bounding box center [229, 268] width 115 height 14
click at [220, 270] on input "text" at bounding box center [229, 268] width 115 height 14
click at [185, 269] on input "instative" at bounding box center [229, 268] width 115 height 14
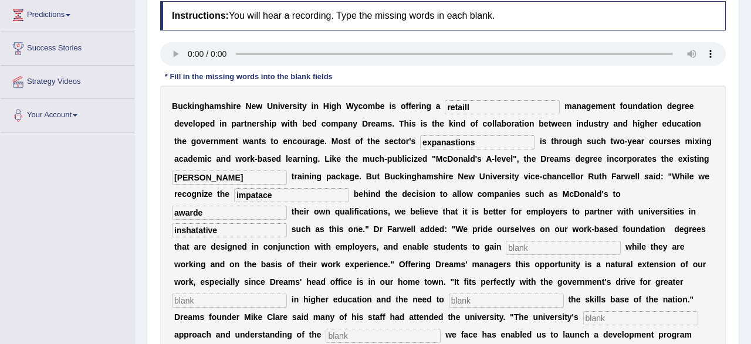
scroll to position [183, 0]
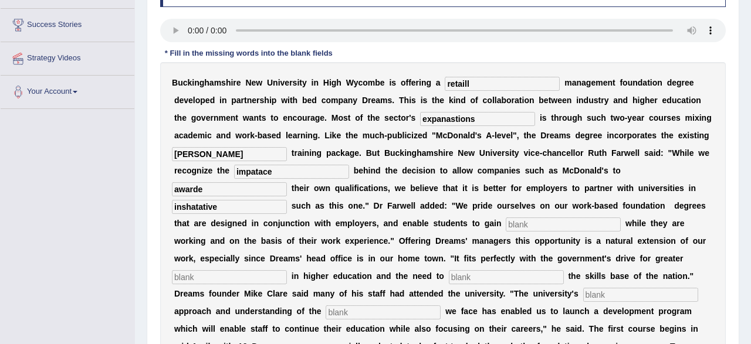
click at [225, 206] on input "inshatative" at bounding box center [229, 207] width 115 height 14
type input "i"
type input "incentive"
click at [538, 226] on input "text" at bounding box center [562, 225] width 115 height 14
click at [512, 229] on input "text" at bounding box center [562, 225] width 115 height 14
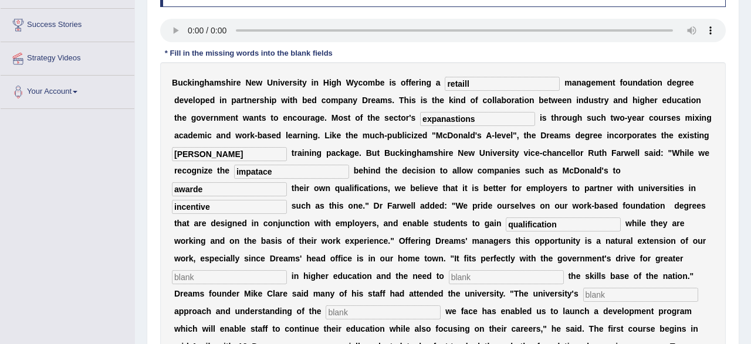
type input "qualification"
click at [250, 279] on input "text" at bounding box center [229, 277] width 115 height 14
click at [213, 276] on input "text" at bounding box center [229, 277] width 115 height 14
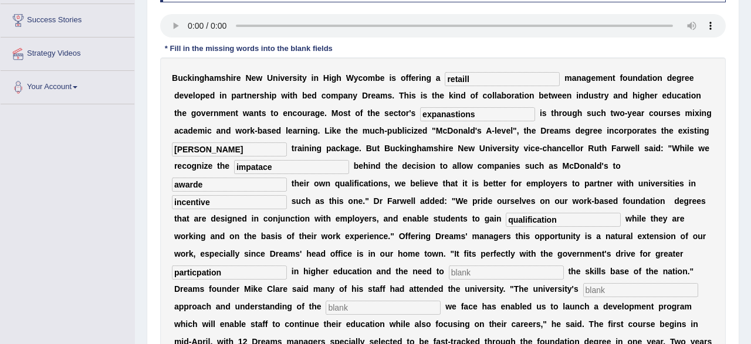
scroll to position [122, 0]
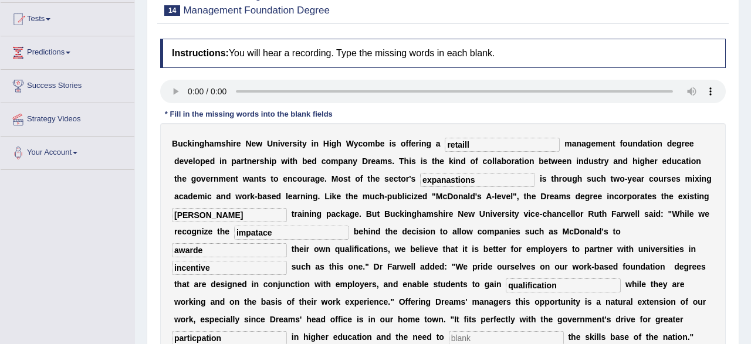
type input "particpation"
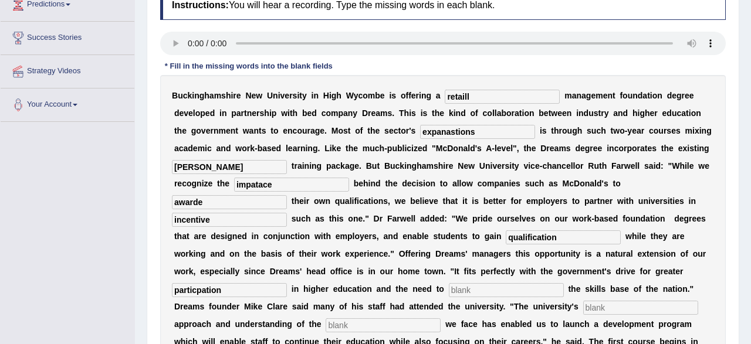
scroll to position [244, 0]
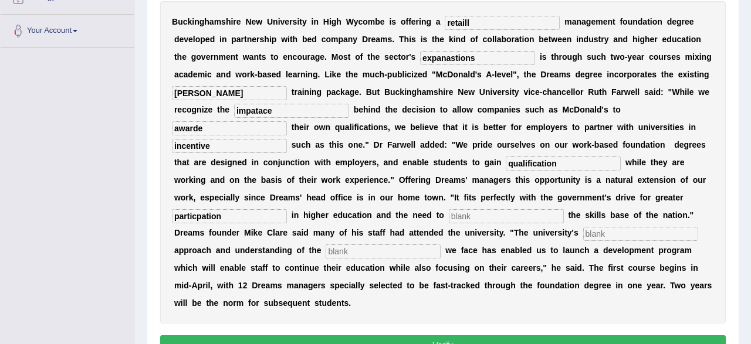
click at [491, 219] on input "text" at bounding box center [506, 216] width 115 height 14
type input "hand"
click at [608, 228] on input "text" at bounding box center [640, 234] width 115 height 14
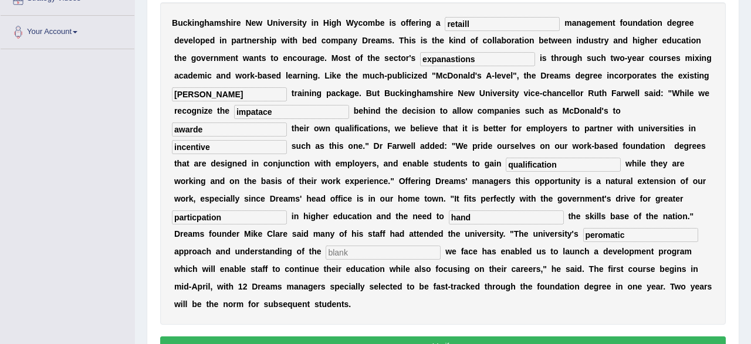
scroll to position [122, 0]
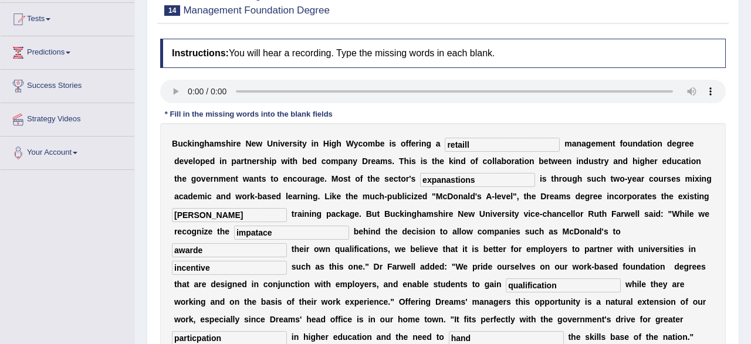
type input "peromatic"
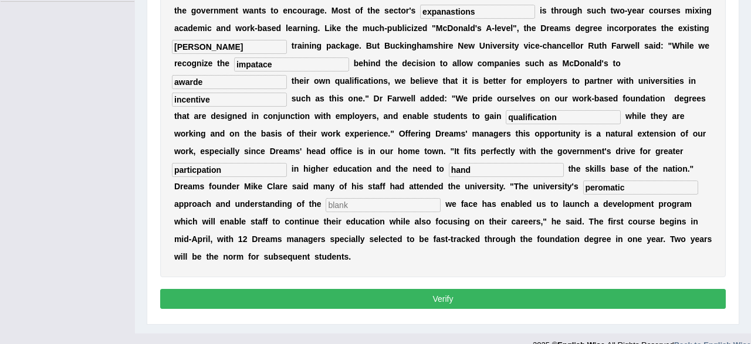
scroll to position [305, 0]
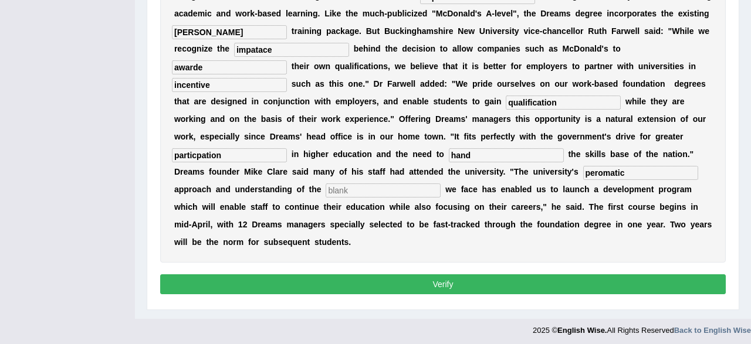
click at [325, 188] on input "text" at bounding box center [382, 191] width 115 height 14
type input "challenge"
click at [397, 279] on button "Verify" at bounding box center [442, 284] width 565 height 20
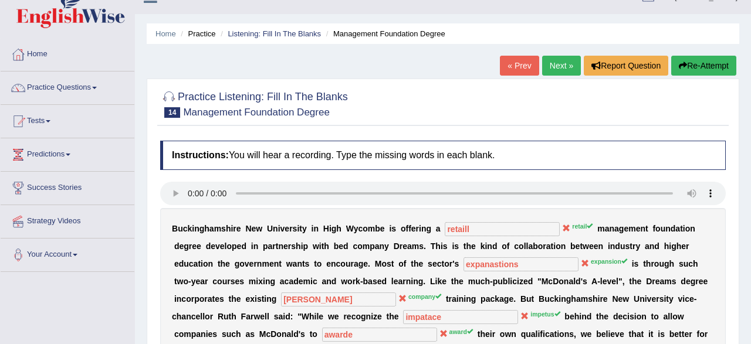
scroll to position [0, 0]
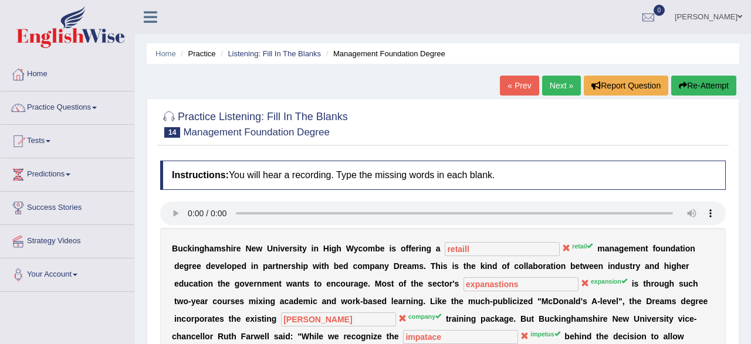
click at [559, 81] on link "Next »" at bounding box center [561, 86] width 39 height 20
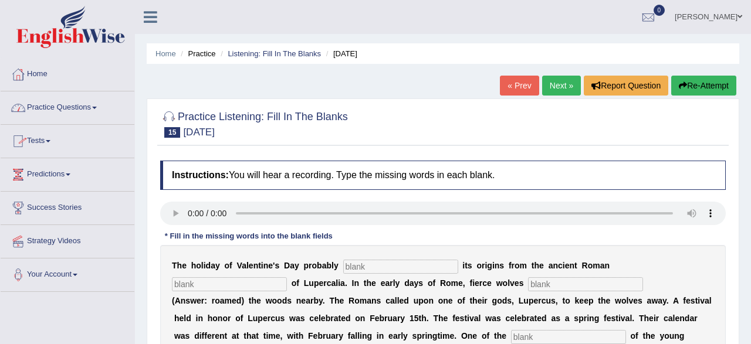
click at [85, 111] on link "Practice Questions" at bounding box center [68, 105] width 134 height 29
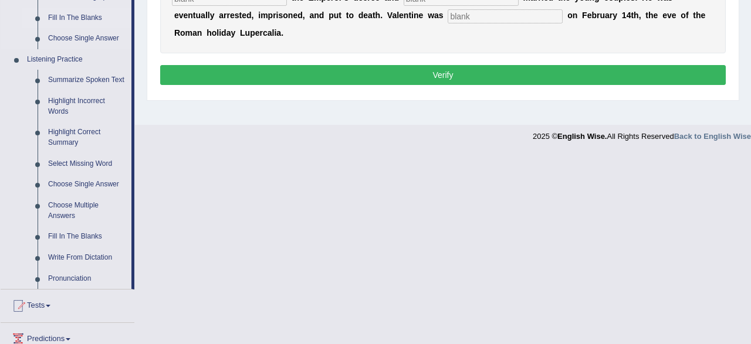
scroll to position [488, 0]
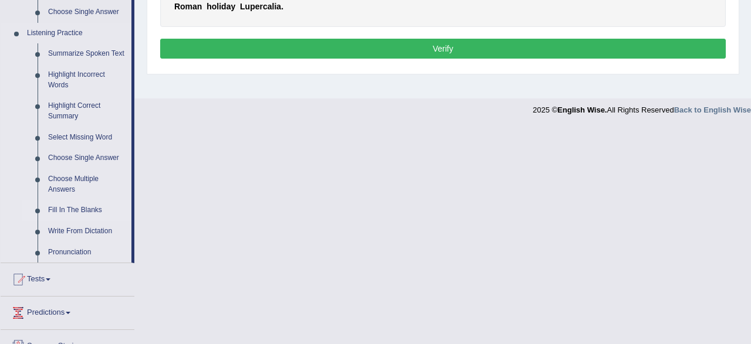
click at [80, 212] on link "Fill In The Blanks" at bounding box center [87, 210] width 89 height 21
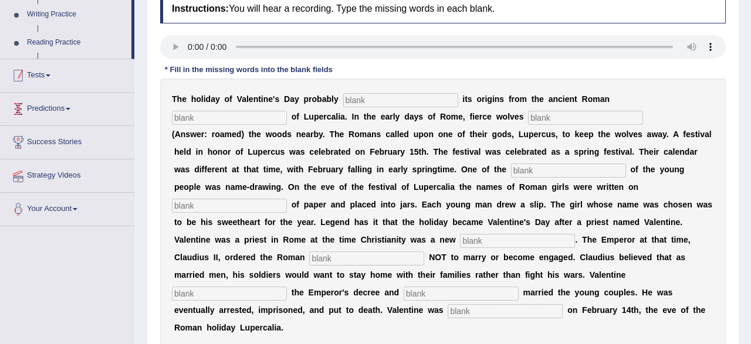
scroll to position [0, 0]
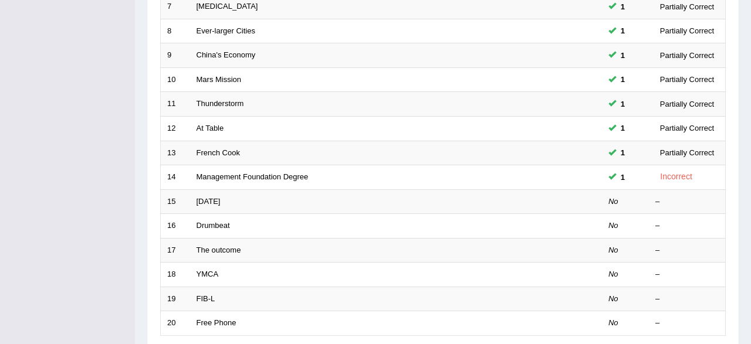
scroll to position [305, 0]
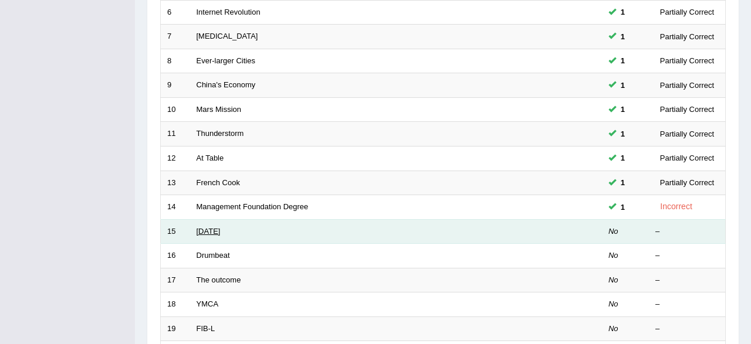
click at [220, 227] on link "[DATE]" at bounding box center [208, 231] width 24 height 9
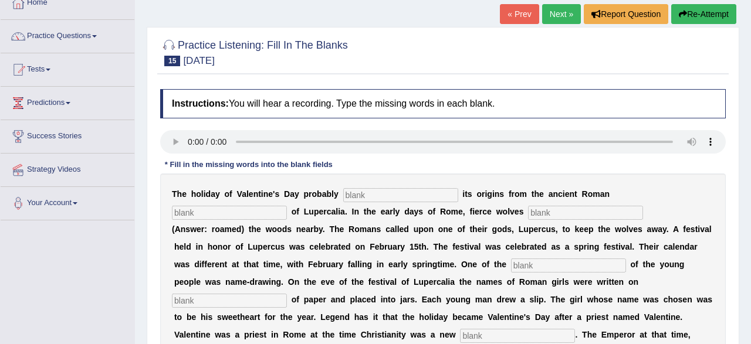
scroll to position [122, 0]
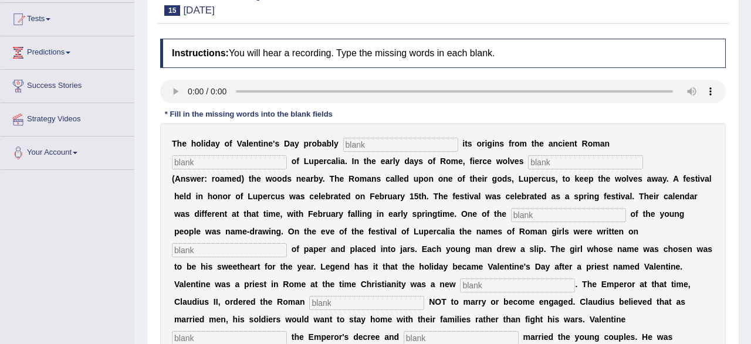
click at [393, 142] on input "text" at bounding box center [400, 145] width 115 height 14
click at [366, 141] on input "text" at bounding box center [400, 145] width 115 height 14
type input "derayvie"
click at [528, 157] on input "text" at bounding box center [585, 162] width 115 height 14
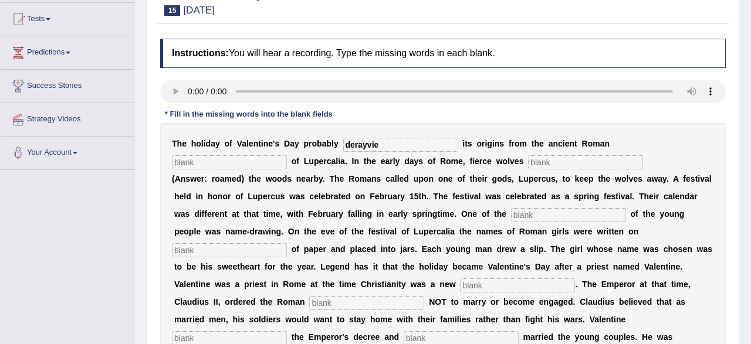
click at [528, 164] on input "text" at bounding box center [585, 162] width 115 height 14
click at [528, 160] on input "text" at bounding box center [585, 162] width 115 height 14
type input "roamed"
click at [287, 155] on input "text" at bounding box center [229, 162] width 115 height 14
type input "feceed"
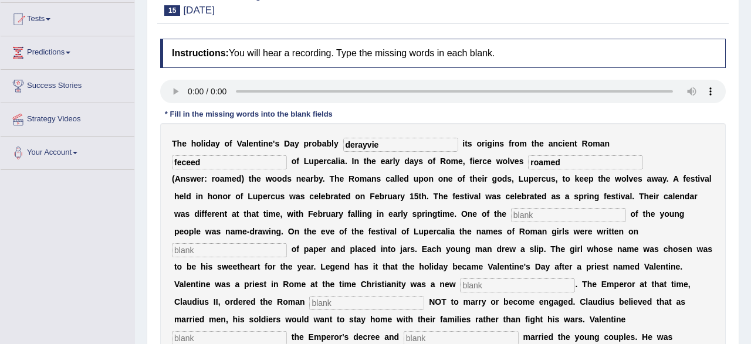
scroll to position [183, 0]
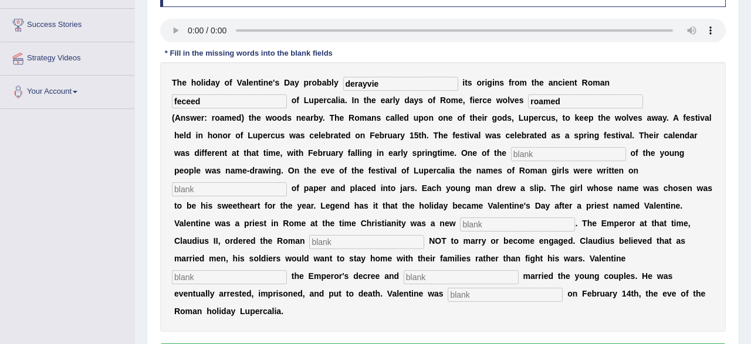
click at [534, 152] on input "text" at bounding box center [568, 154] width 115 height 14
type input "custamse"
click at [287, 182] on input "text" at bounding box center [229, 189] width 115 height 14
click at [460, 229] on input "text" at bounding box center [517, 225] width 115 height 14
type input "relagion"
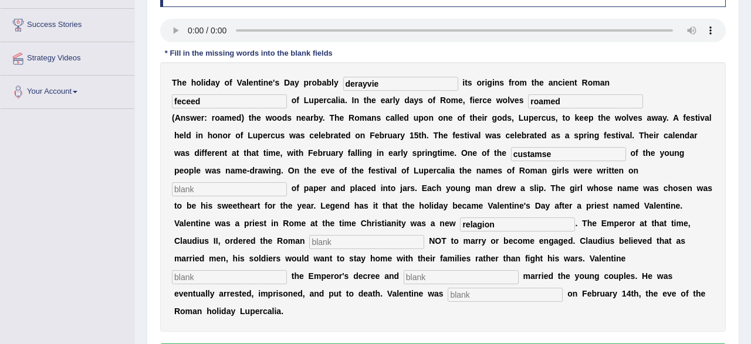
click at [309, 243] on input "text" at bounding box center [366, 242] width 115 height 14
click at [287, 270] on input "text" at bounding box center [229, 277] width 115 height 14
type input "defined"
click at [447, 296] on input "text" at bounding box center [504, 295] width 115 height 14
type input "behaded"
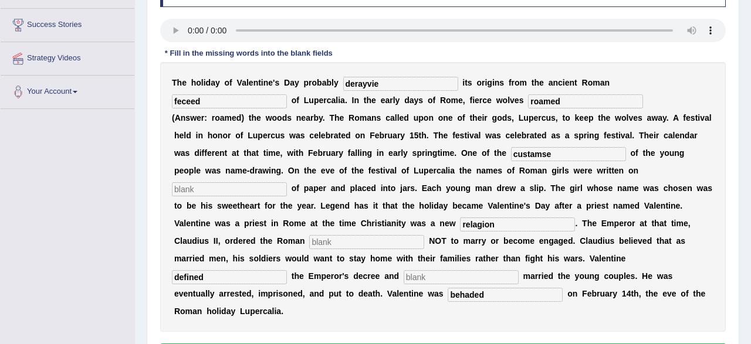
click at [403, 283] on input "text" at bounding box center [460, 277] width 115 height 14
click at [403, 282] on input "text" at bounding box center [460, 277] width 115 height 14
type input "secretly"
click at [447, 290] on input "behaded" at bounding box center [504, 295] width 115 height 14
click at [287, 270] on input "defined" at bounding box center [229, 277] width 115 height 14
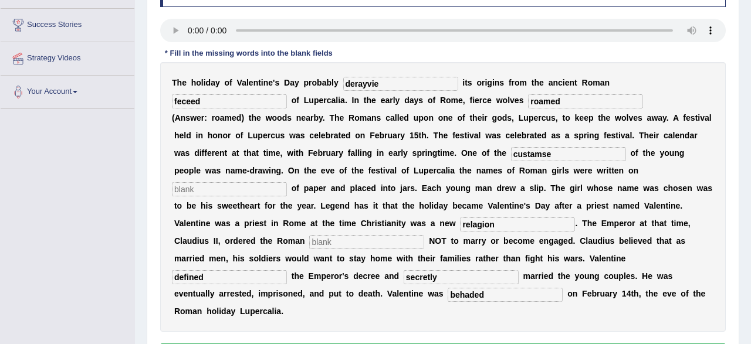
click at [447, 295] on input "behaded" at bounding box center [504, 295] width 115 height 14
type input "b"
type input "beheaded"
click at [460, 226] on input "relagion" at bounding box center [517, 225] width 115 height 14
type input "religion"
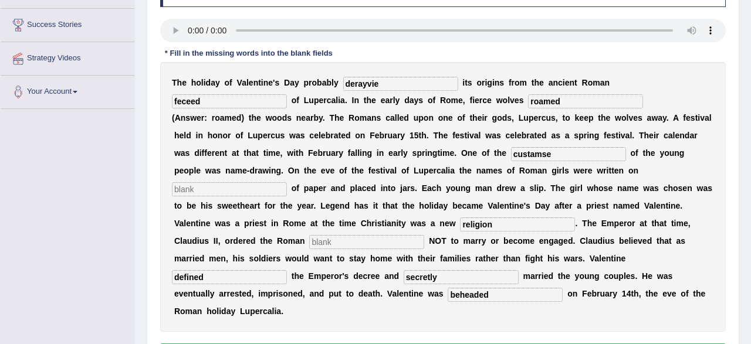
click at [556, 158] on input "custamse" at bounding box center [568, 154] width 115 height 14
type input "customize"
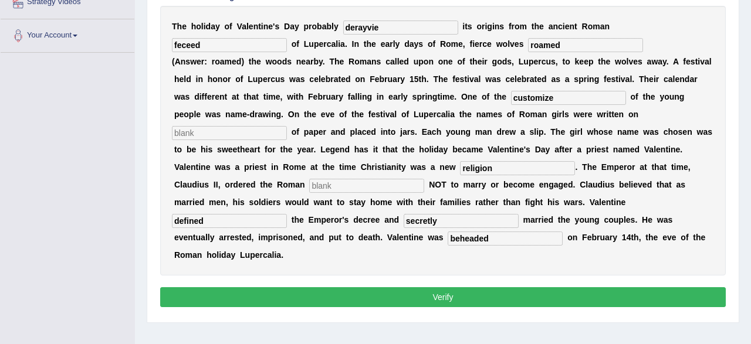
scroll to position [210, 0]
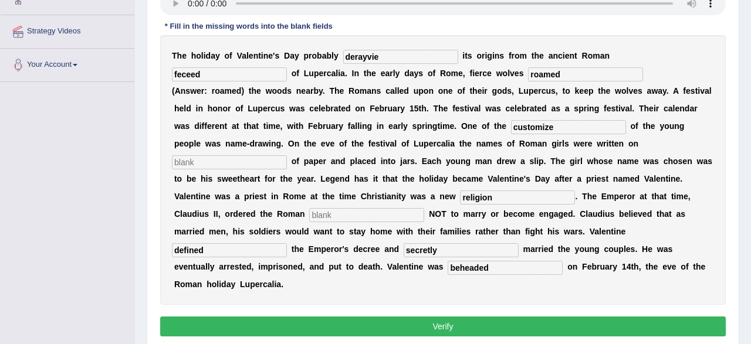
click at [309, 218] on input "text" at bounding box center [366, 215] width 115 height 14
type input "names"
click at [377, 317] on button "Verify" at bounding box center [442, 327] width 565 height 20
click at [287, 155] on input "text" at bounding box center [229, 162] width 115 height 14
type input "the"
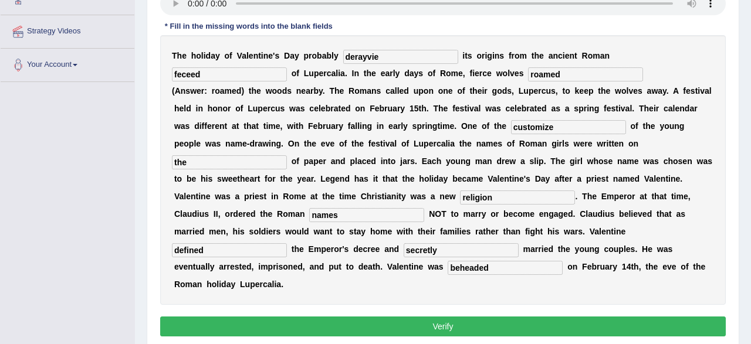
click at [469, 317] on button "Verify" at bounding box center [442, 327] width 565 height 20
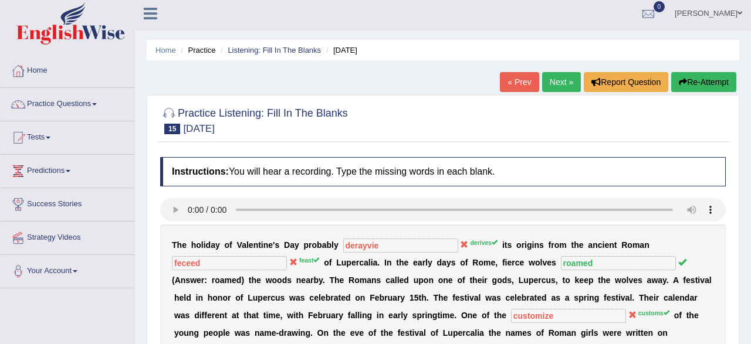
scroll to position [0, 0]
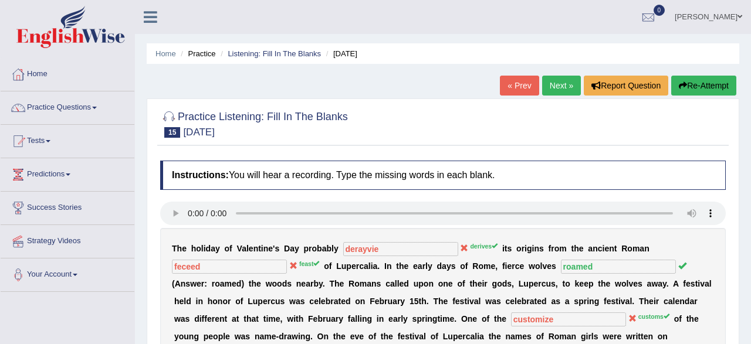
click at [560, 89] on link "Next »" at bounding box center [561, 86] width 39 height 20
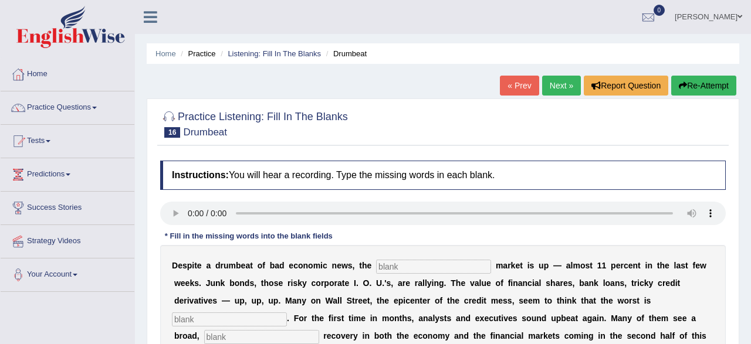
scroll to position [122, 0]
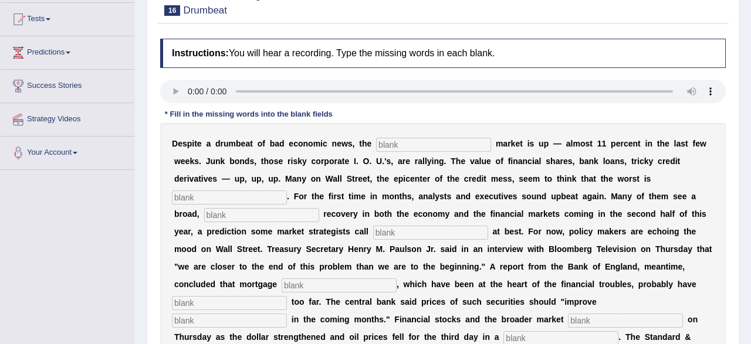
click at [395, 150] on input "text" at bounding box center [433, 145] width 115 height 14
click at [391, 145] on input "text" at bounding box center [433, 145] width 115 height 14
type input "a"
type input "stock"
click at [254, 205] on div "D e s p i t e a d r u m b e a t o f b a d e c o n o m i c n e w s , t h e stock…" at bounding box center [442, 266] width 565 height 287
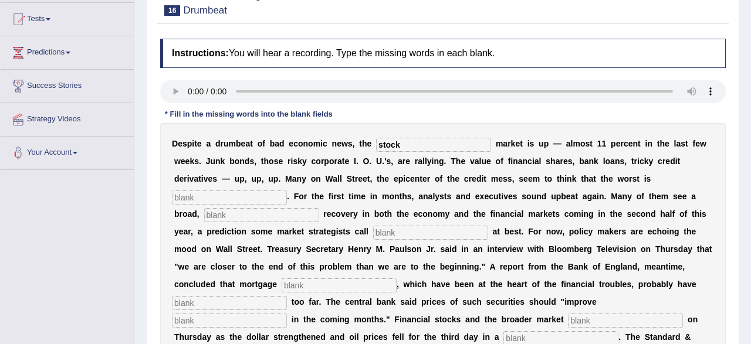
click at [254, 201] on input "text" at bounding box center [229, 198] width 115 height 14
click at [212, 201] on input "text" at bounding box center [229, 198] width 115 height 14
type input "over"
click at [245, 219] on input "text" at bounding box center [261, 215] width 115 height 14
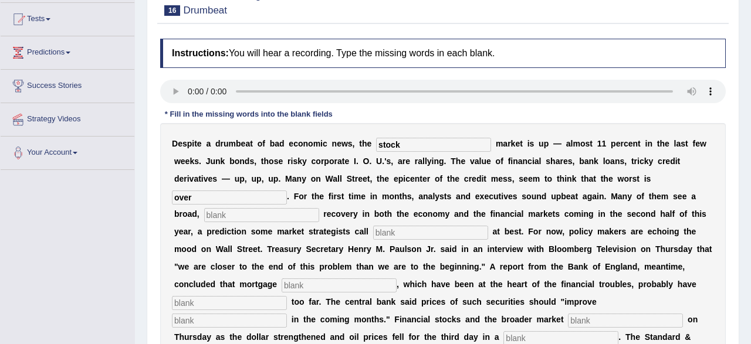
click at [220, 211] on input "text" at bounding box center [261, 215] width 115 height 14
type input "sistan"
click at [373, 235] on input "text" at bounding box center [430, 233] width 115 height 14
click at [373, 236] on input "text" at bounding box center [430, 233] width 115 height 14
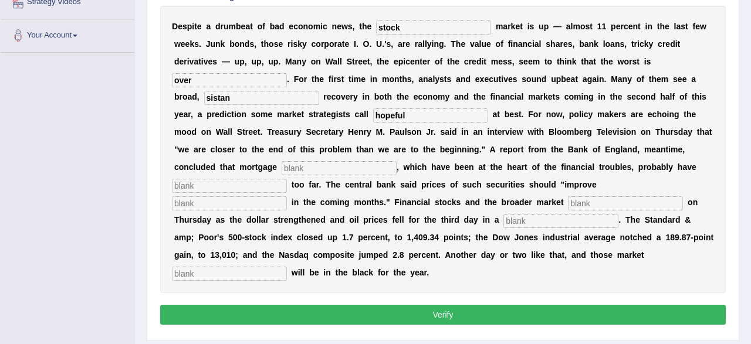
scroll to position [244, 0]
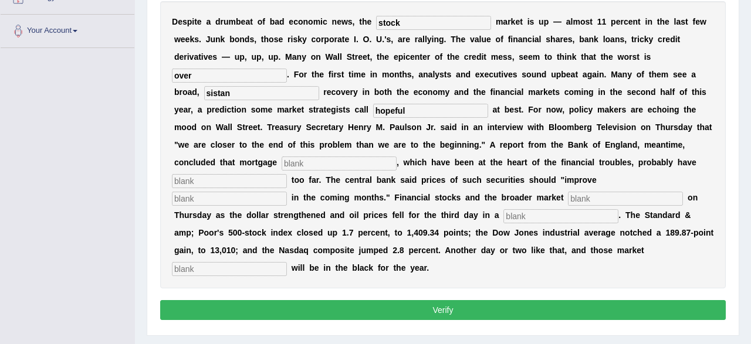
type input "hopeful"
click at [281, 166] on input "text" at bounding box center [338, 164] width 115 height 14
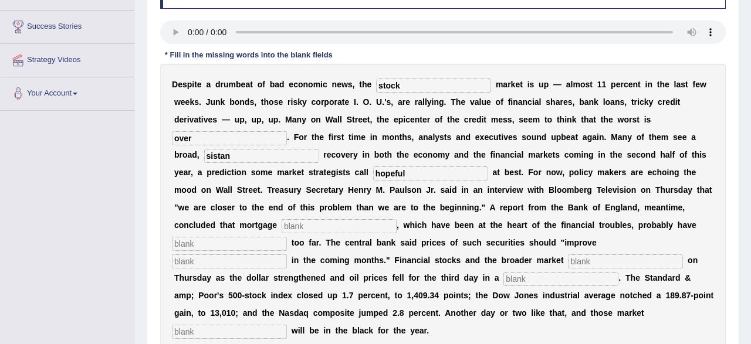
scroll to position [183, 0]
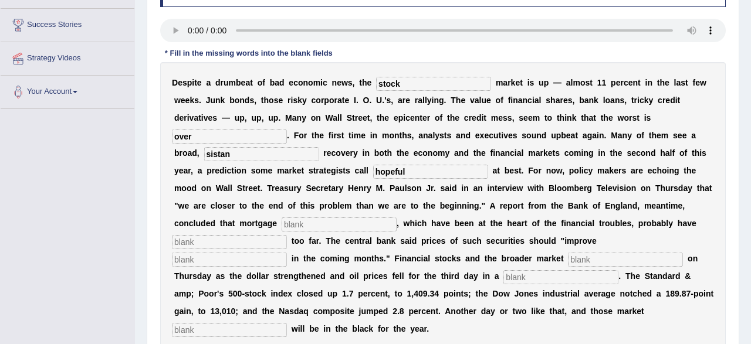
click at [281, 226] on input "text" at bounding box center [338, 225] width 115 height 14
type input "securitys"
click at [243, 247] on input "text" at bounding box center [229, 242] width 115 height 14
click at [227, 245] on input "text" at bounding box center [229, 242] width 115 height 14
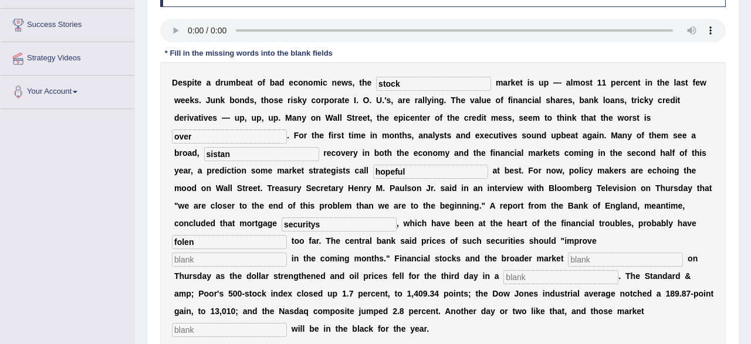
type input "folen"
click at [281, 228] on input "securitys" at bounding box center [338, 225] width 115 height 14
click at [281, 223] on input "securitys" at bounding box center [338, 225] width 115 height 14
click at [281, 226] on input "sec" at bounding box center [338, 225] width 115 height 14
type input "securities"
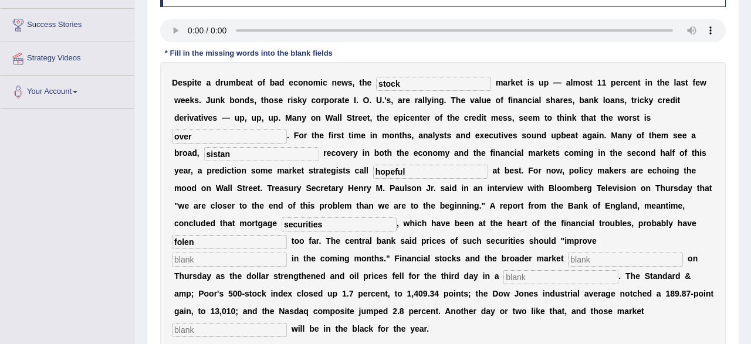
click at [196, 242] on input "folen" at bounding box center [229, 242] width 115 height 14
type input "fallen"
click at [287, 253] on input "text" at bounding box center [229, 260] width 115 height 14
type input "gradually"
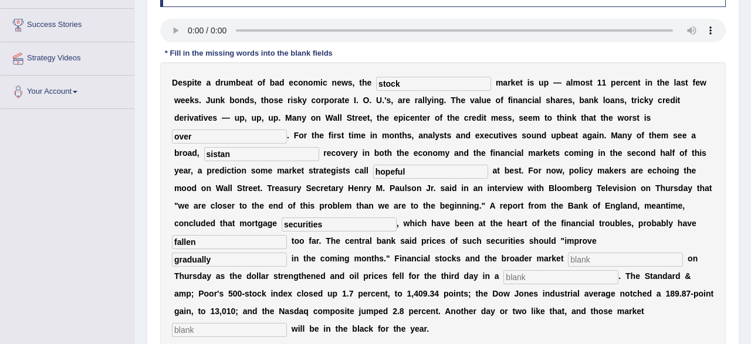
click at [568, 261] on input "text" at bounding box center [625, 260] width 115 height 14
click at [568, 254] on input "text" at bounding box center [625, 260] width 115 height 14
type input "surched"
click at [287, 323] on input "text" at bounding box center [229, 330] width 115 height 14
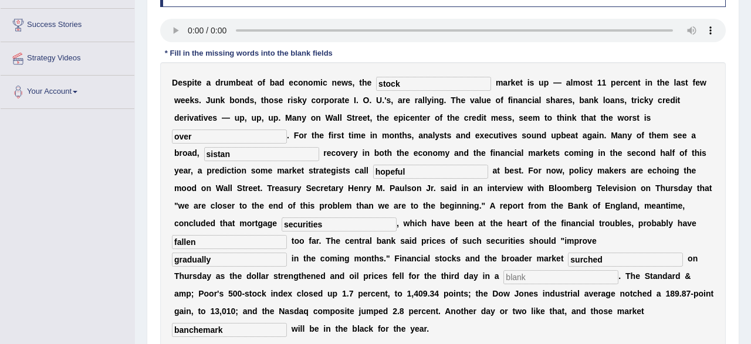
type input "banchemark"
click at [503, 277] on input "text" at bounding box center [560, 277] width 115 height 14
click at [503, 276] on input "text" at bounding box center [560, 277] width 115 height 14
click at [503, 281] on input "text" at bounding box center [560, 277] width 115 height 14
type input "b"
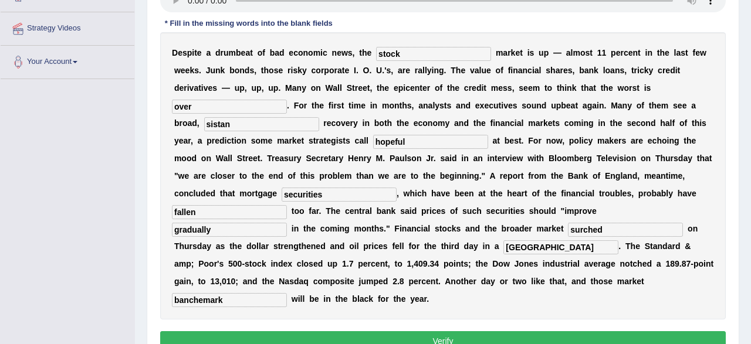
scroll to position [244, 0]
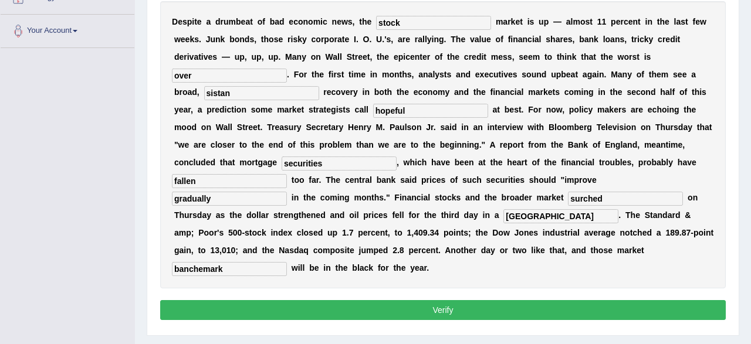
type input "rome"
click at [437, 300] on button "Verify" at bounding box center [442, 310] width 565 height 20
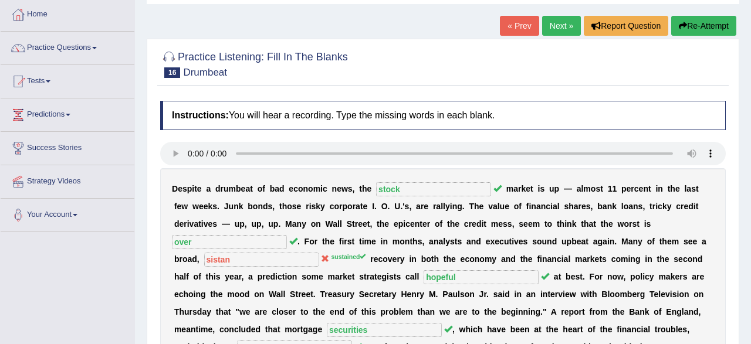
scroll to position [0, 0]
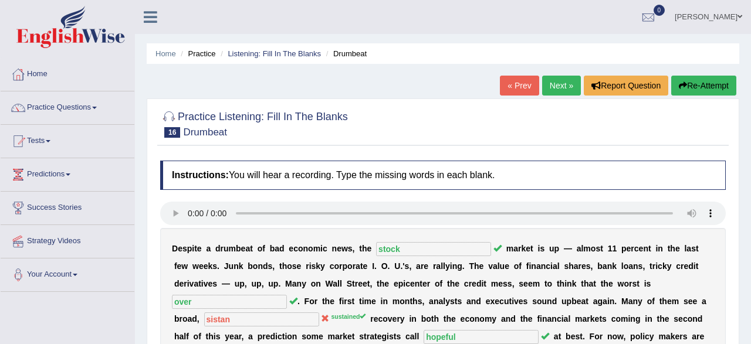
click at [571, 91] on link "Next »" at bounding box center [561, 86] width 39 height 20
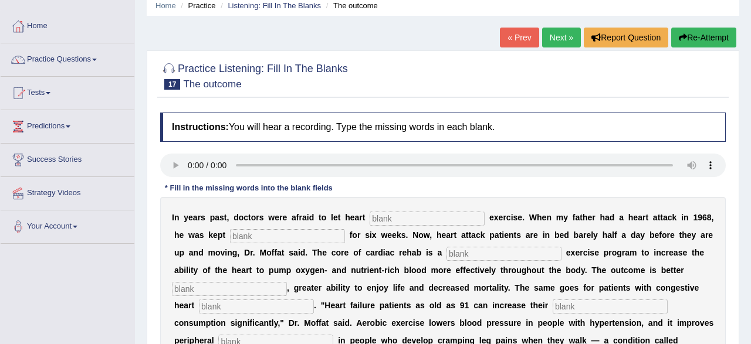
scroll to position [61, 0]
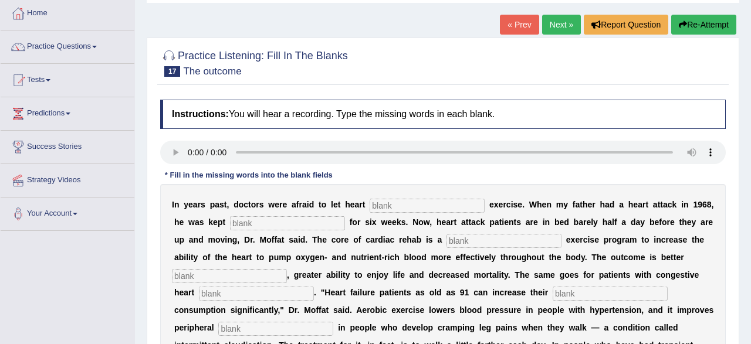
click at [407, 204] on input "text" at bounding box center [426, 206] width 115 height 14
click at [416, 210] on input "text" at bounding box center [426, 206] width 115 height 14
click at [407, 208] on input "petition" at bounding box center [426, 206] width 115 height 14
type input "petitions"
click at [246, 228] on input "text" at bounding box center [287, 223] width 115 height 14
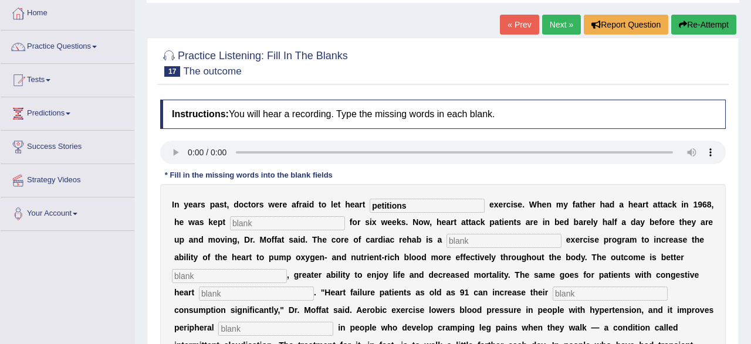
click at [243, 222] on input "text" at bounding box center [287, 223] width 115 height 14
type input "stanter"
click at [465, 243] on input "text" at bounding box center [503, 241] width 115 height 14
click at [459, 240] on input "text" at bounding box center [503, 241] width 115 height 14
type input "prograsive"
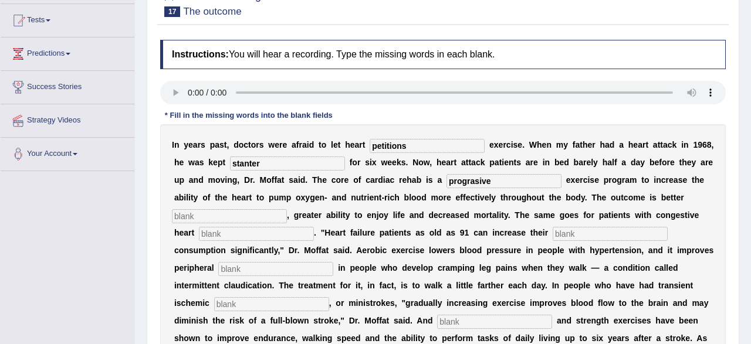
scroll to position [122, 0]
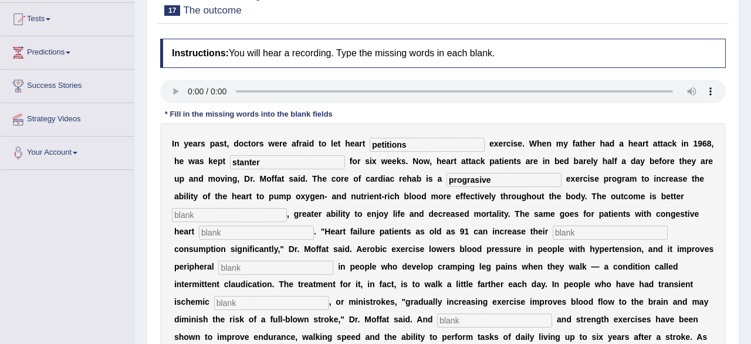
click at [199, 221] on input "text" at bounding box center [229, 215] width 115 height 14
click at [209, 220] on input "text" at bounding box center [229, 215] width 115 height 14
type input "indorse"
click at [237, 235] on input "text" at bounding box center [256, 233] width 115 height 14
type input "failure"
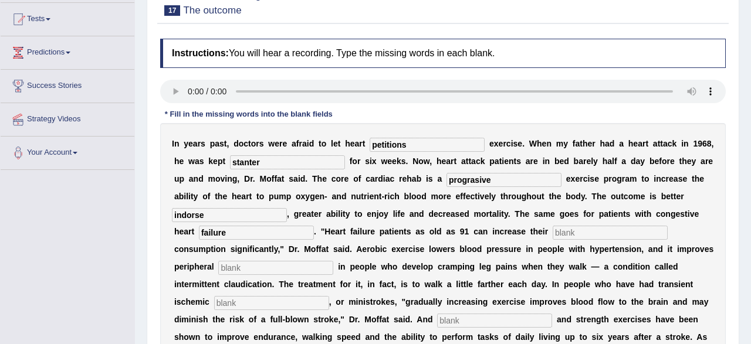
click at [411, 142] on input "petitions" at bounding box center [426, 145] width 115 height 14
click at [419, 146] on input "petitions" at bounding box center [426, 145] width 115 height 14
type input "patients"
click at [576, 236] on input "text" at bounding box center [609, 233] width 115 height 14
type input "oxygen"
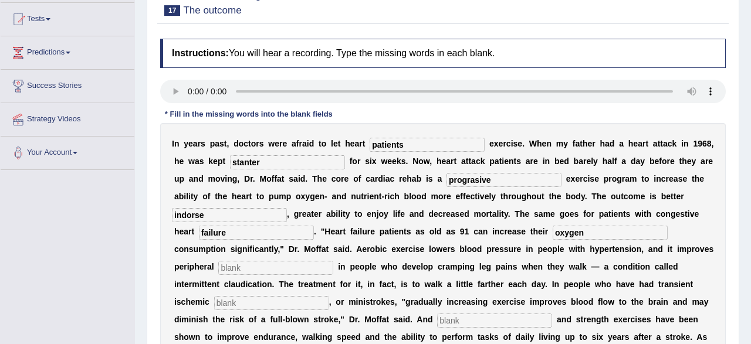
click at [257, 263] on input "text" at bounding box center [275, 268] width 115 height 14
click at [218, 267] on input "text" at bounding box center [275, 268] width 115 height 14
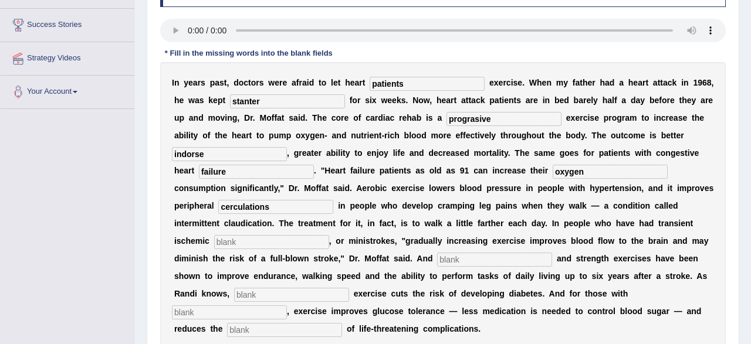
type input "cerculations"
click at [226, 242] on input "text" at bounding box center [271, 242] width 115 height 14
click at [218, 239] on input "text" at bounding box center [271, 242] width 115 height 14
type input "attack"
click at [437, 254] on input "text" at bounding box center [494, 260] width 115 height 14
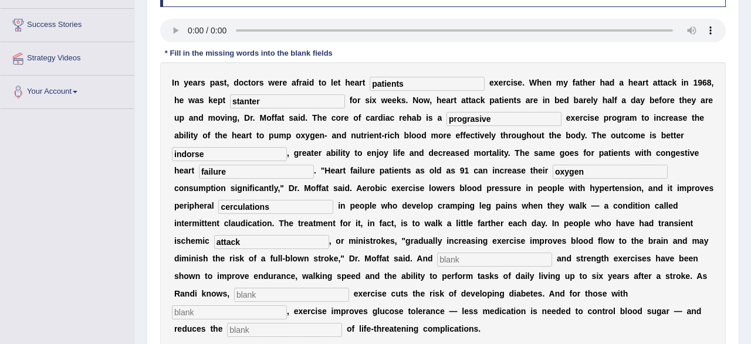
click at [437, 259] on input "text" at bounding box center [494, 260] width 115 height 14
type input "aerobic"
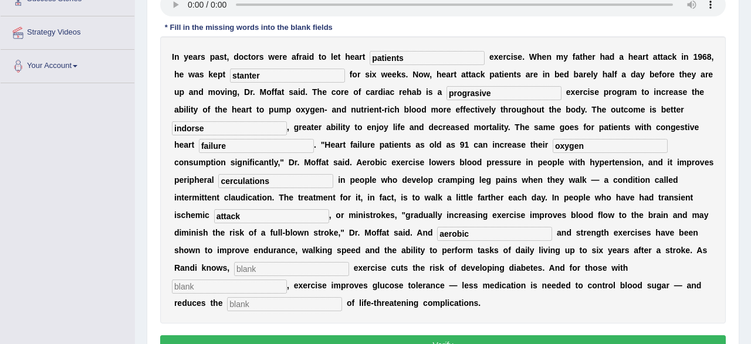
scroll to position [272, 0]
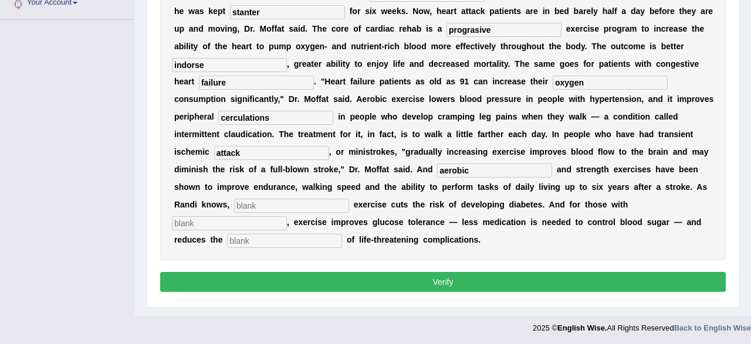
click at [243, 200] on input "text" at bounding box center [291, 206] width 115 height 14
click at [234, 209] on input "text" at bounding box center [291, 206] width 115 height 14
click at [287, 216] on input "text" at bounding box center [229, 223] width 115 height 14
click at [236, 207] on input "text" at bounding box center [291, 206] width 115 height 14
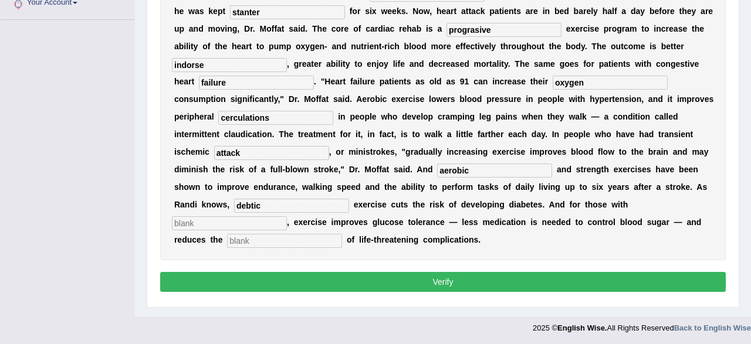
type input "debtic"
click at [287, 216] on input "text" at bounding box center [229, 223] width 115 height 14
type input "debatic"
click at [342, 234] on input "text" at bounding box center [284, 241] width 115 height 14
type input "incrased"
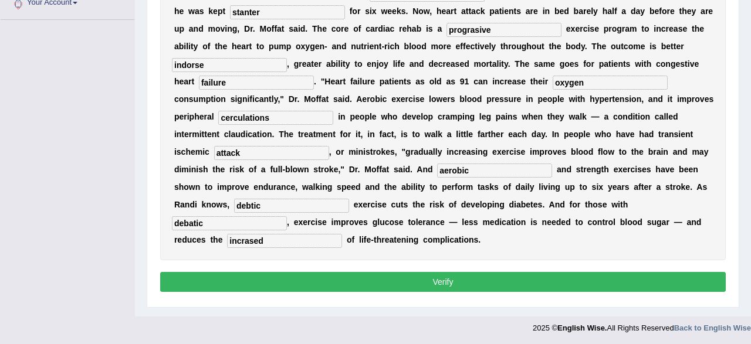
click at [568, 290] on button "Verify" at bounding box center [442, 282] width 565 height 20
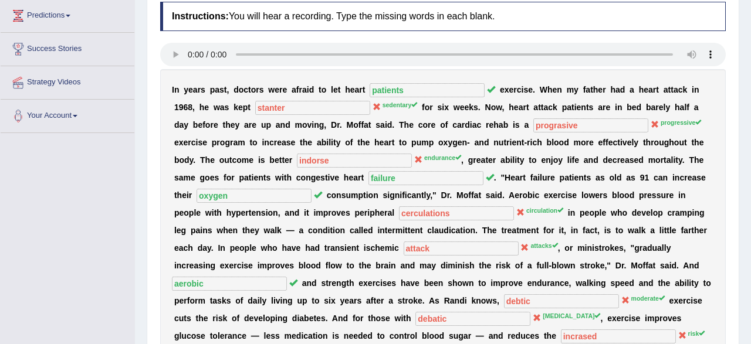
scroll to position [27, 0]
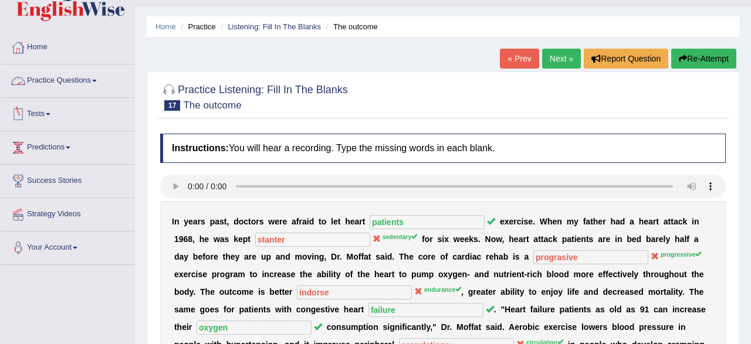
click at [72, 75] on link "Practice Questions" at bounding box center [68, 79] width 134 height 29
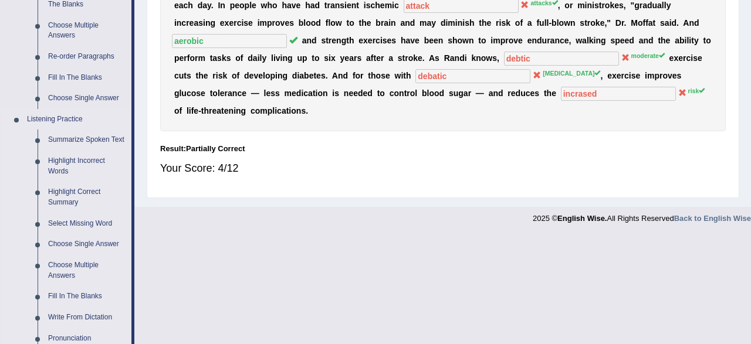
scroll to position [454, 0]
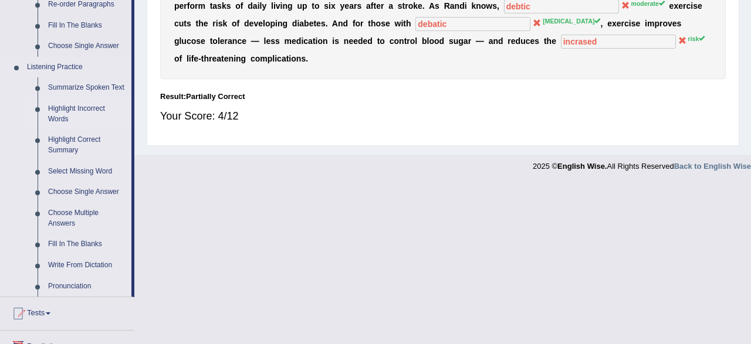
click at [93, 117] on link "Highlight Incorrect Words" at bounding box center [87, 114] width 89 height 31
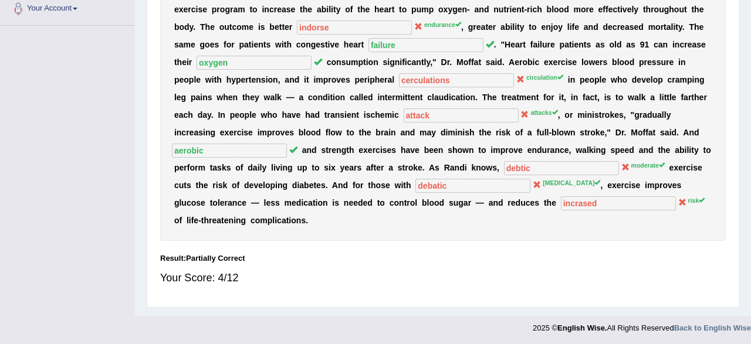
scroll to position [0, 0]
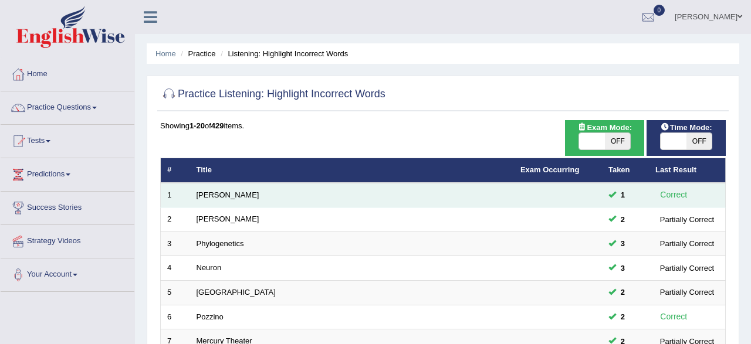
click at [218, 199] on td "[PERSON_NAME]" at bounding box center [352, 195] width 324 height 25
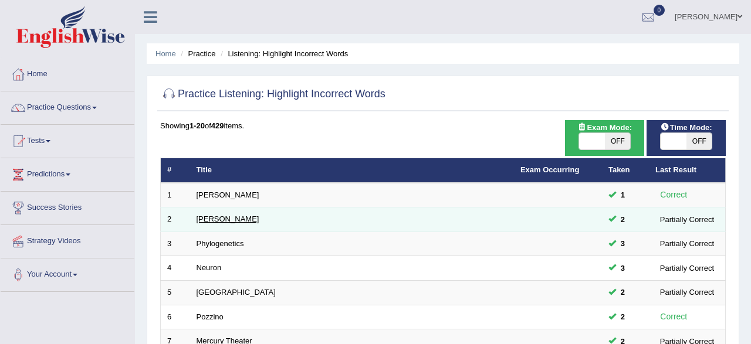
click at [212, 222] on link "[PERSON_NAME]" at bounding box center [227, 219] width 63 height 9
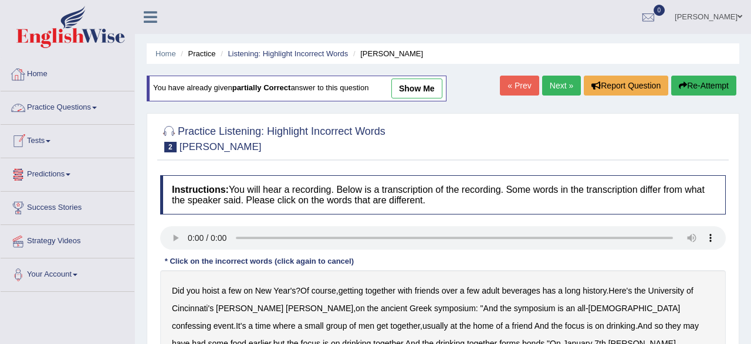
click at [57, 103] on link "Practice Questions" at bounding box center [68, 105] width 134 height 29
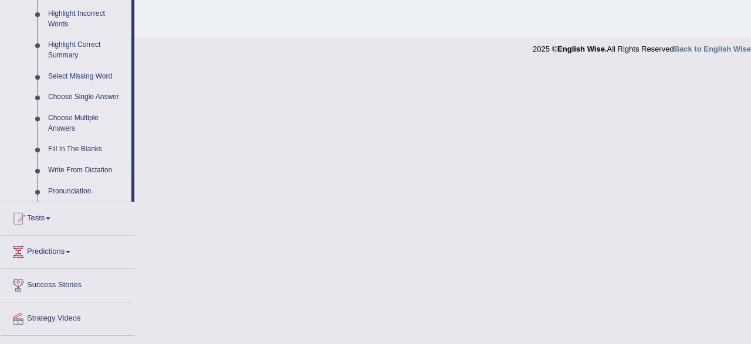
scroll to position [427, 0]
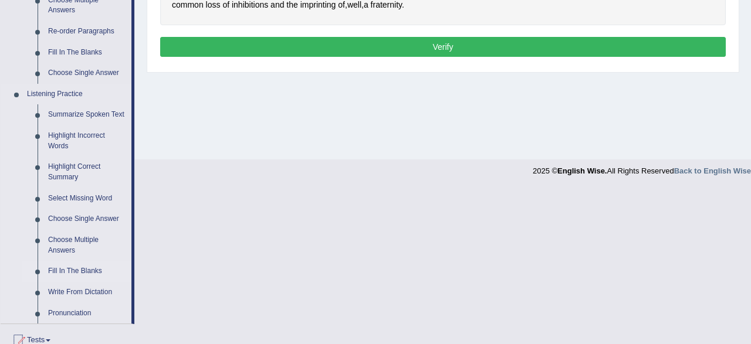
click at [89, 269] on link "Fill In The Blanks" at bounding box center [87, 271] width 89 height 21
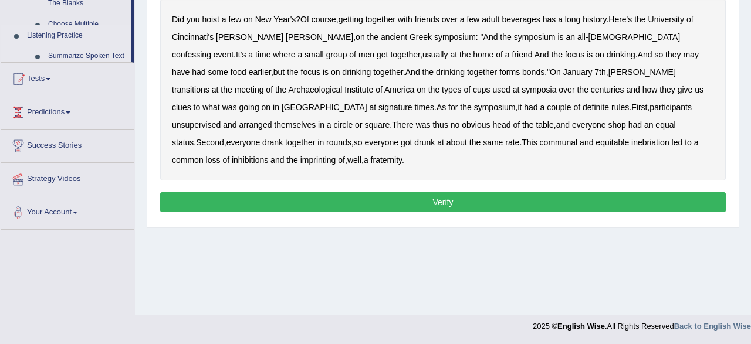
scroll to position [0, 0]
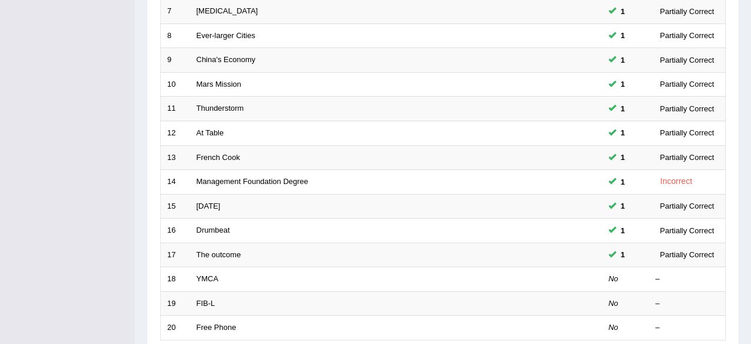
scroll to position [391, 0]
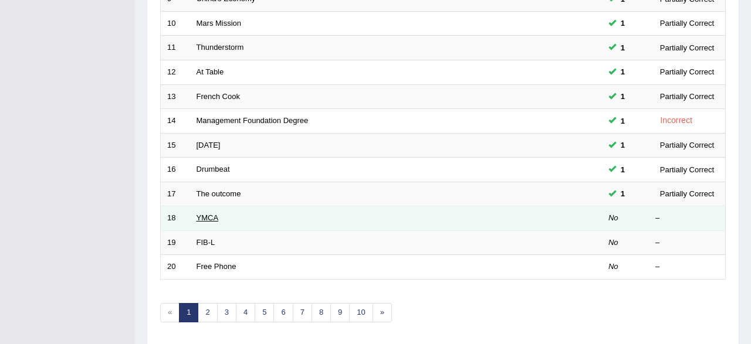
click at [211, 214] on link "YMCA" at bounding box center [207, 217] width 22 height 9
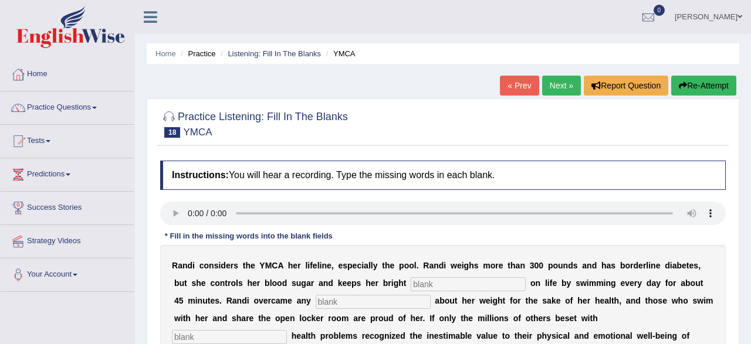
click at [70, 141] on link "Tests" at bounding box center [68, 139] width 134 height 29
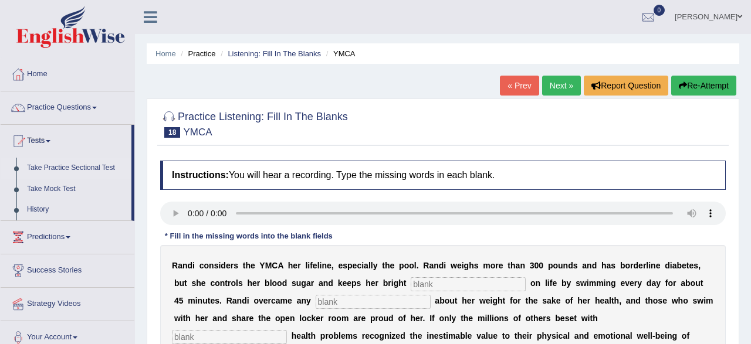
click at [82, 166] on link "Take Practice Sectional Test" at bounding box center [77, 168] width 110 height 21
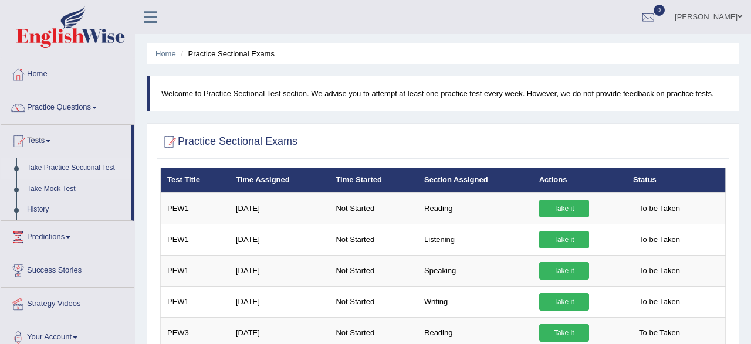
scroll to position [122, 0]
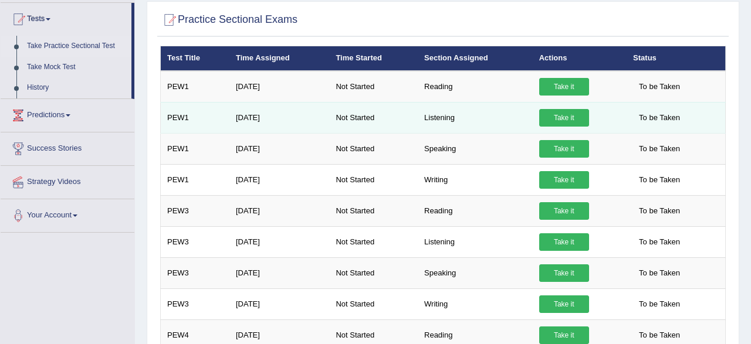
click at [573, 117] on link "Take it" at bounding box center [564, 118] width 50 height 18
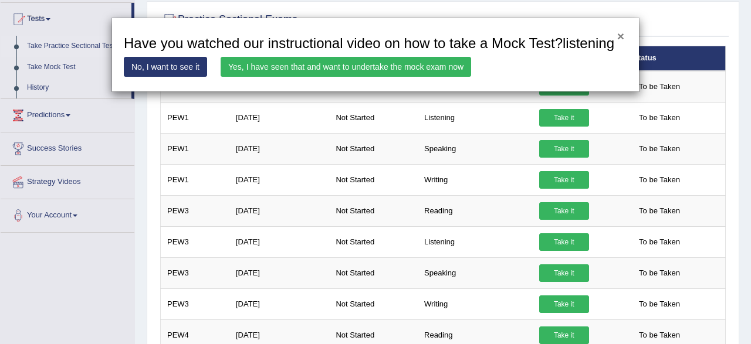
click at [621, 37] on button "×" at bounding box center [620, 36] width 7 height 12
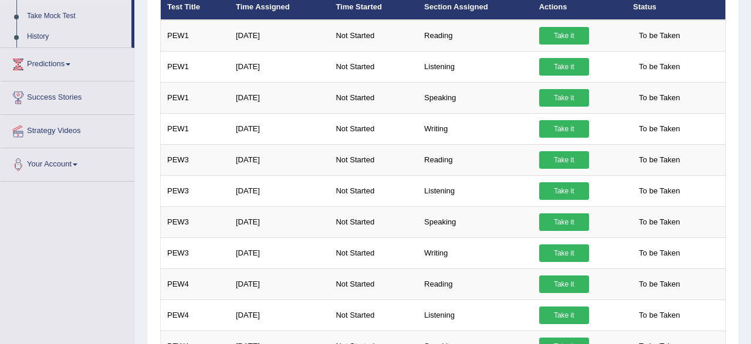
scroll to position [169, 0]
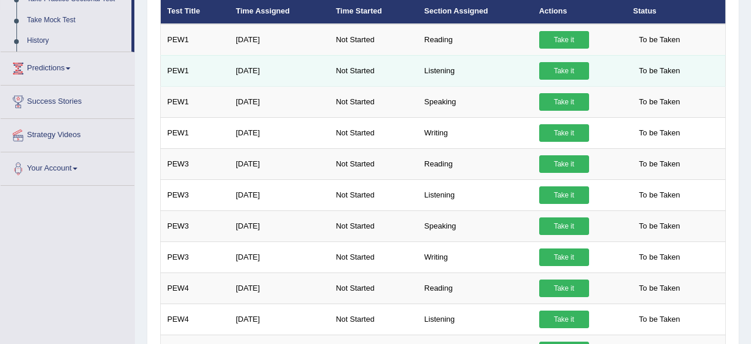
click at [564, 74] on link "Take it" at bounding box center [564, 71] width 50 height 18
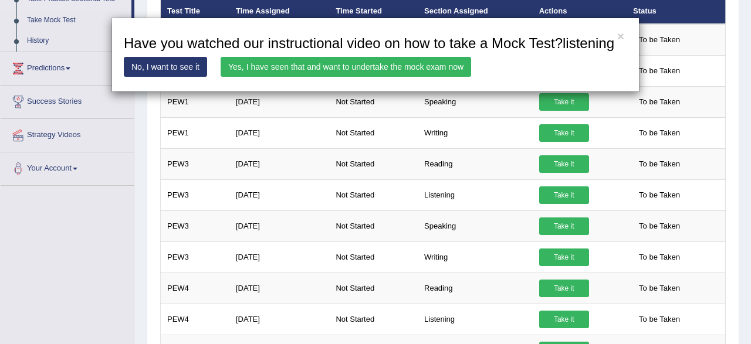
click at [181, 70] on link "No, I want to see it" at bounding box center [165, 67] width 83 height 20
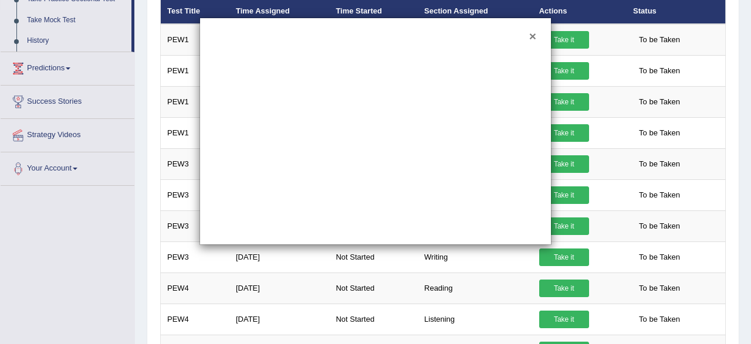
click at [534, 36] on button "×" at bounding box center [532, 36] width 7 height 12
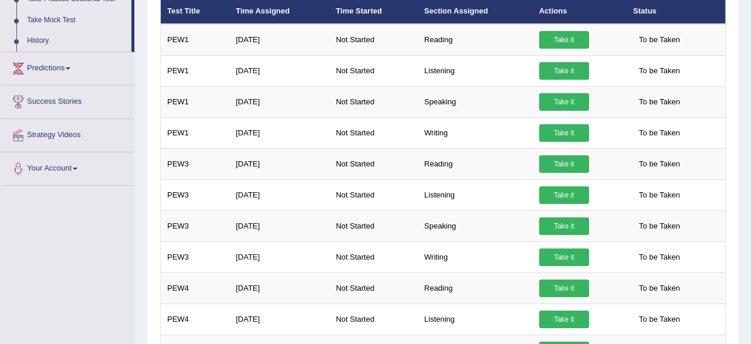
click at [534, 36] on div "×" at bounding box center [375, 75] width 352 height 228
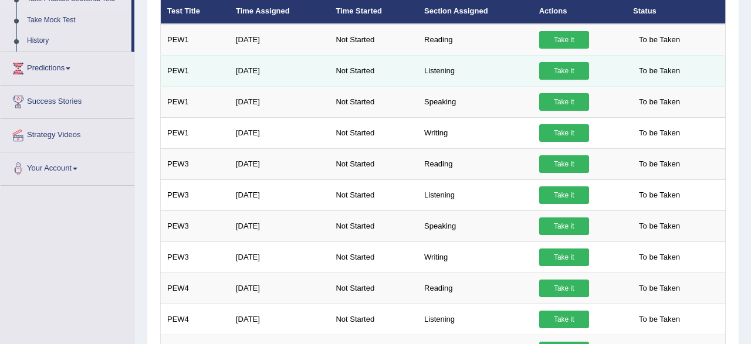
click at [561, 68] on link "Take it" at bounding box center [564, 71] width 50 height 18
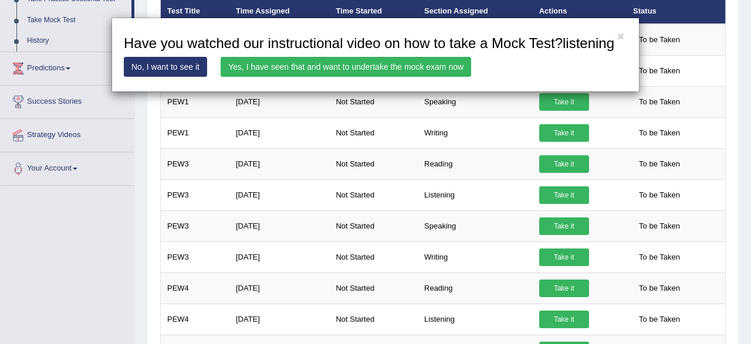
click at [428, 64] on link "Yes, I have seen that and want to undertake the mock exam now" at bounding box center [345, 67] width 250 height 20
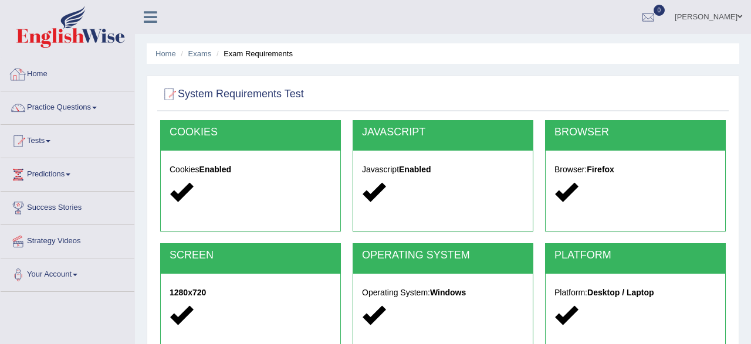
click at [85, 73] on link "Home" at bounding box center [68, 72] width 134 height 29
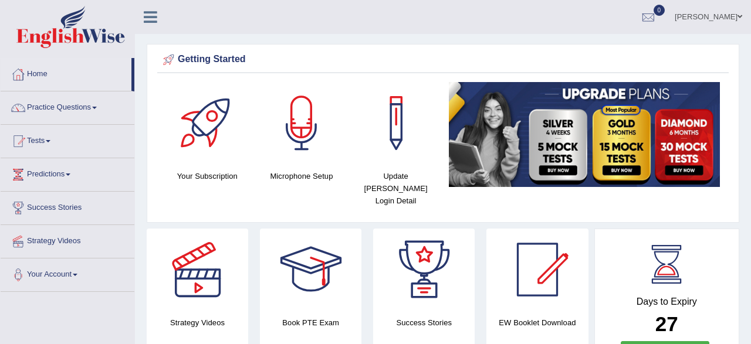
click at [294, 145] on div at bounding box center [301, 123] width 82 height 82
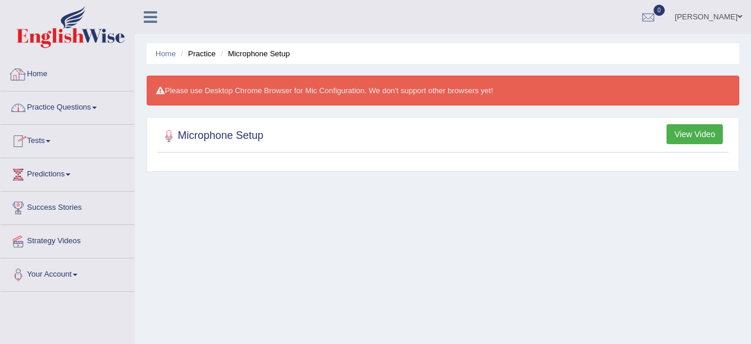
click at [76, 80] on link "Home" at bounding box center [68, 72] width 134 height 29
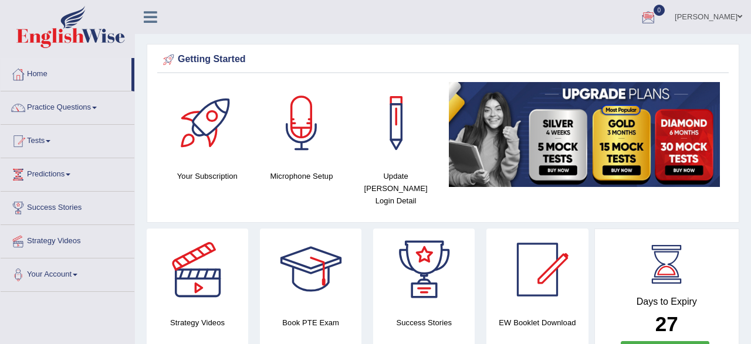
click at [731, 19] on link "Gosaye Zemedeneh" at bounding box center [708, 15] width 85 height 30
click at [0, 0] on link "Access Type: Online" at bounding box center [0, 0] width 0 height 0
click at [740, 19] on span at bounding box center [739, 17] width 5 height 8
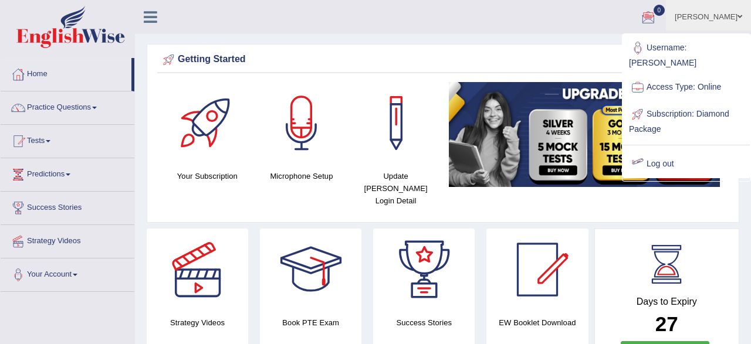
click at [649, 151] on link "Log out" at bounding box center [686, 164] width 127 height 27
